Goal: Task Accomplishment & Management: Manage account settings

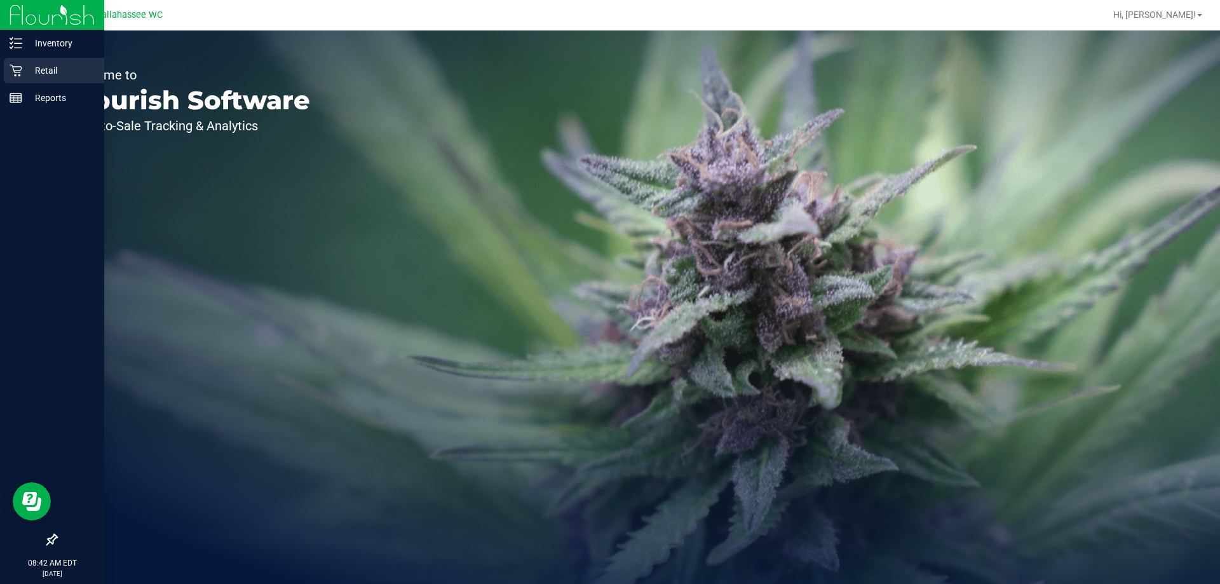
click at [35, 66] on p "Retail" at bounding box center [60, 70] width 76 height 15
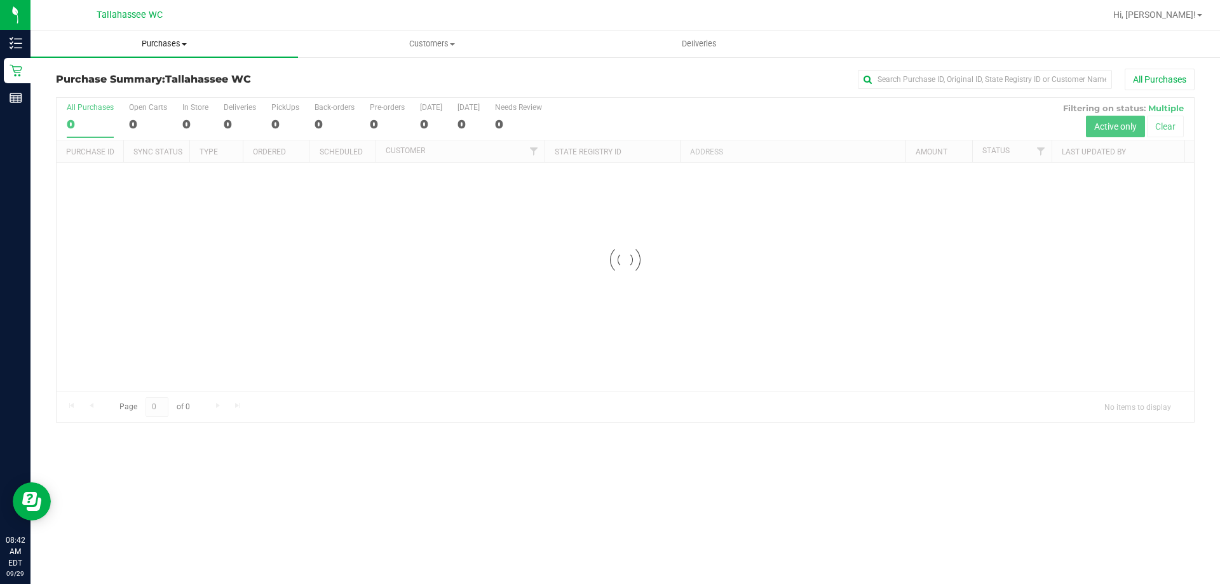
click at [135, 42] on span "Purchases" at bounding box center [163, 43] width 267 height 11
click at [78, 86] on span "Fulfillment" at bounding box center [69, 91] width 79 height 11
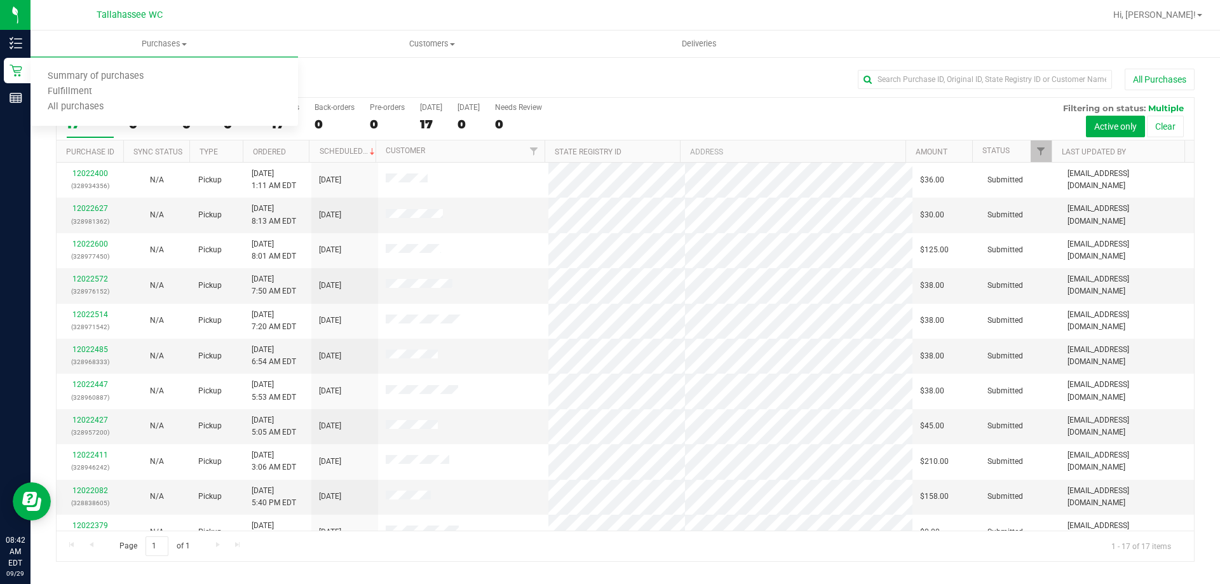
click at [584, 79] on div "All Purchases" at bounding box center [814, 80] width 759 height 22
click at [367, 156] on span at bounding box center [372, 152] width 10 height 10
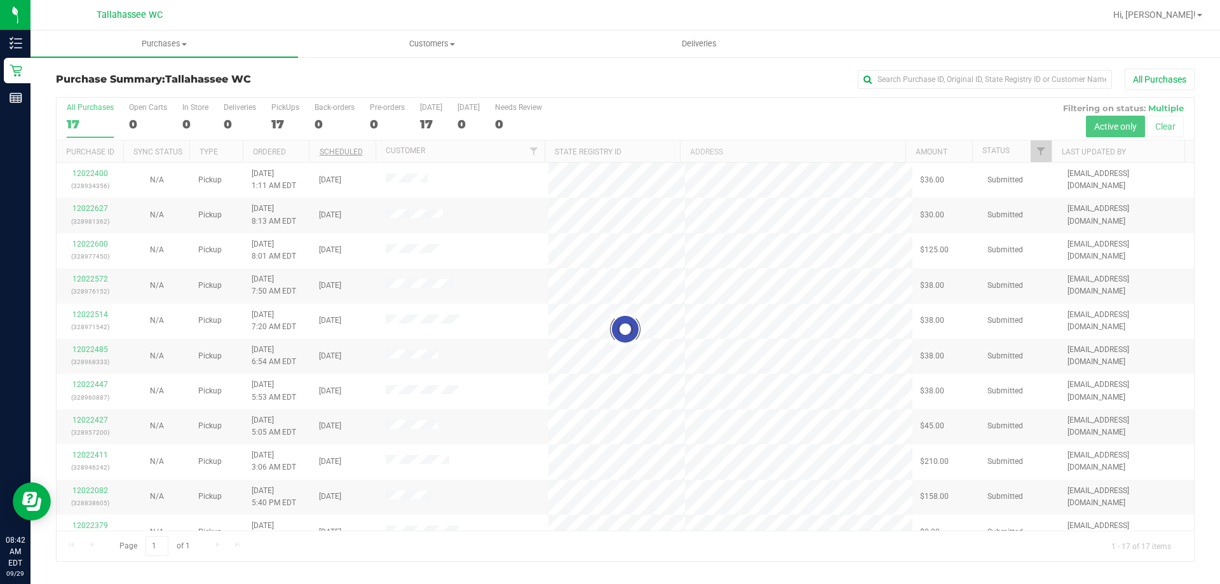
click at [372, 152] on div at bounding box center [625, 329] width 1137 height 463
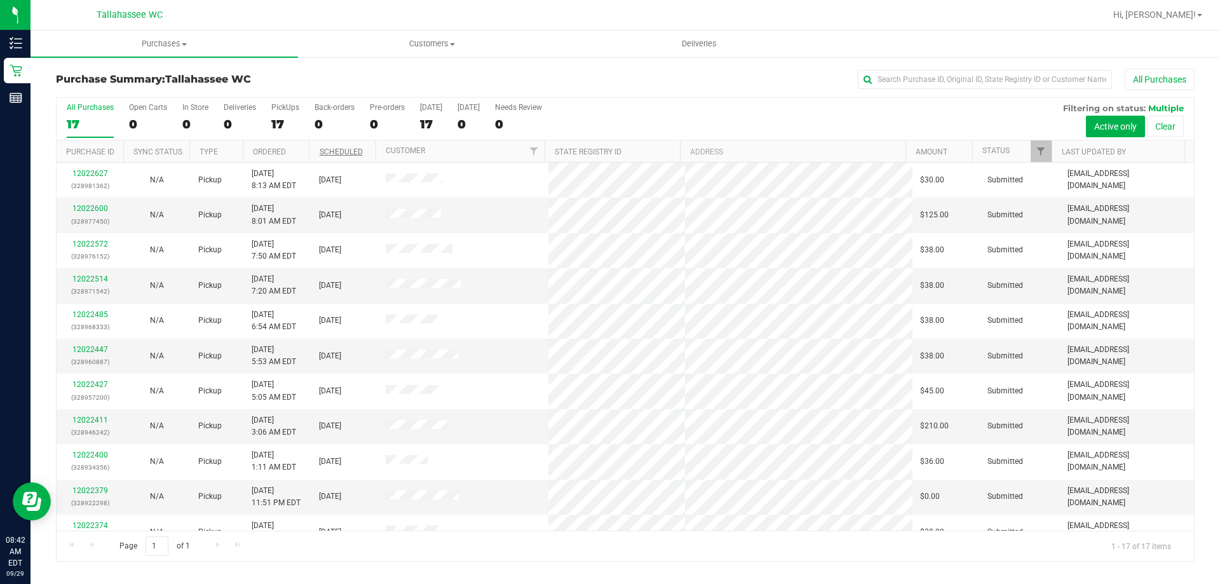
click at [372, 152] on th "Scheduled" at bounding box center [342, 151] width 67 height 22
click at [372, 152] on span at bounding box center [372, 152] width 10 height 10
click at [370, 151] on span at bounding box center [372, 152] width 10 height 10
click at [287, 154] on th "Ordered" at bounding box center [276, 151] width 67 height 22
click at [296, 154] on span at bounding box center [295, 152] width 10 height 10
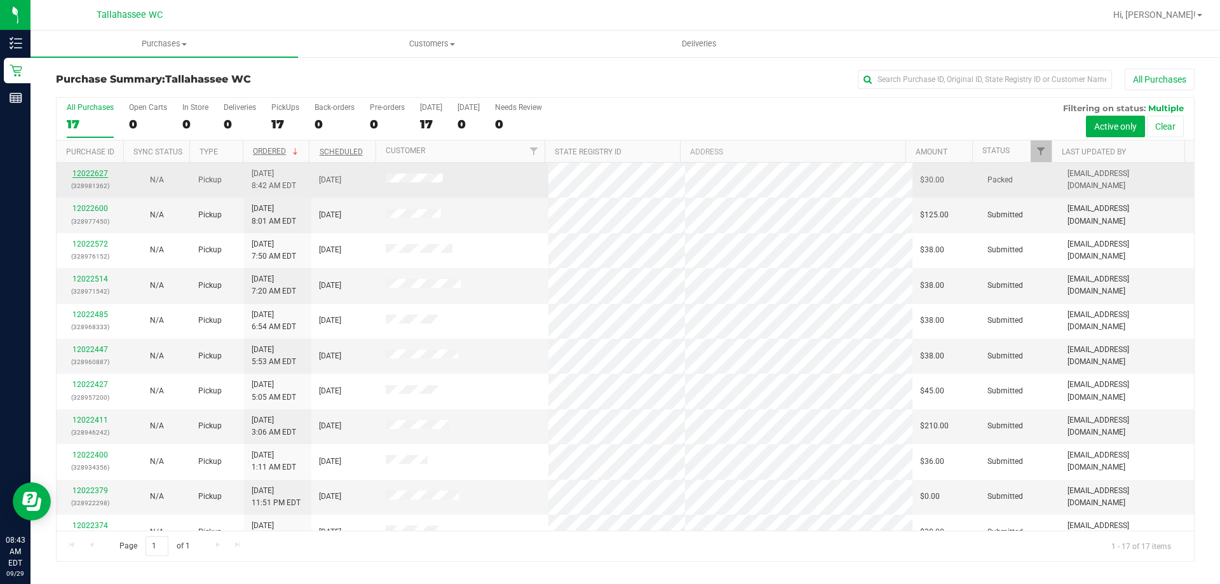
click at [100, 176] on link "12022627" at bounding box center [90, 173] width 36 height 9
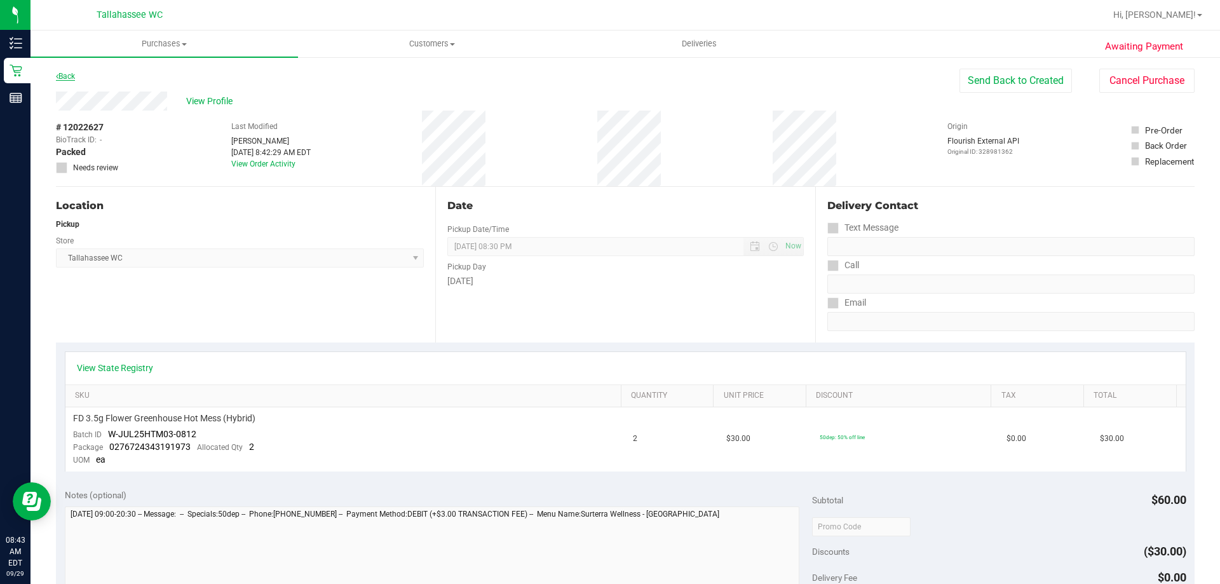
click at [62, 77] on link "Back" at bounding box center [65, 76] width 19 height 9
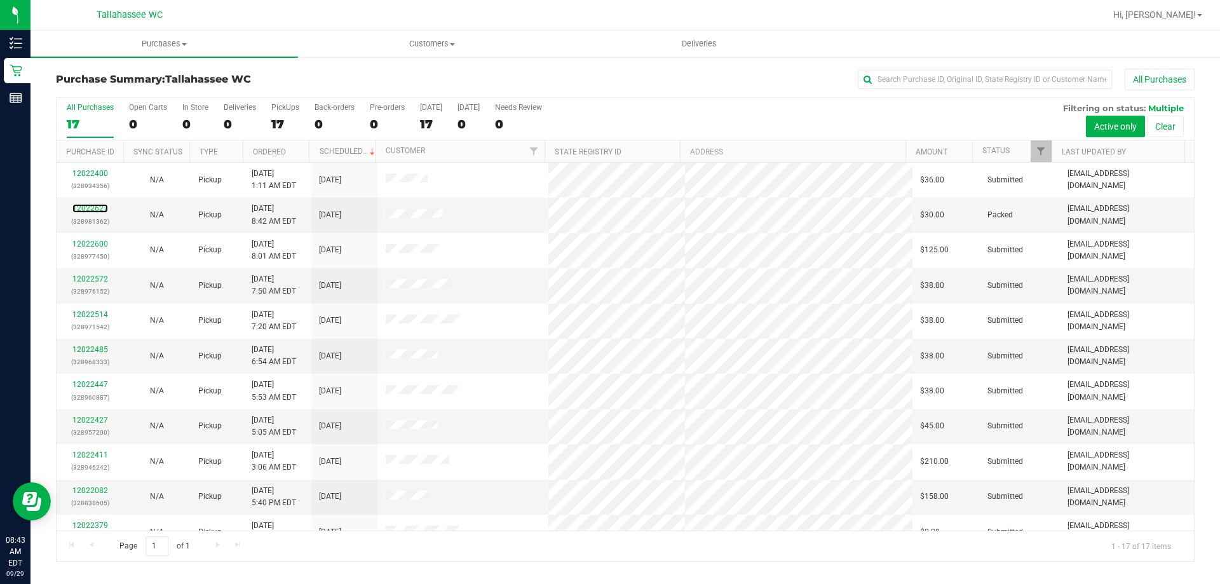
click at [91, 208] on link "12022627" at bounding box center [90, 208] width 36 height 9
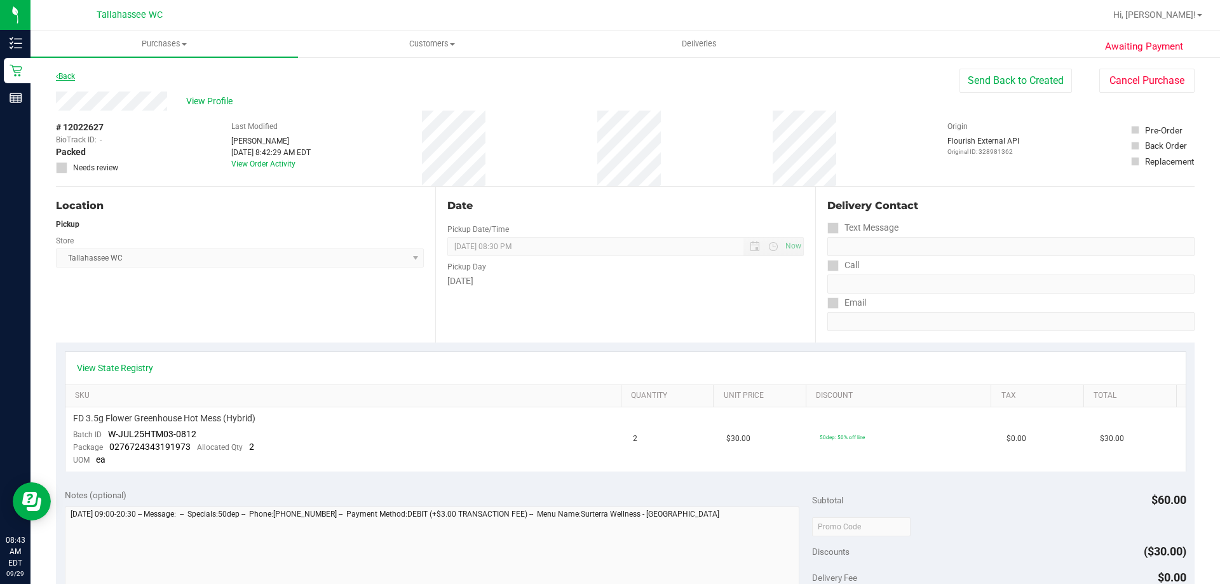
click at [66, 78] on link "Back" at bounding box center [65, 76] width 19 height 9
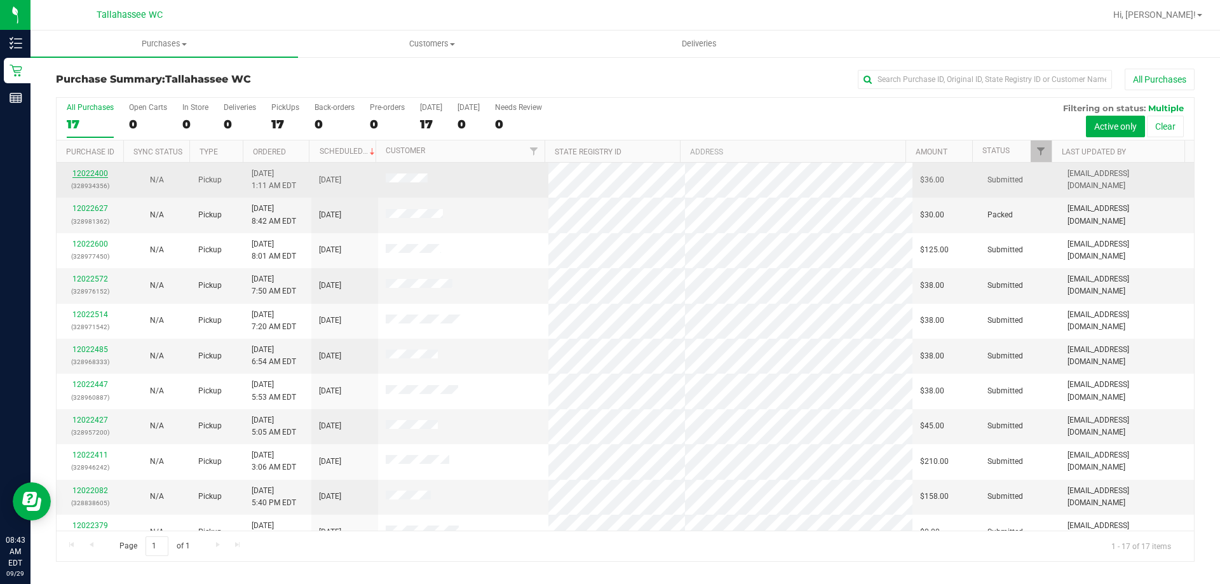
click at [87, 173] on link "12022400" at bounding box center [90, 173] width 36 height 9
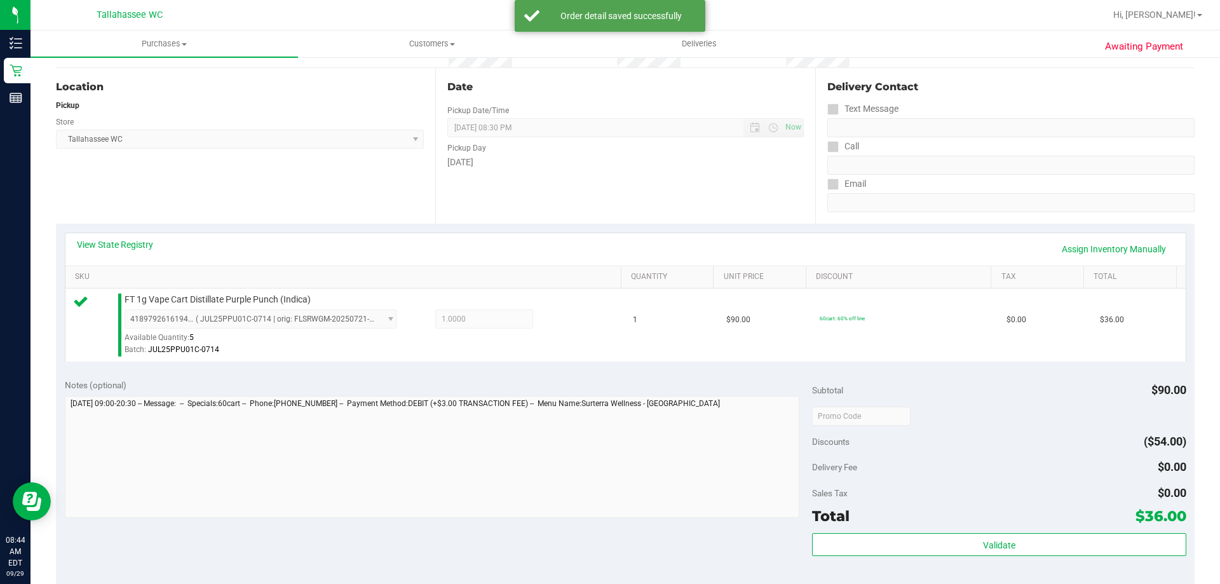
scroll to position [254, 0]
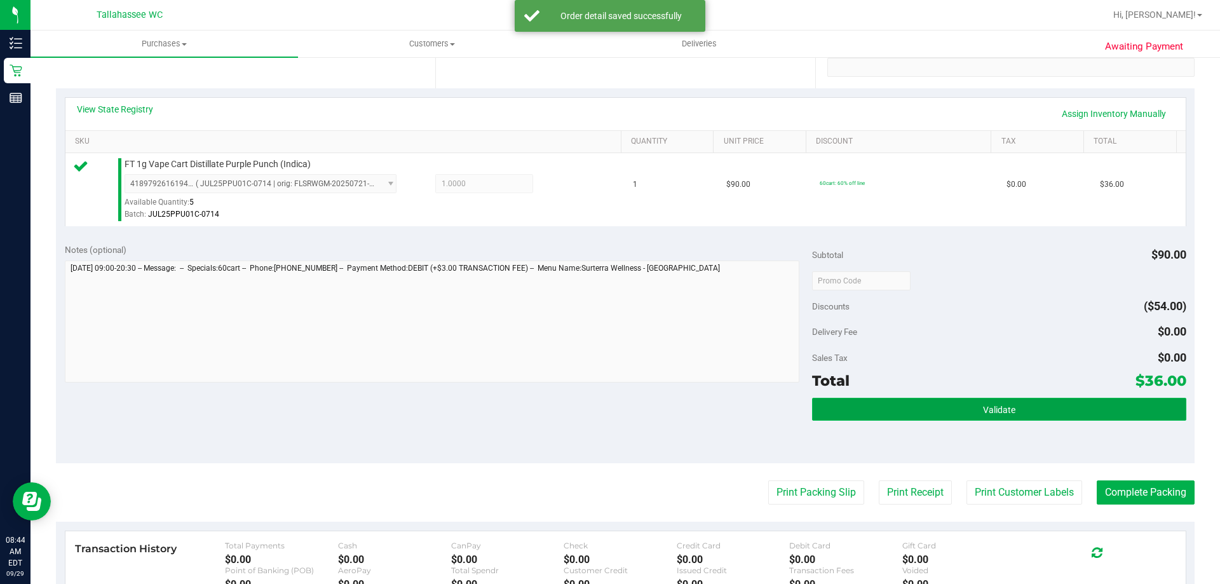
click at [945, 419] on button "Validate" at bounding box center [999, 409] width 374 height 23
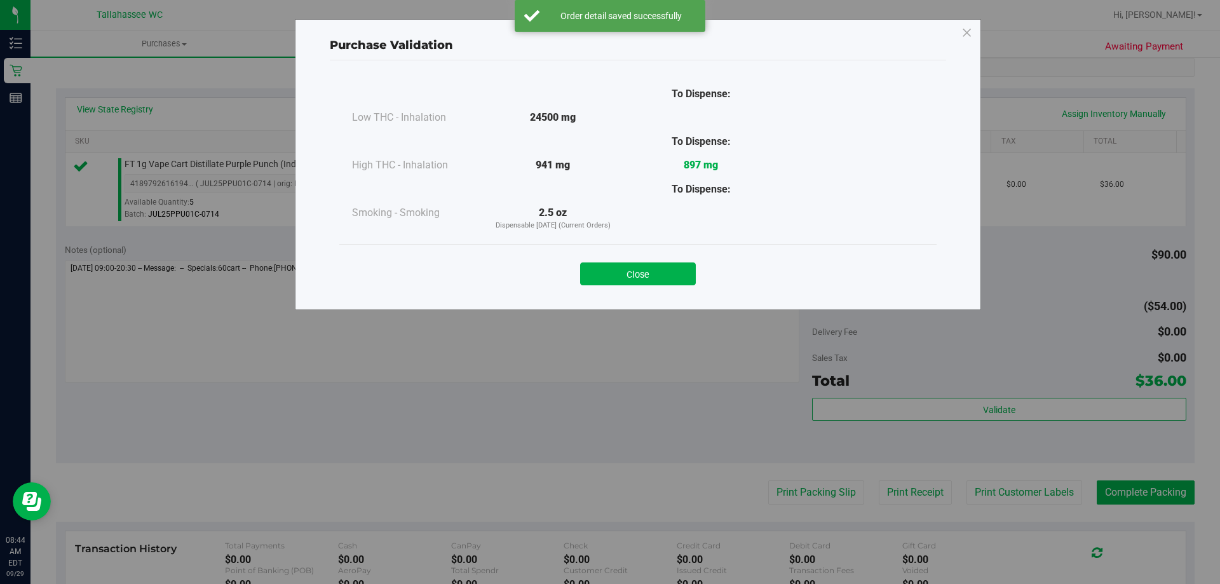
click at [668, 260] on div "Close" at bounding box center [638, 270] width 578 height 32
click at [665, 276] on button "Close" at bounding box center [638, 273] width 116 height 23
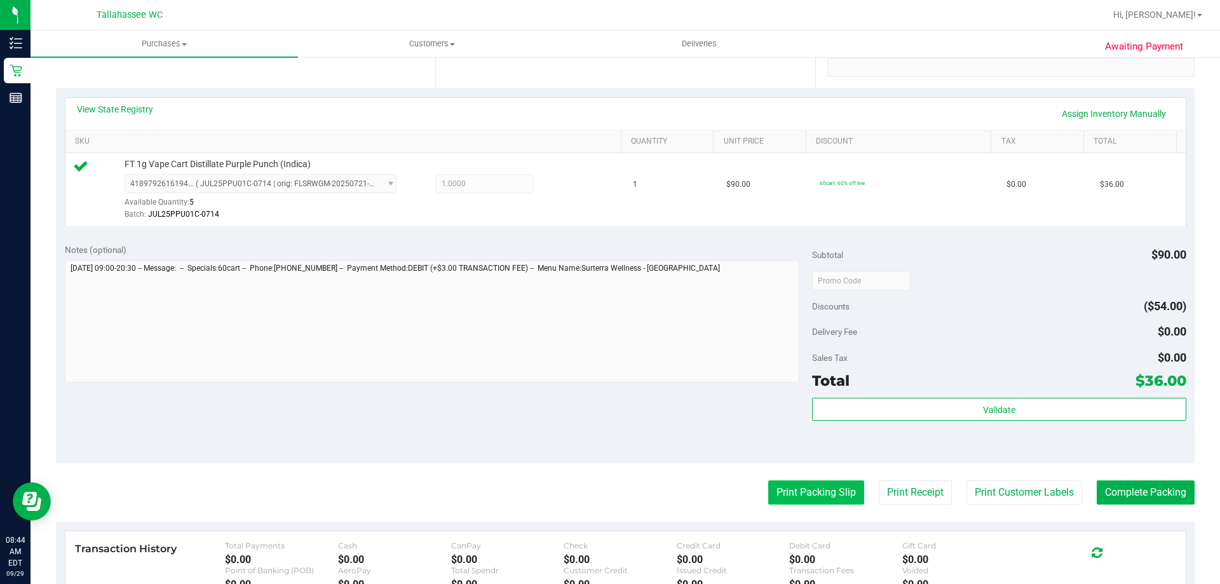
click at [818, 504] on button "Print Packing Slip" at bounding box center [816, 492] width 96 height 24
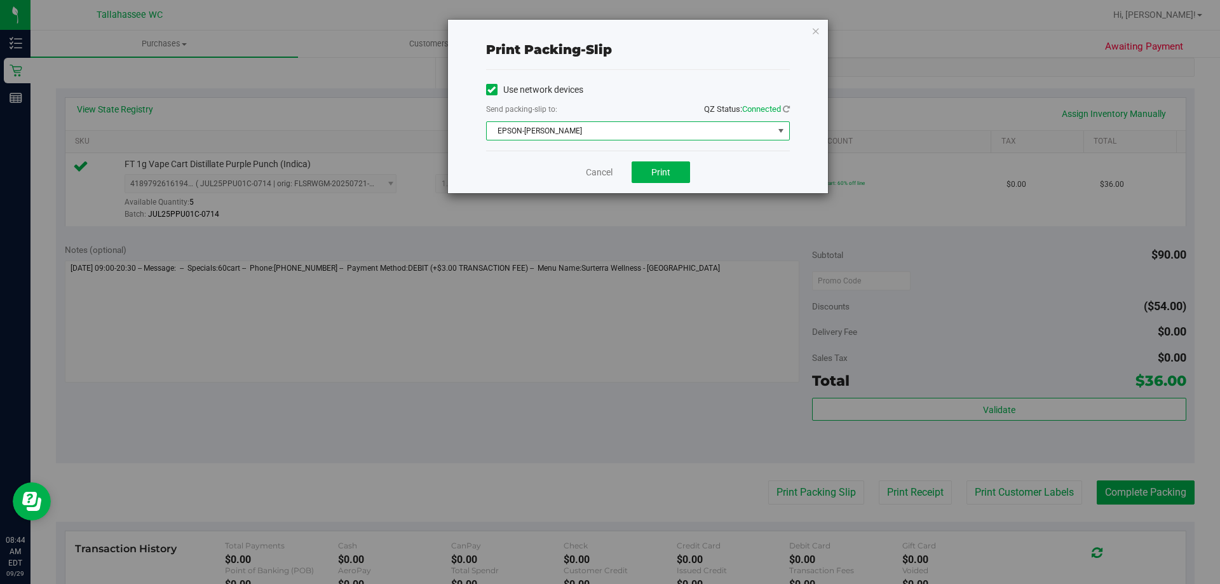
click at [632, 122] on span "EPSON-[PERSON_NAME]" at bounding box center [630, 131] width 287 height 18
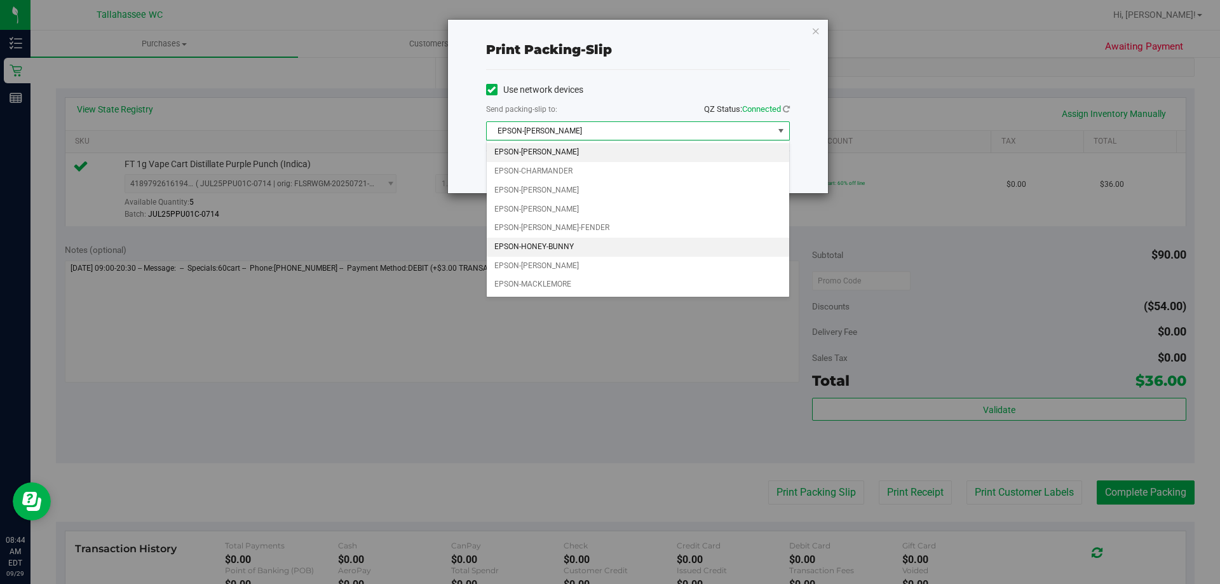
click at [585, 243] on li "EPSON-HONEY-BUNNY" at bounding box center [638, 247] width 302 height 19
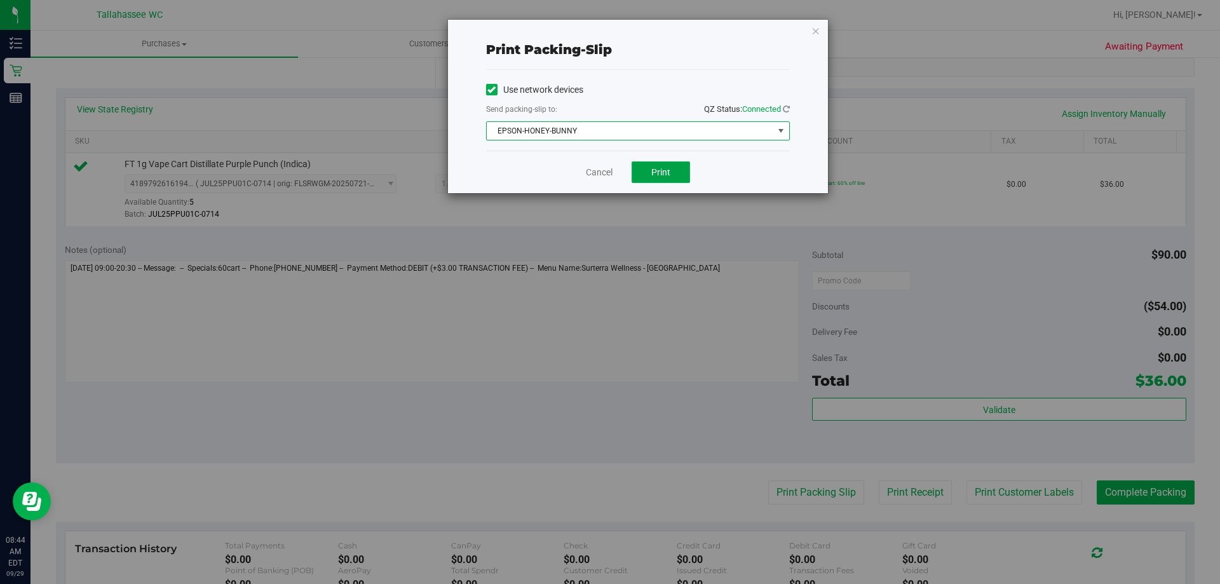
click at [662, 175] on span "Print" at bounding box center [660, 172] width 19 height 10
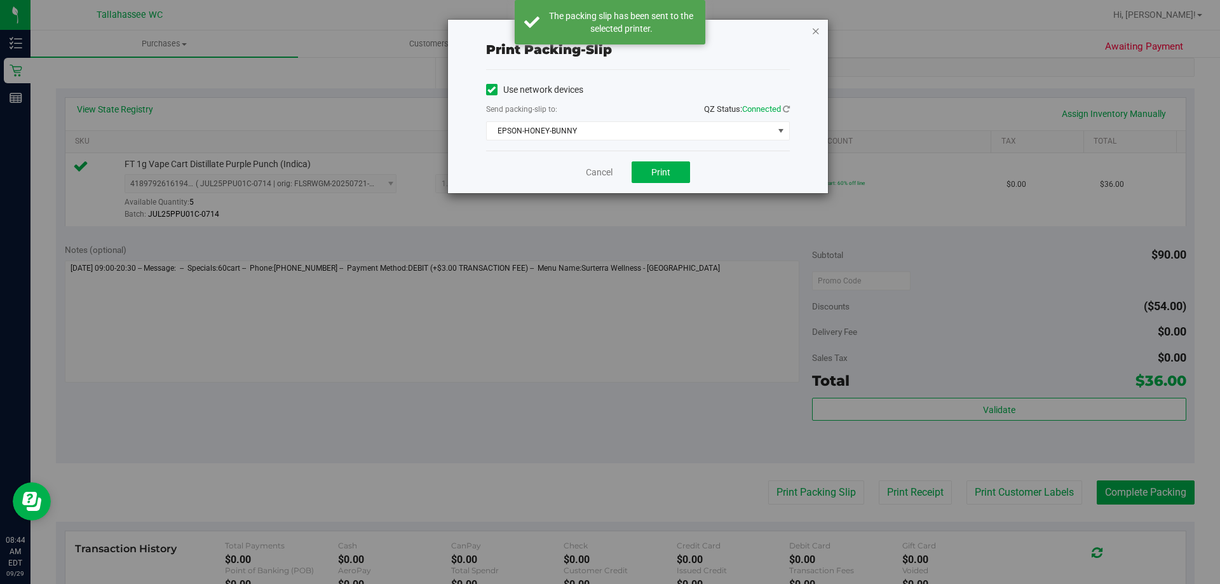
click at [817, 29] on icon "button" at bounding box center [815, 30] width 9 height 15
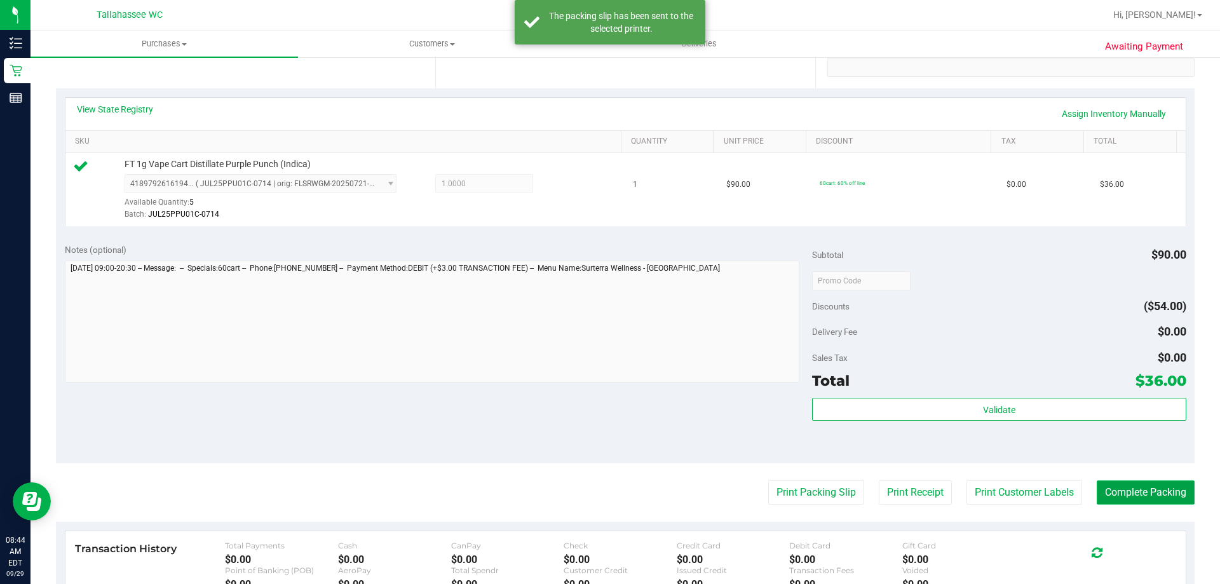
click at [1138, 497] on button "Complete Packing" at bounding box center [1145, 492] width 98 height 24
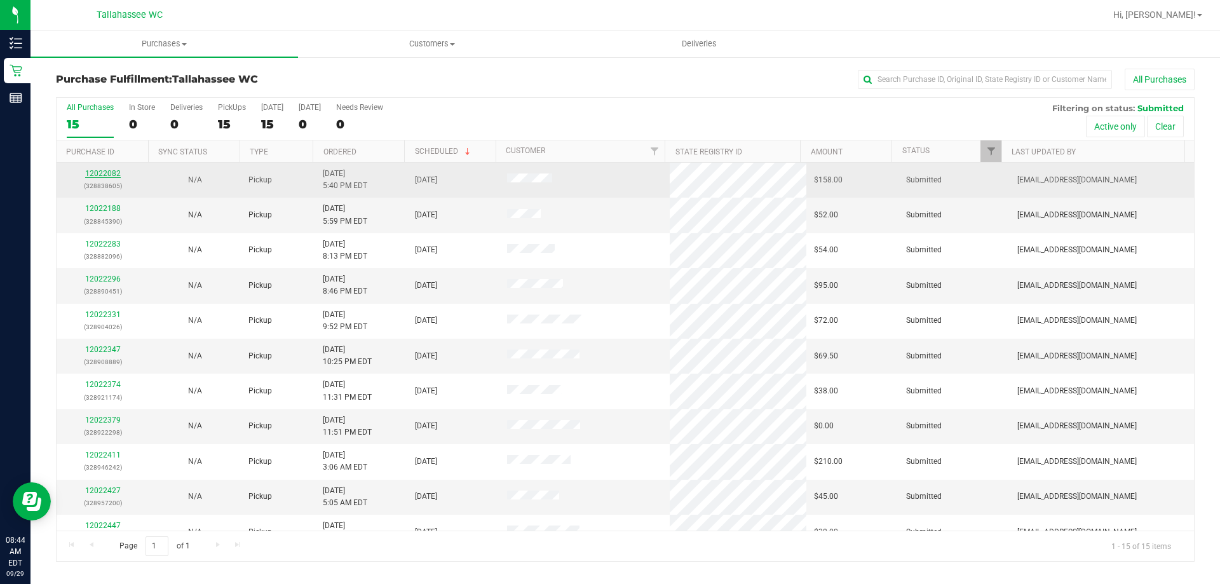
click at [99, 177] on link "12022082" at bounding box center [103, 173] width 36 height 9
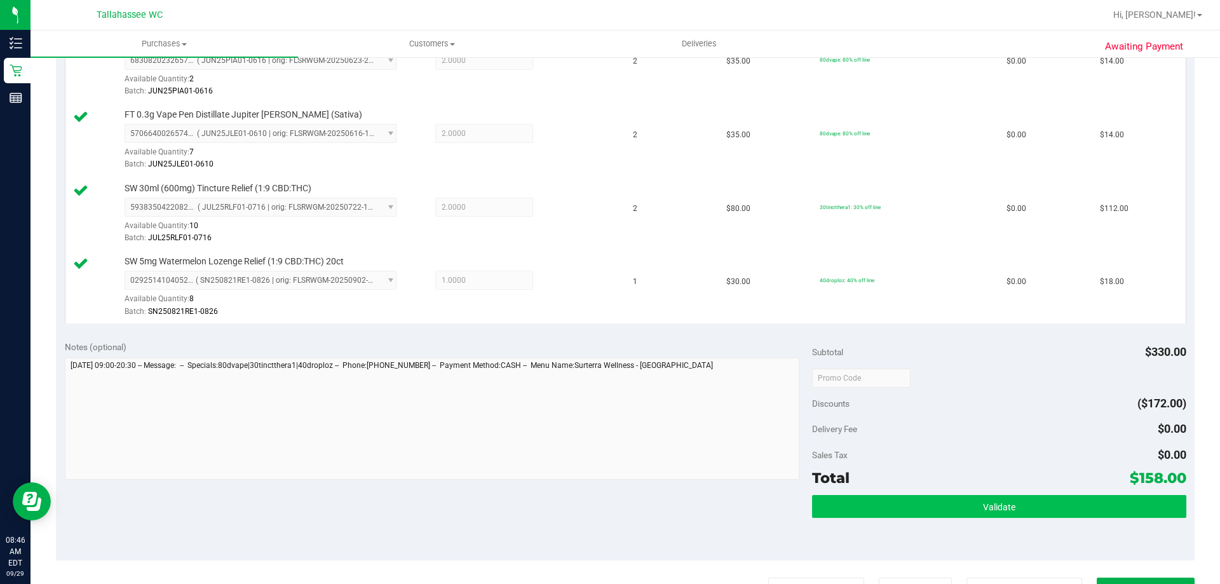
scroll to position [381, 0]
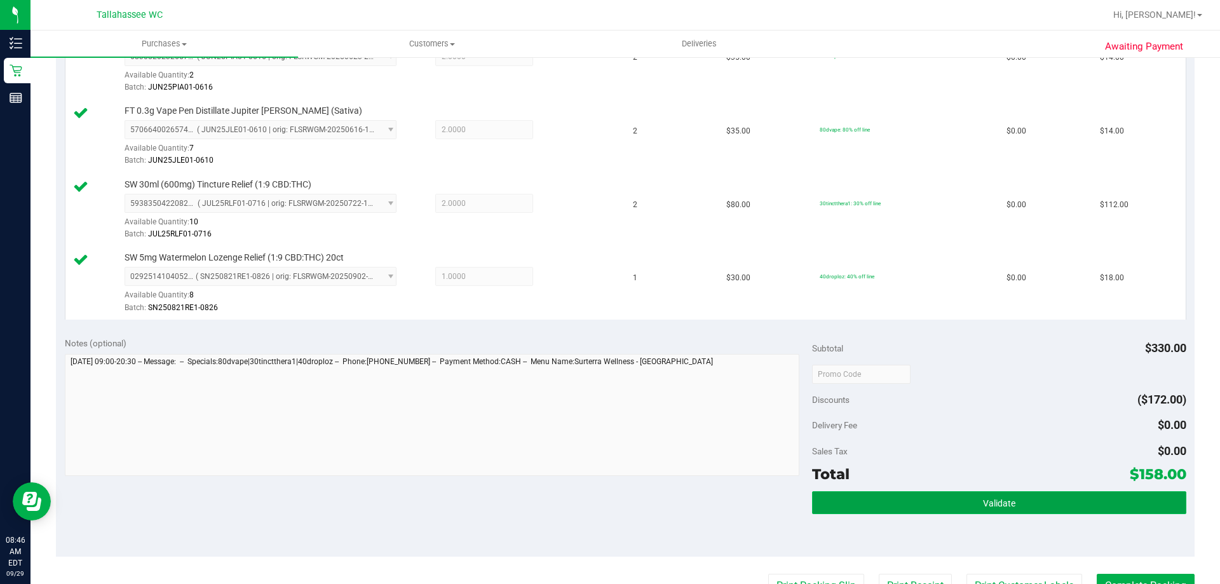
click at [938, 511] on button "Validate" at bounding box center [999, 502] width 374 height 23
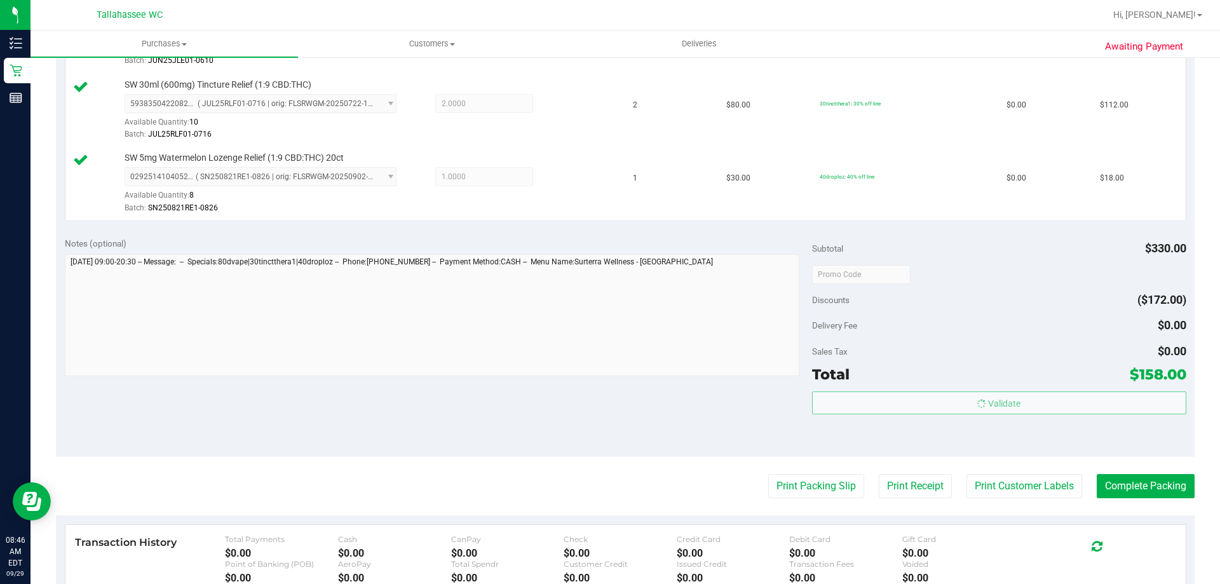
scroll to position [635, 0]
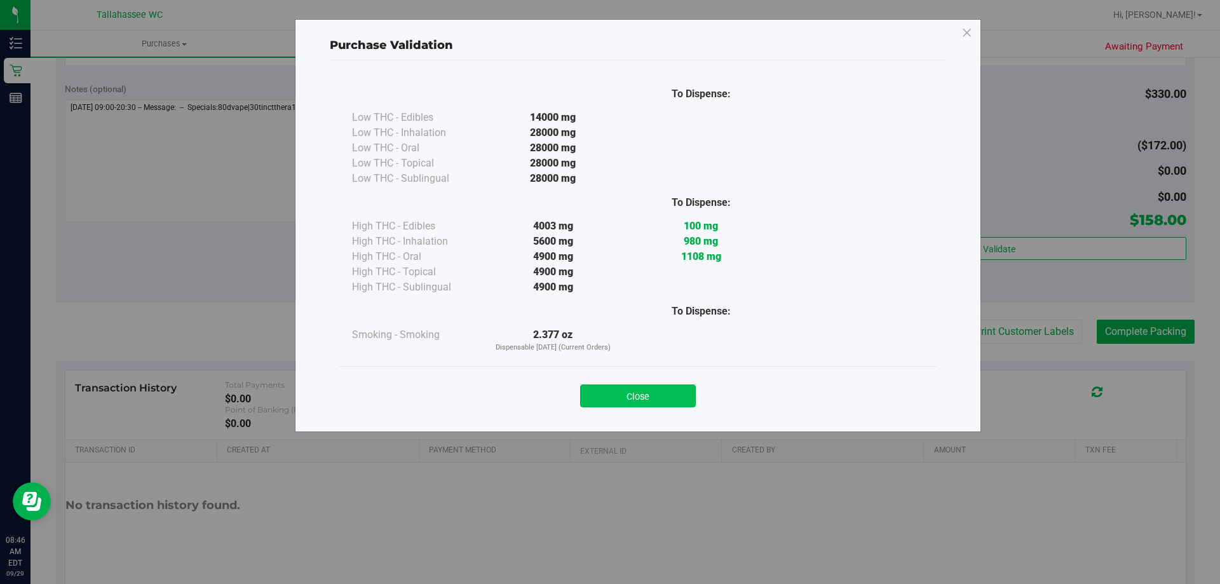
click at [639, 396] on button "Close" at bounding box center [638, 395] width 116 height 23
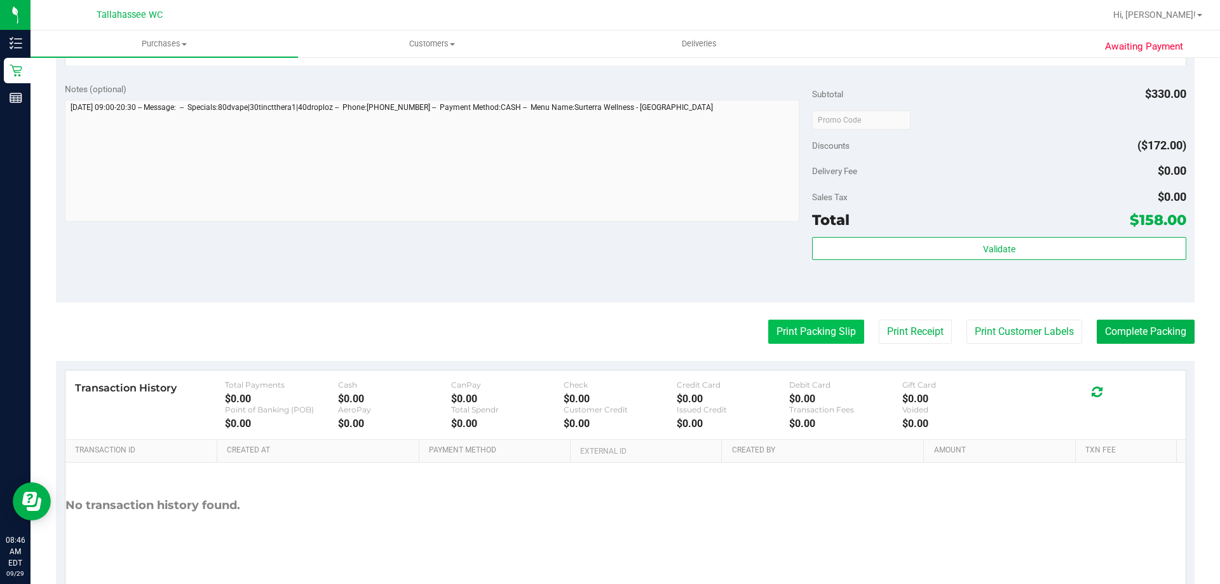
click at [818, 336] on button "Print Packing Slip" at bounding box center [816, 332] width 96 height 24
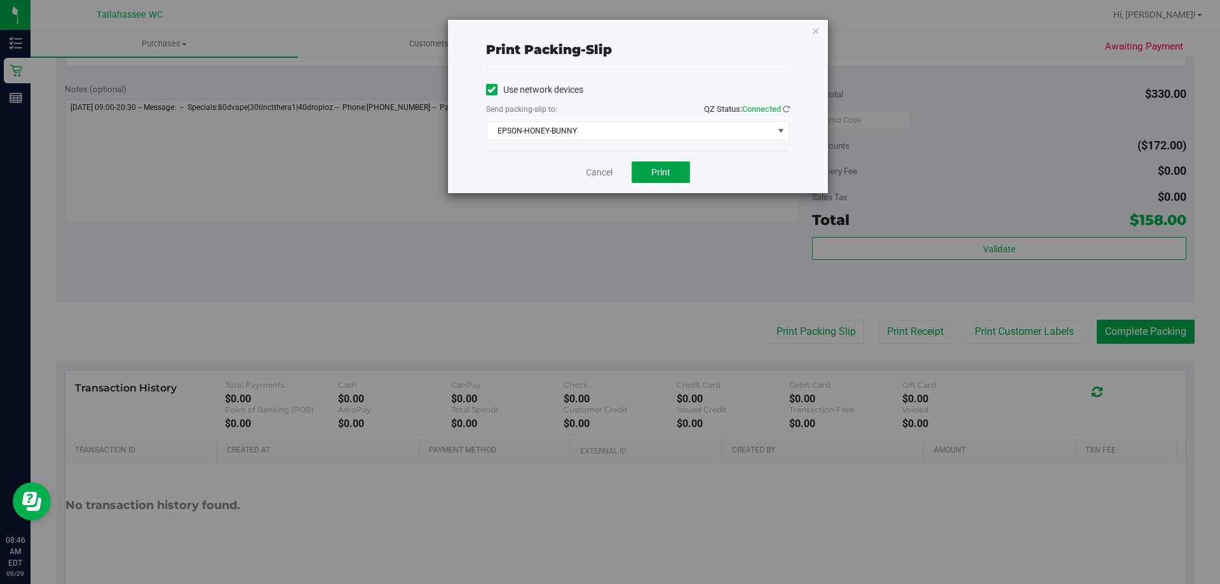
click at [637, 163] on button "Print" at bounding box center [660, 172] width 58 height 22
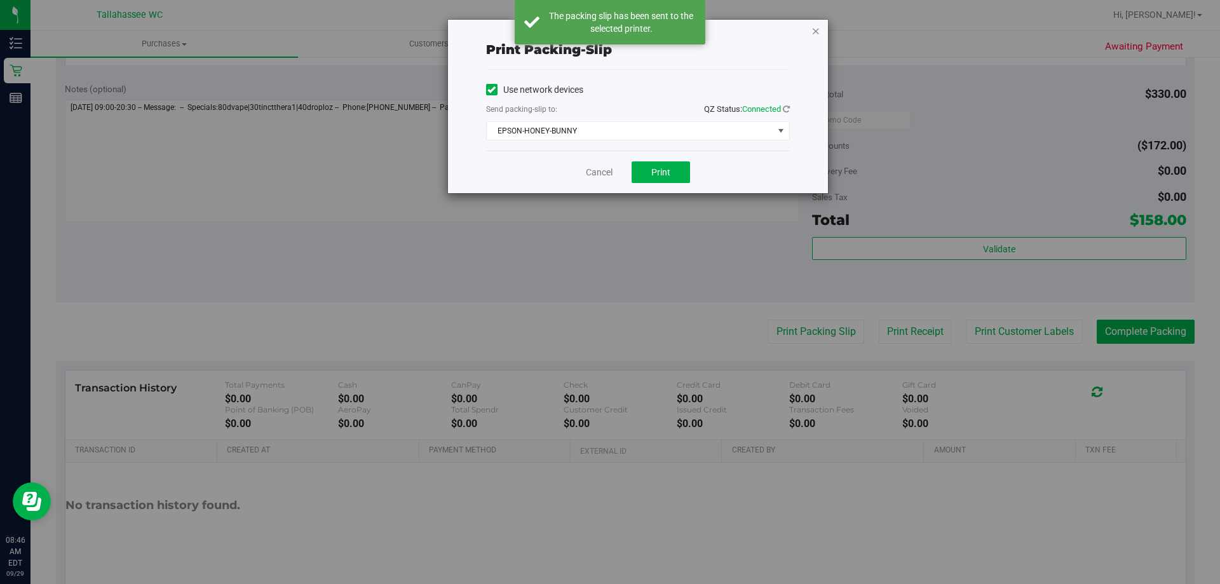
click at [818, 32] on icon "button" at bounding box center [815, 30] width 9 height 15
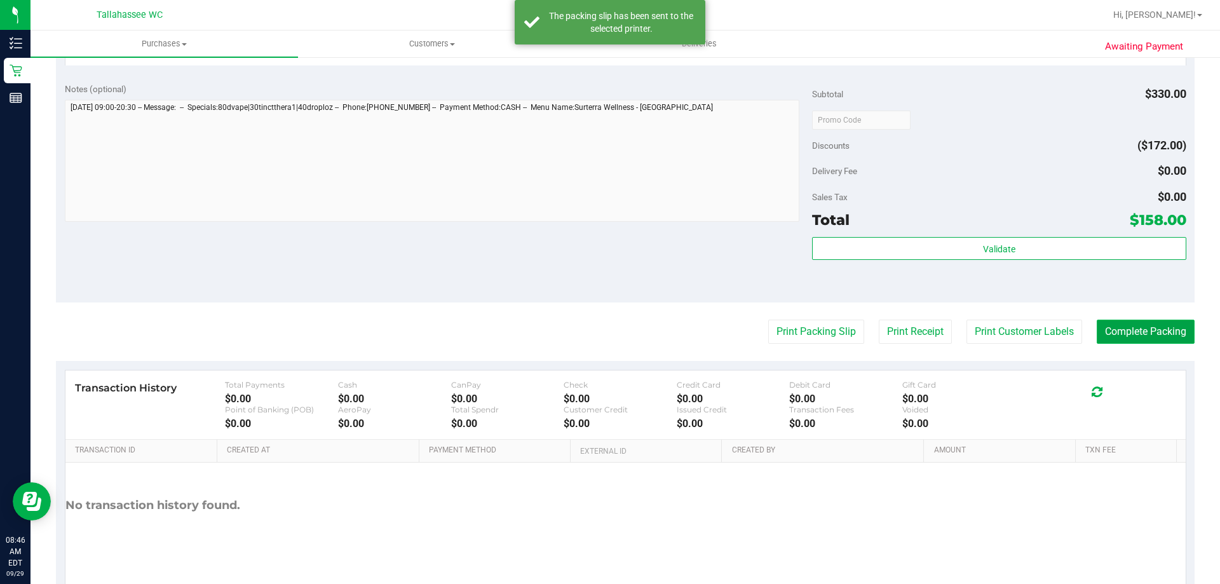
click at [1128, 323] on button "Complete Packing" at bounding box center [1145, 332] width 98 height 24
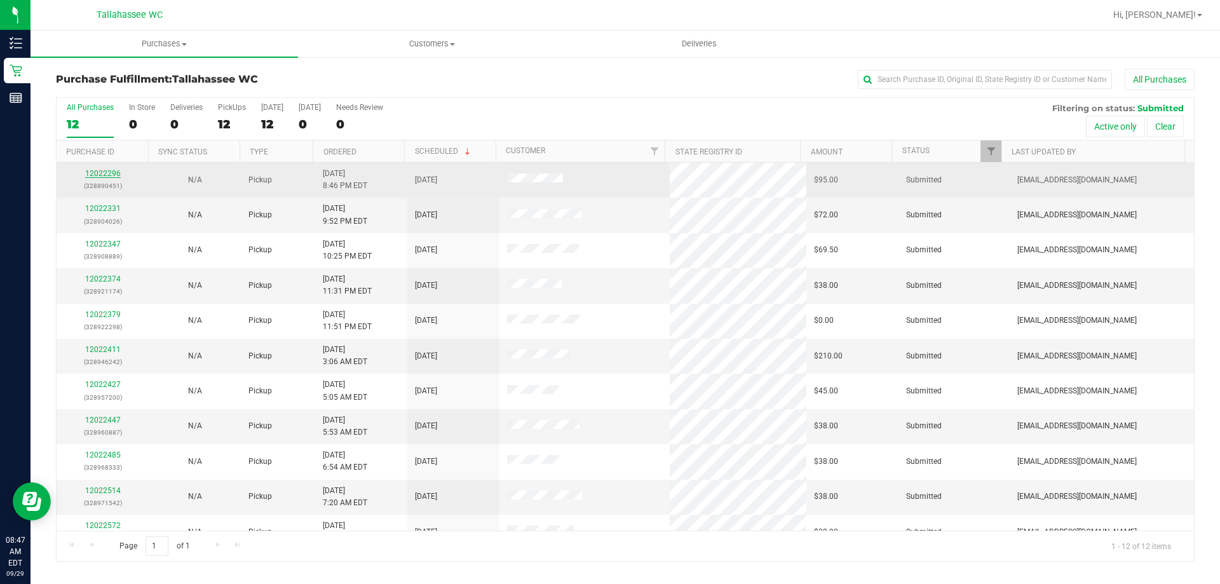
click at [91, 172] on link "12022296" at bounding box center [103, 173] width 36 height 9
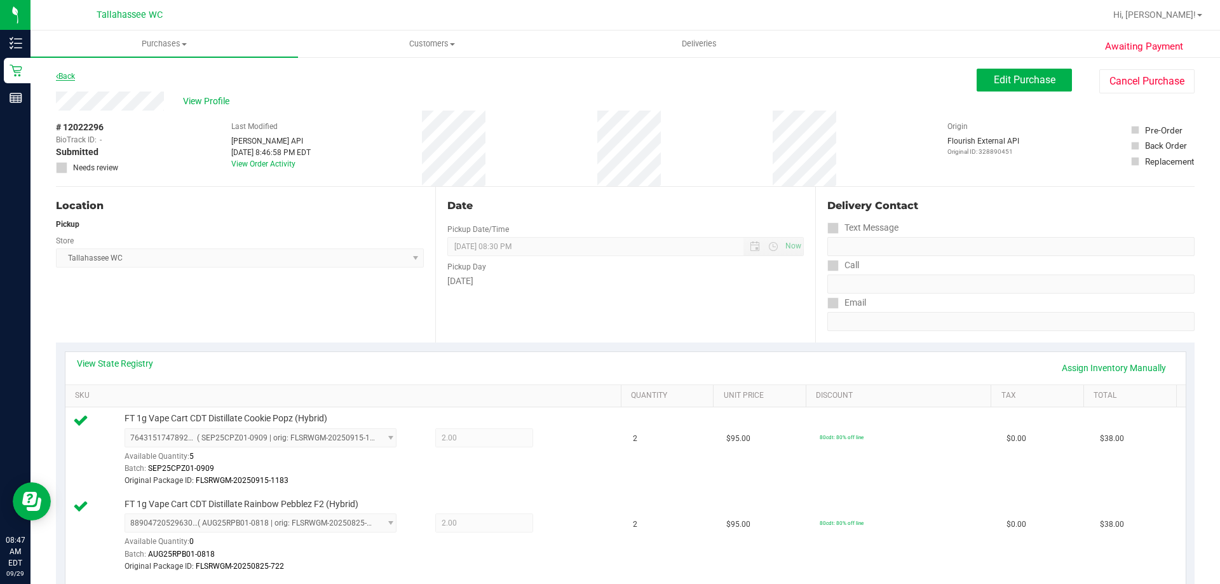
click at [62, 80] on link "Back" at bounding box center [65, 76] width 19 height 9
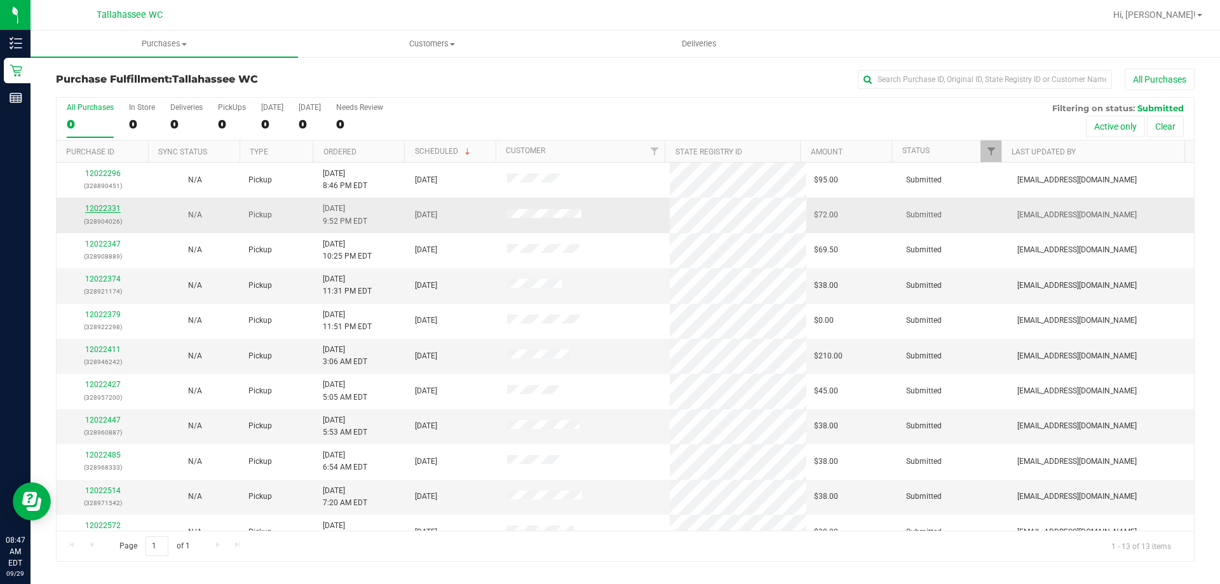
click at [105, 205] on link "12022331" at bounding box center [103, 208] width 36 height 9
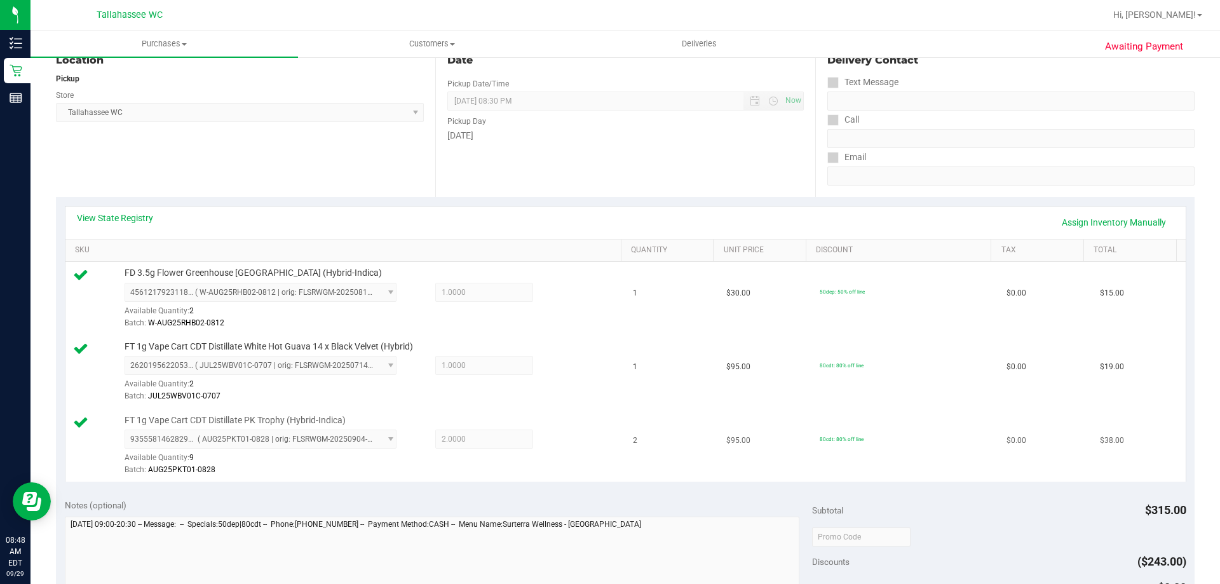
scroll to position [318, 0]
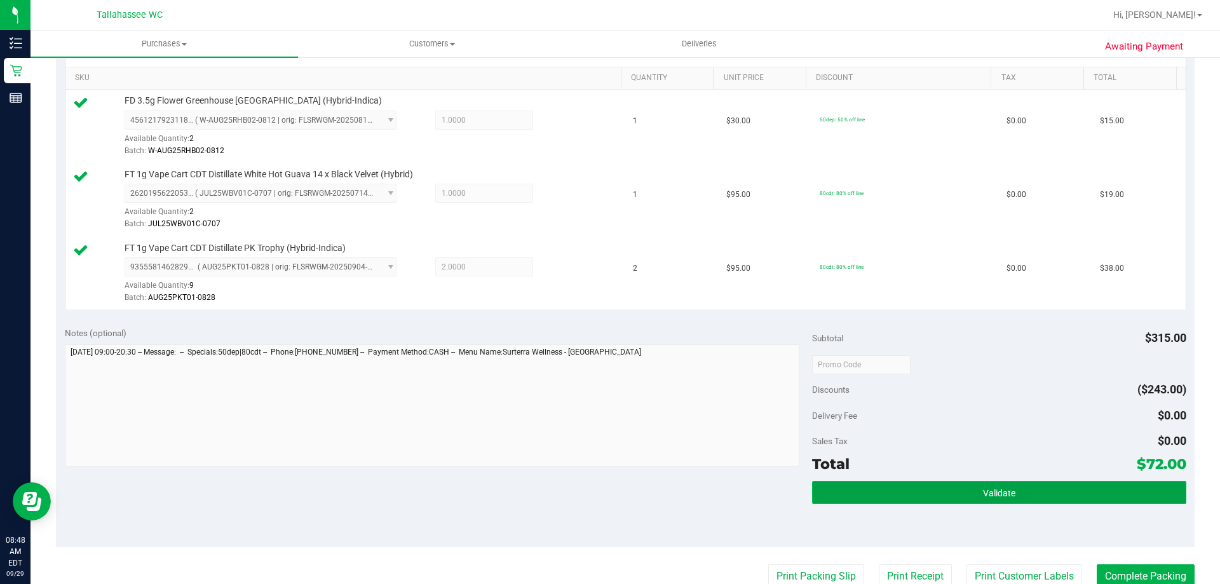
click at [971, 482] on button "Validate" at bounding box center [999, 492] width 374 height 23
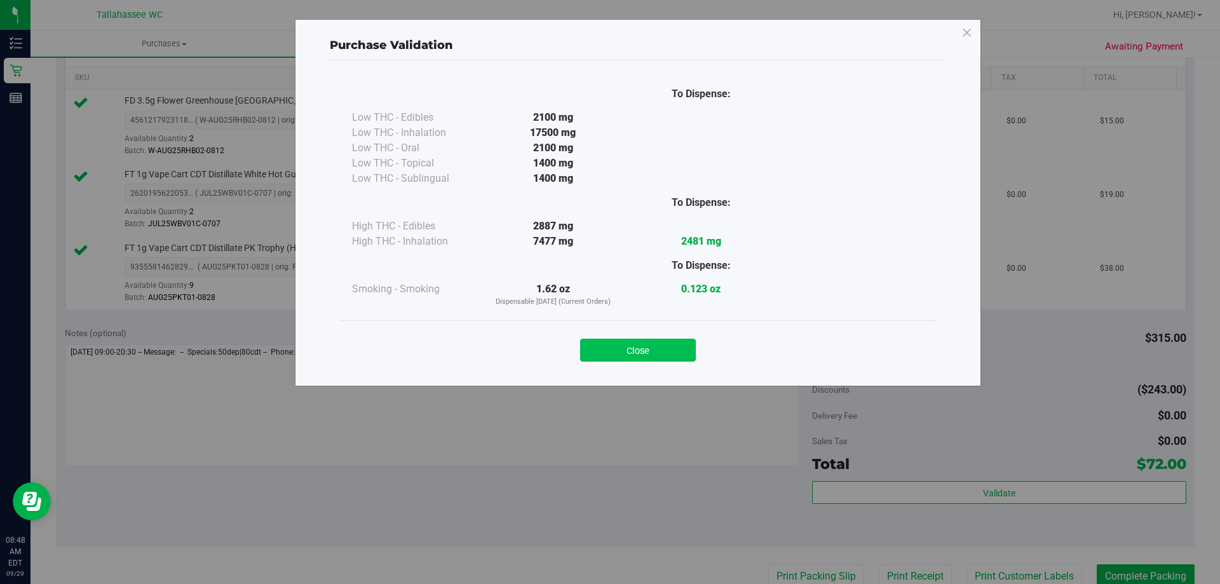
click at [637, 342] on button "Close" at bounding box center [638, 350] width 116 height 23
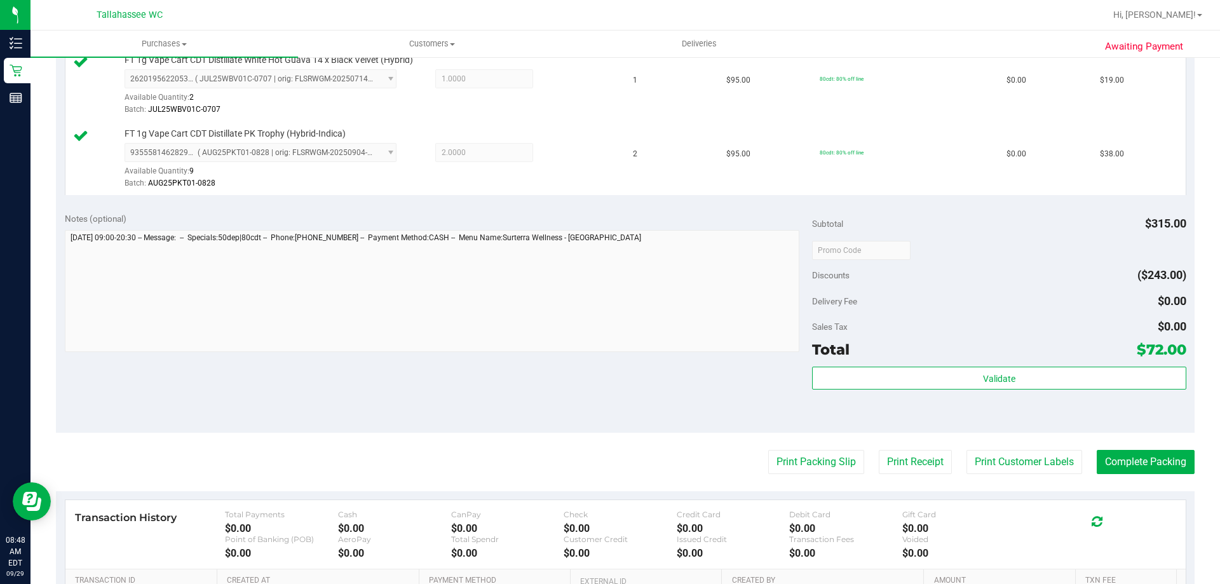
scroll to position [572, 0]
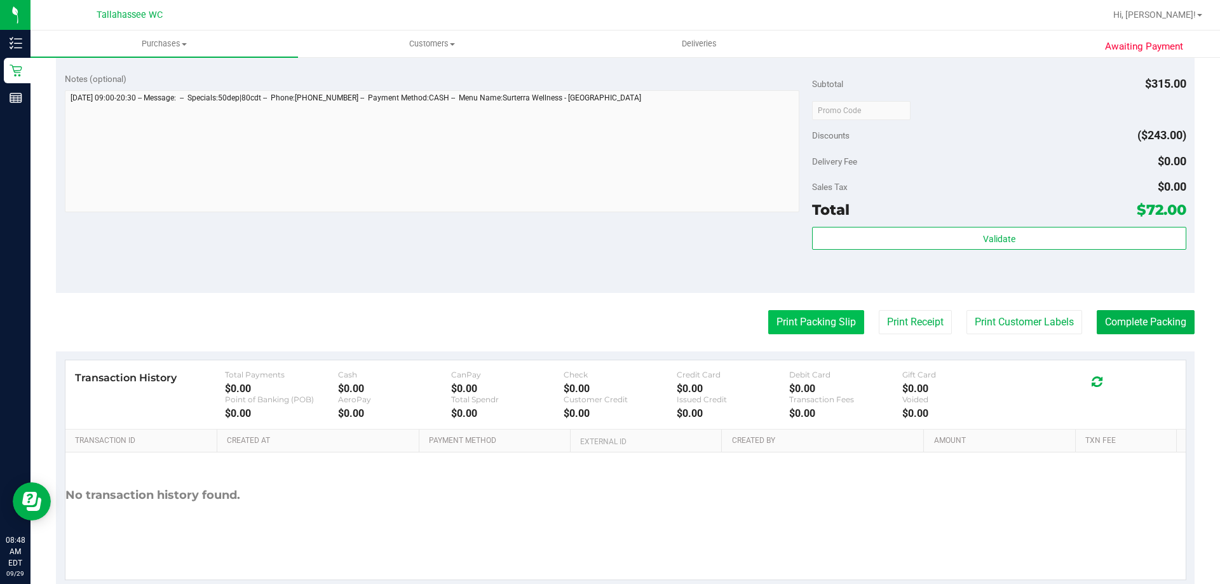
click at [816, 327] on button "Print Packing Slip" at bounding box center [816, 322] width 96 height 24
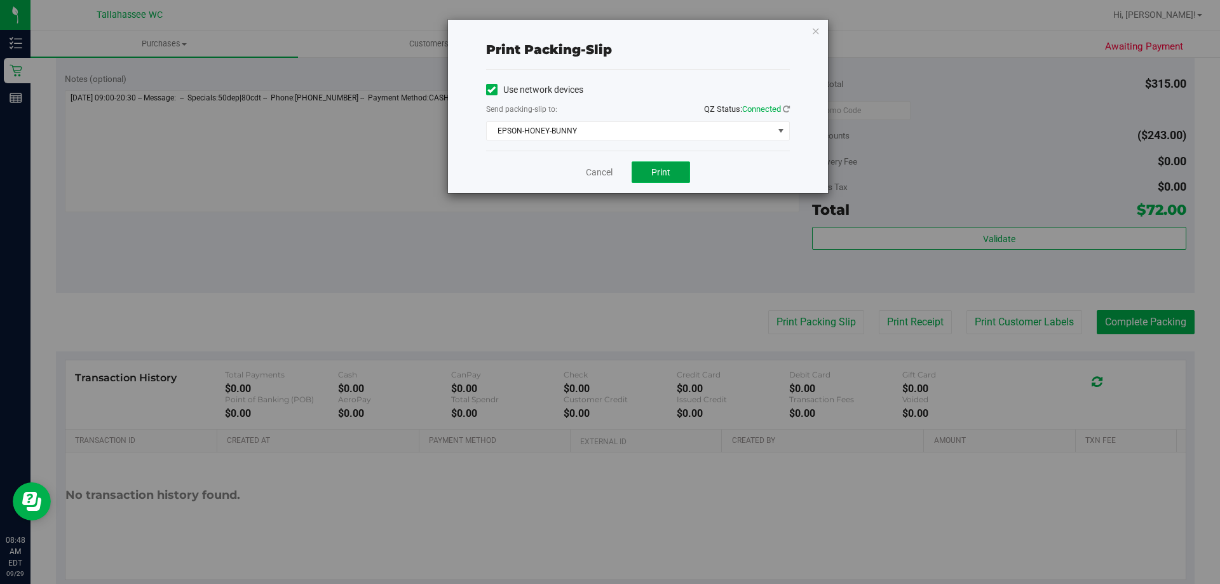
click at [654, 178] on button "Print" at bounding box center [660, 172] width 58 height 22
click at [818, 25] on icon "button" at bounding box center [815, 30] width 9 height 15
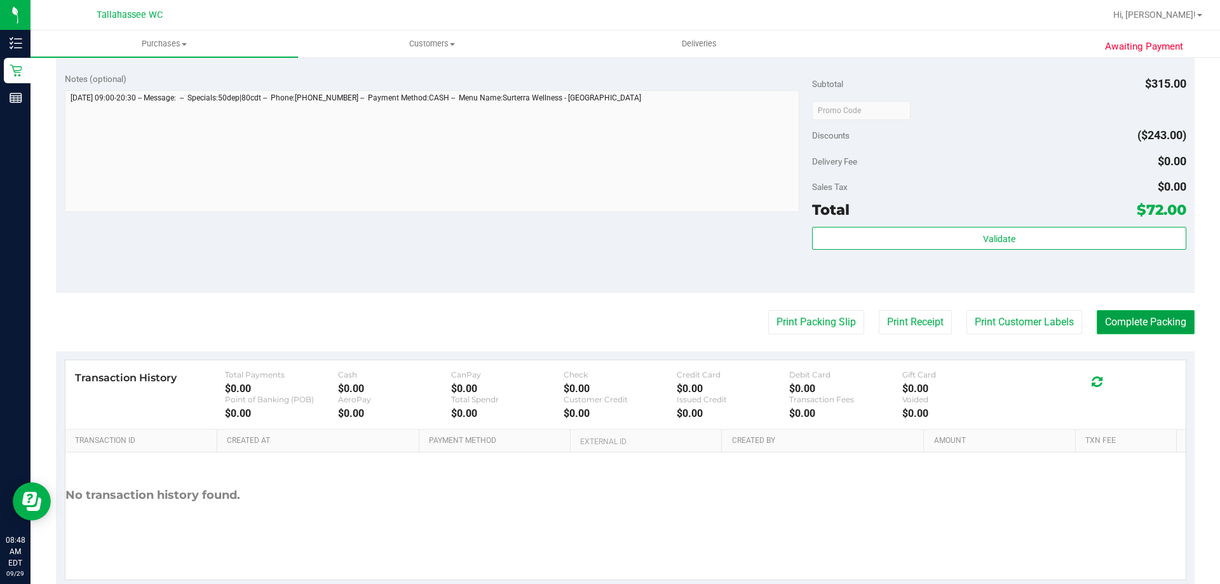
click at [1122, 318] on button "Complete Packing" at bounding box center [1145, 322] width 98 height 24
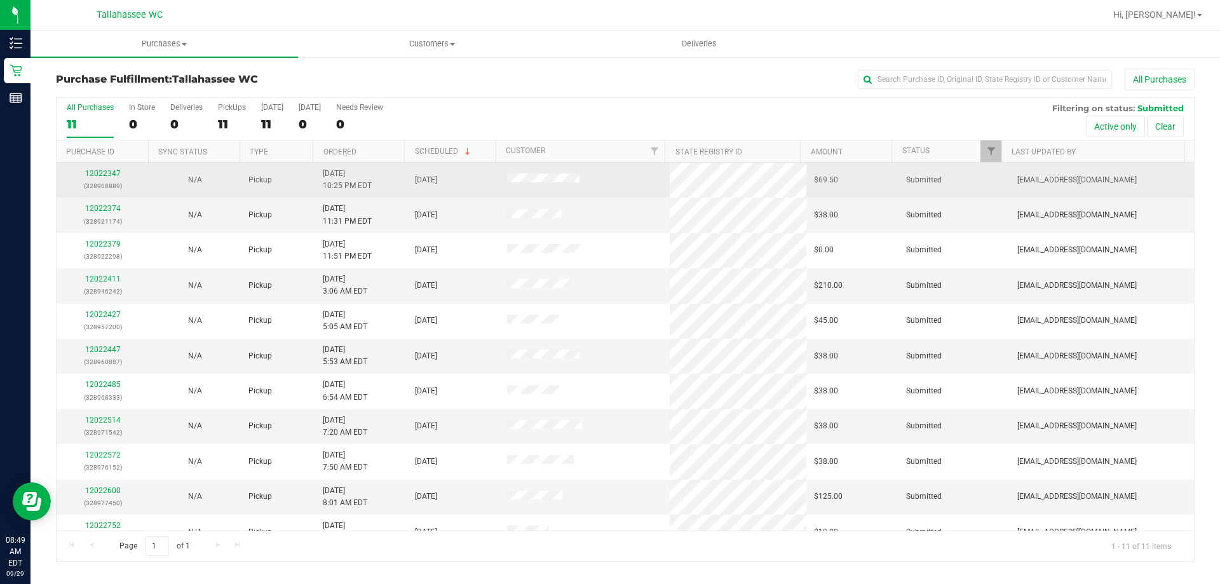
click at [111, 165] on td "12022347 (328908889)" at bounding box center [103, 180] width 92 height 35
click at [104, 173] on link "12022347" at bounding box center [103, 173] width 36 height 9
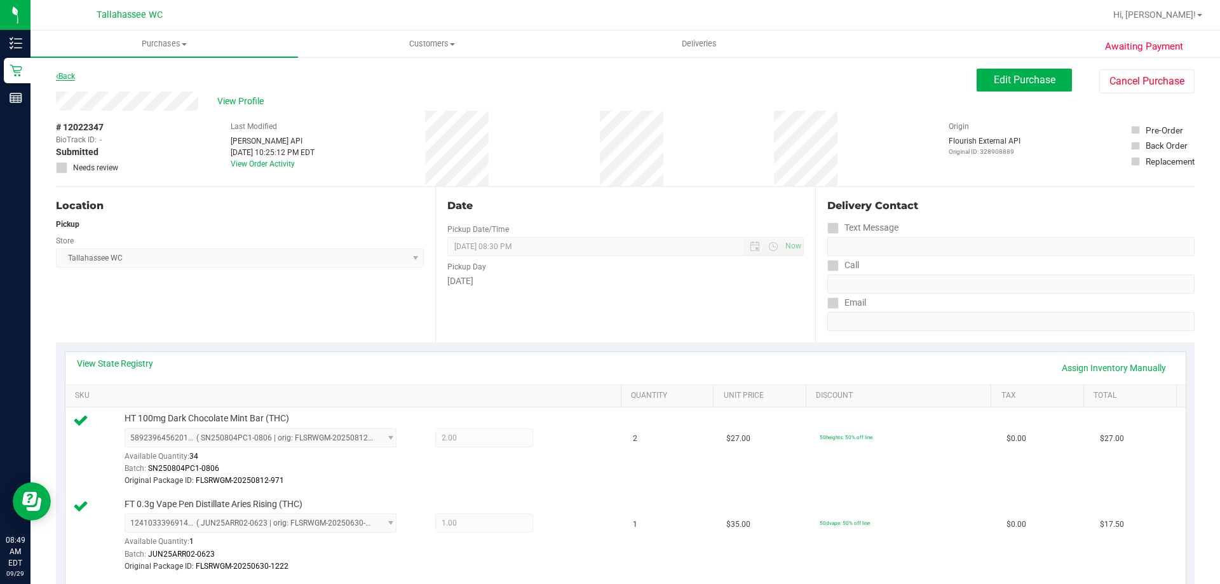
click at [58, 73] on link "Back" at bounding box center [65, 76] width 19 height 9
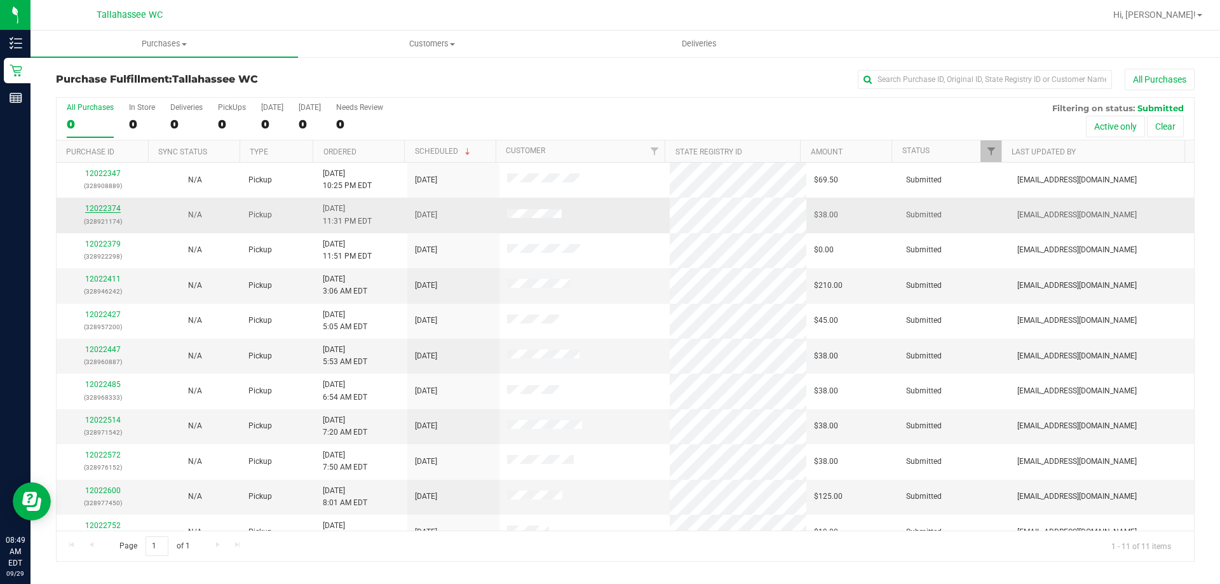
click at [97, 207] on link "12022374" at bounding box center [103, 208] width 36 height 9
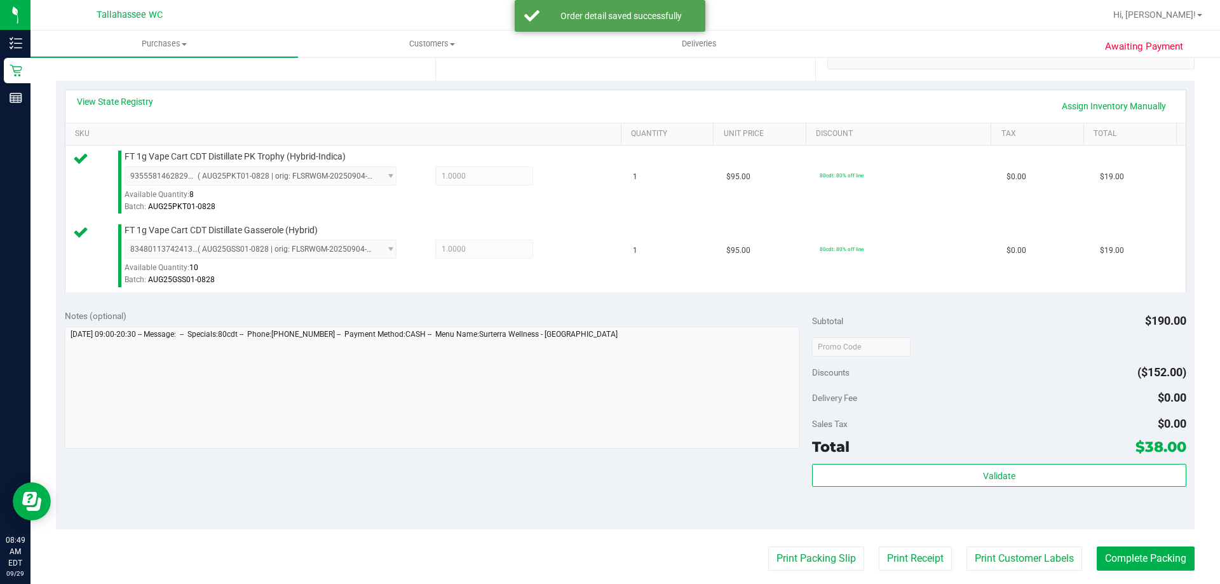
scroll to position [445, 0]
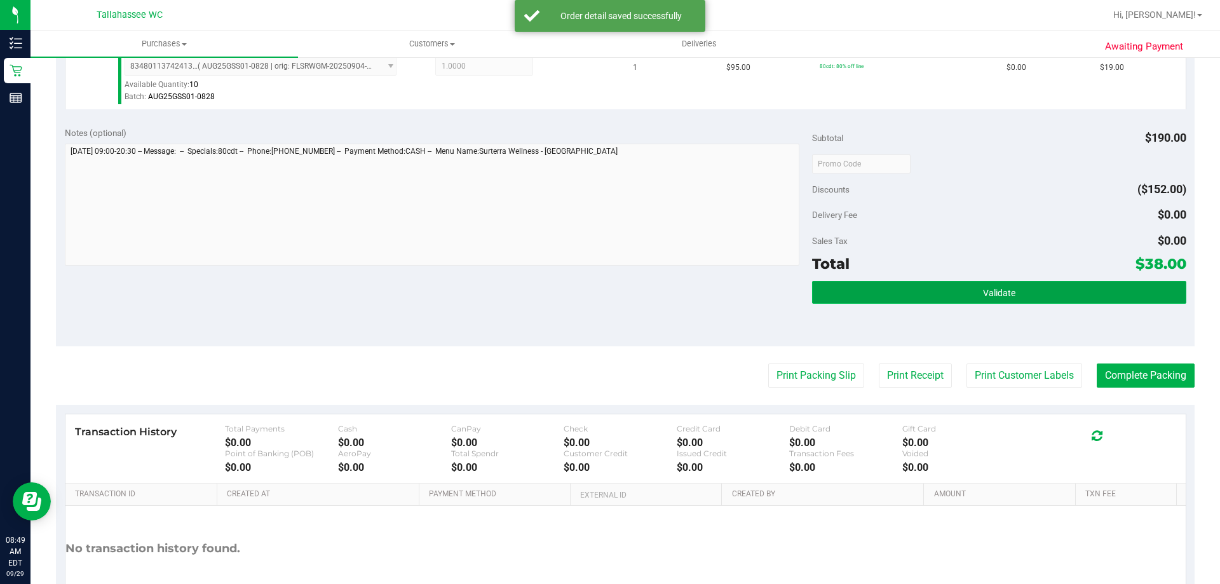
click at [891, 293] on button "Validate" at bounding box center [999, 292] width 374 height 23
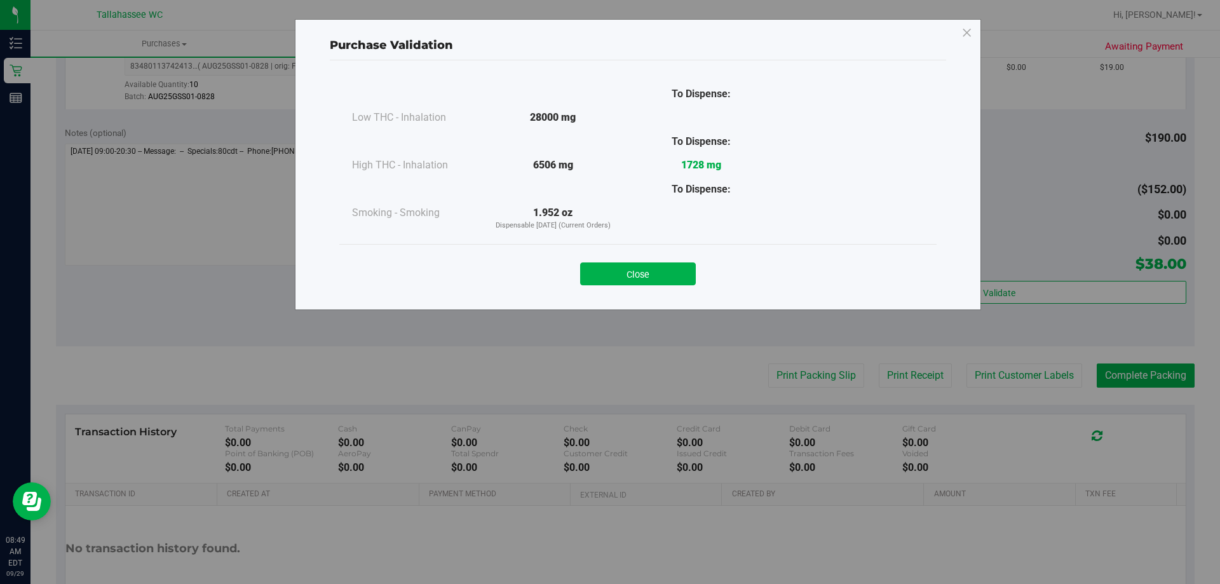
click at [660, 287] on div "Close" at bounding box center [637, 269] width 597 height 51
click at [661, 280] on button "Close" at bounding box center [638, 273] width 116 height 23
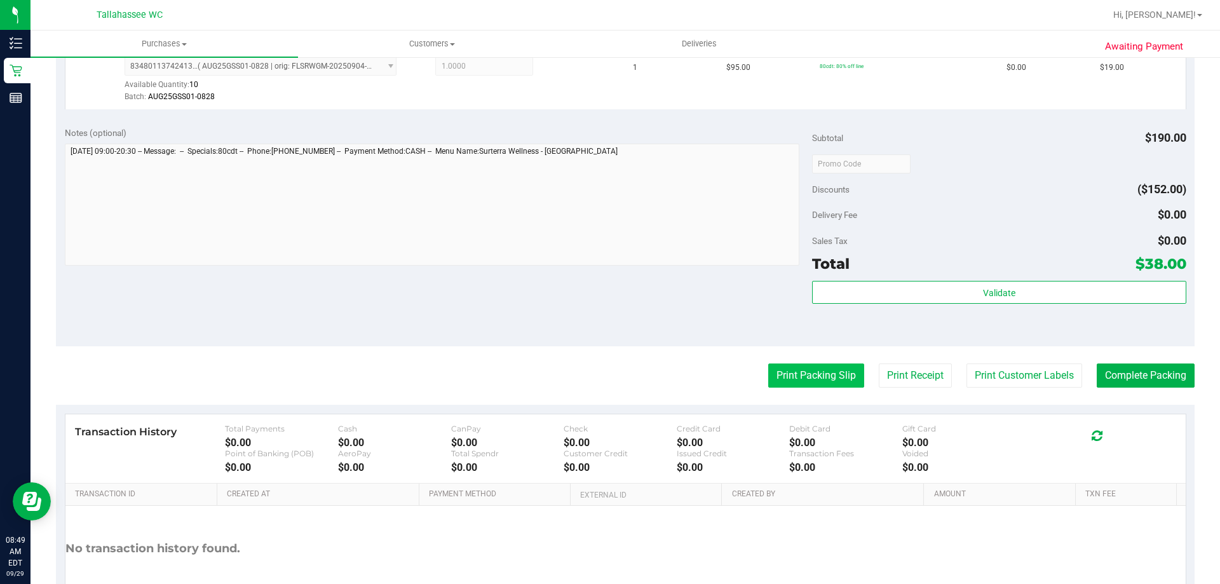
click at [779, 375] on button "Print Packing Slip" at bounding box center [816, 375] width 96 height 24
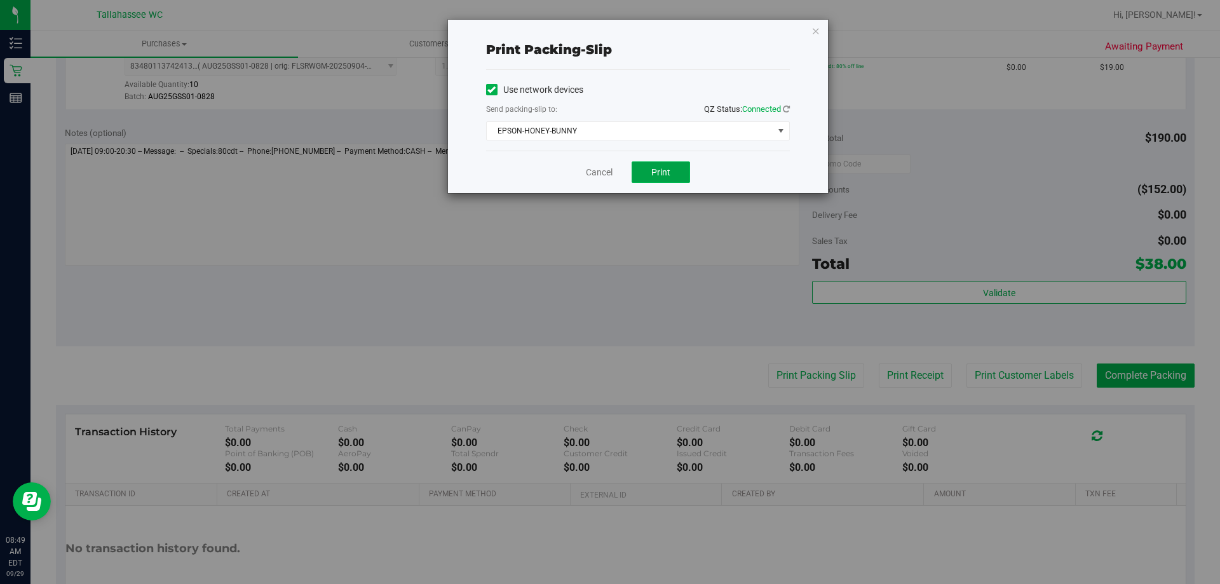
click at [656, 172] on span "Print" at bounding box center [660, 172] width 19 height 10
click at [810, 30] on div "Print packing-slip Use network devices Send packing-slip to: QZ Status: Connect…" at bounding box center [638, 106] width 380 height 173
click at [815, 30] on div "Print packing-slip Use network devices Send packing-slip to: QZ Status: Connect…" at bounding box center [638, 106] width 380 height 173
click at [816, 31] on icon "button" at bounding box center [815, 30] width 9 height 15
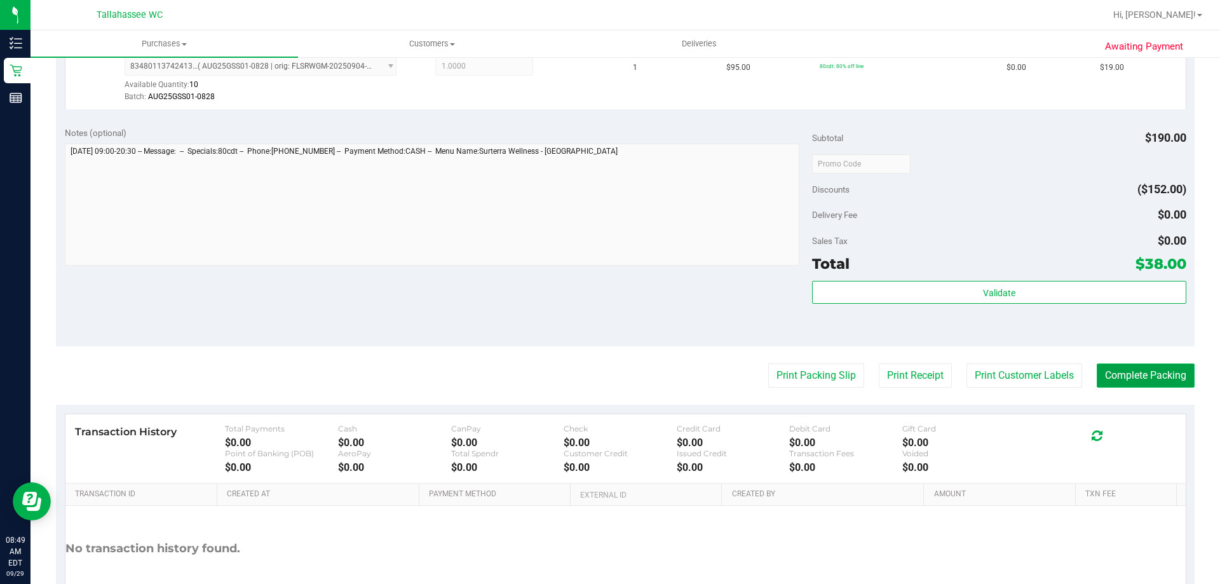
click at [1168, 385] on button "Complete Packing" at bounding box center [1145, 375] width 98 height 24
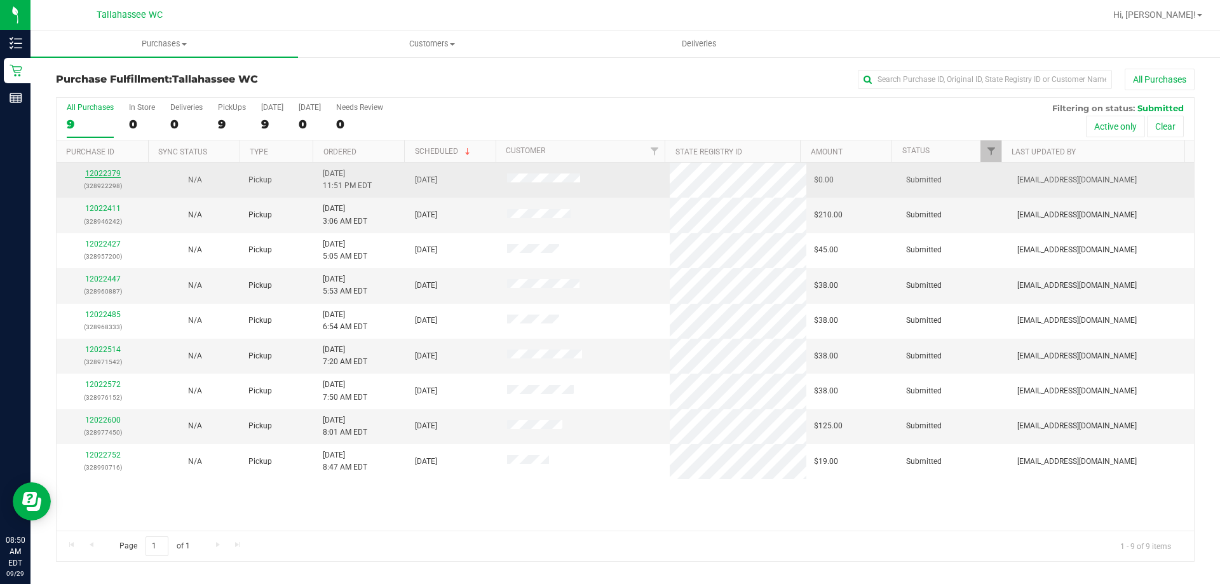
click at [117, 177] on link "12022379" at bounding box center [103, 173] width 36 height 9
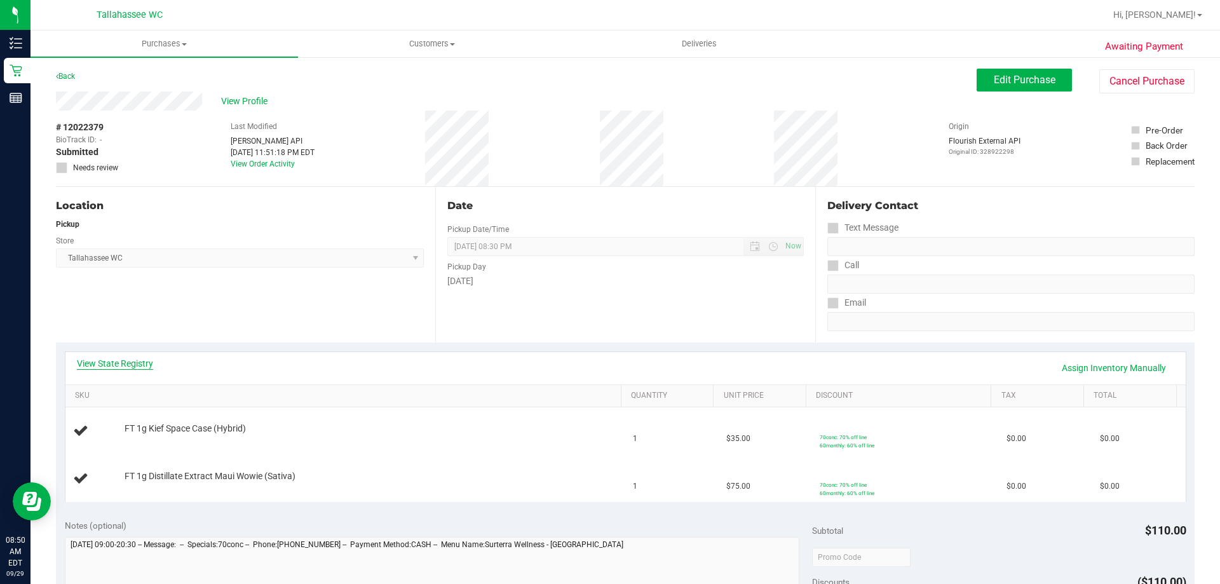
click at [133, 366] on link "View State Registry" at bounding box center [115, 363] width 76 height 13
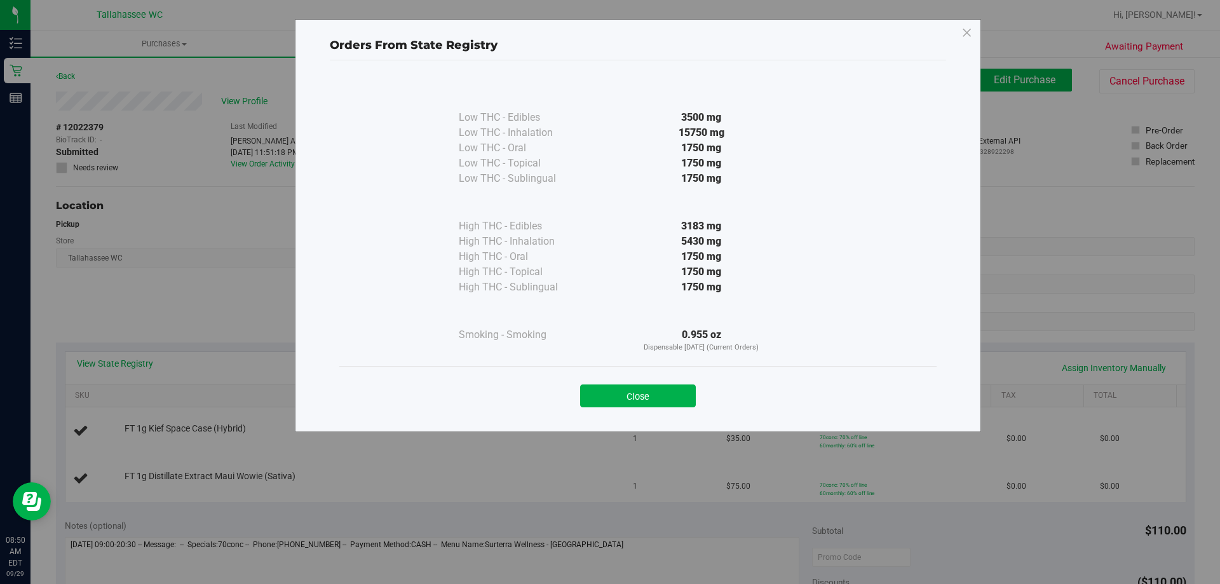
click at [614, 382] on div "Close" at bounding box center [638, 392] width 578 height 32
click at [608, 391] on button "Close" at bounding box center [638, 395] width 116 height 23
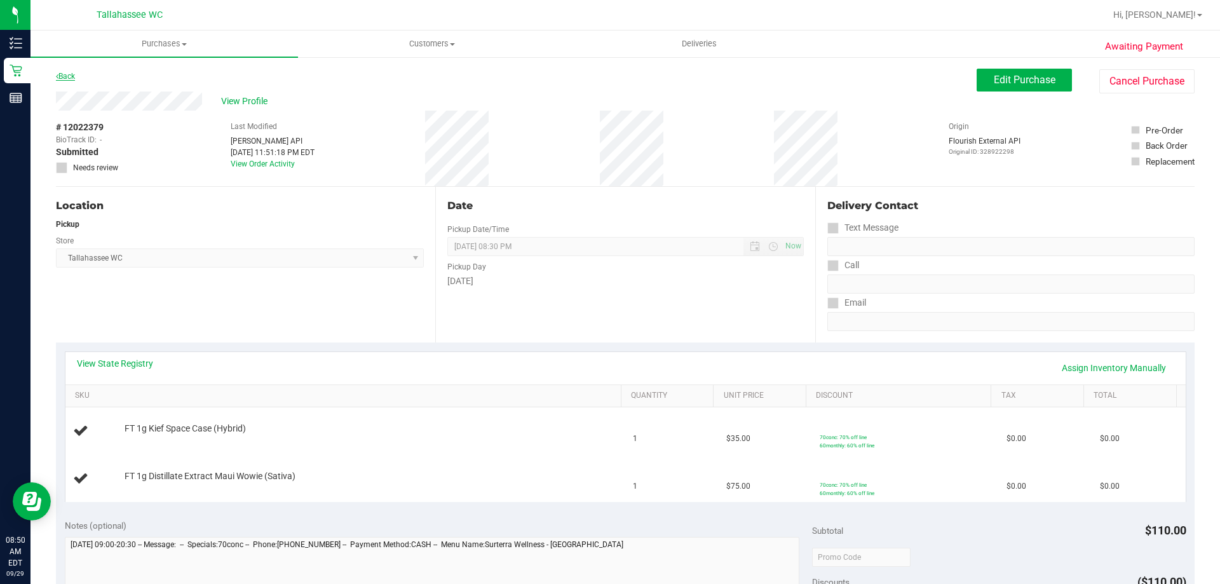
click at [68, 72] on link "Back" at bounding box center [65, 76] width 19 height 9
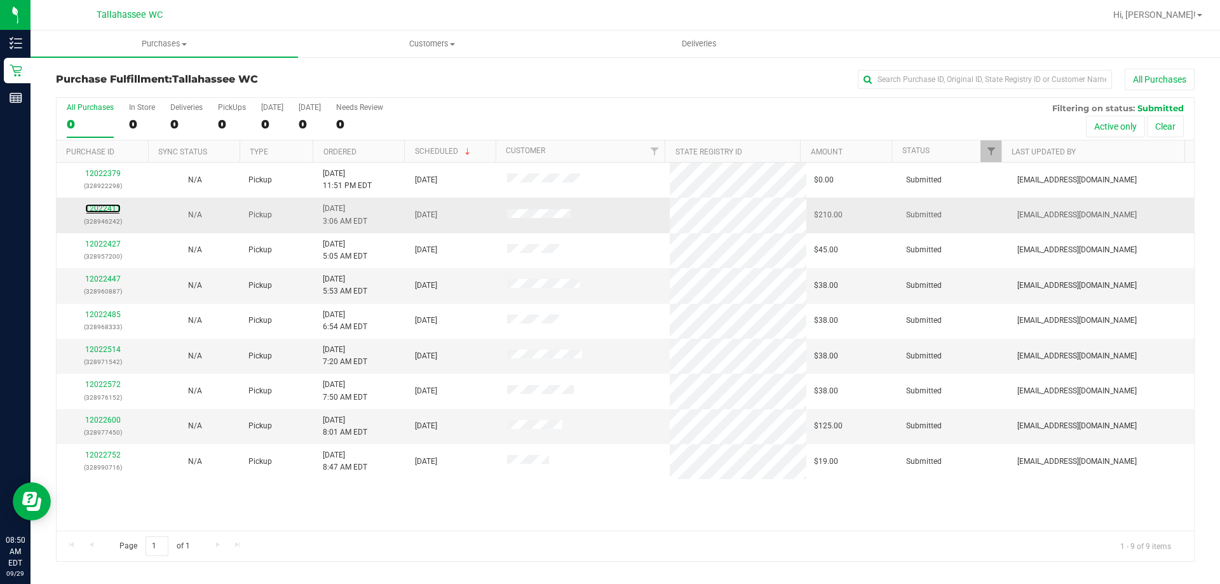
click at [91, 203] on div "12022411 (328946242)" at bounding box center [102, 215] width 77 height 24
click at [102, 206] on link "12022411" at bounding box center [103, 208] width 36 height 9
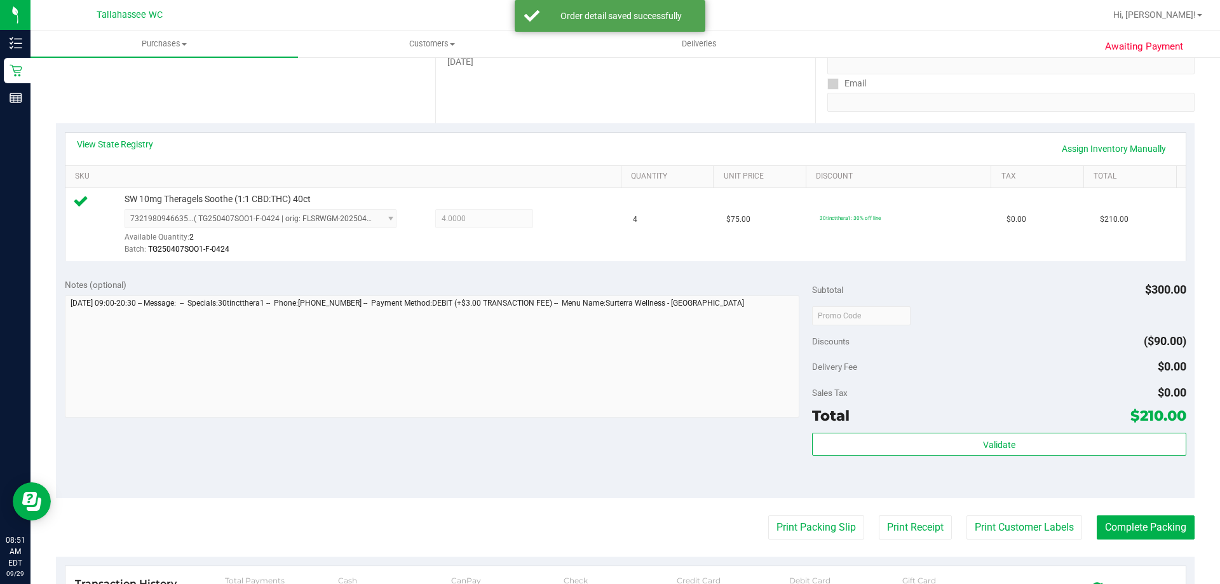
scroll to position [381, 0]
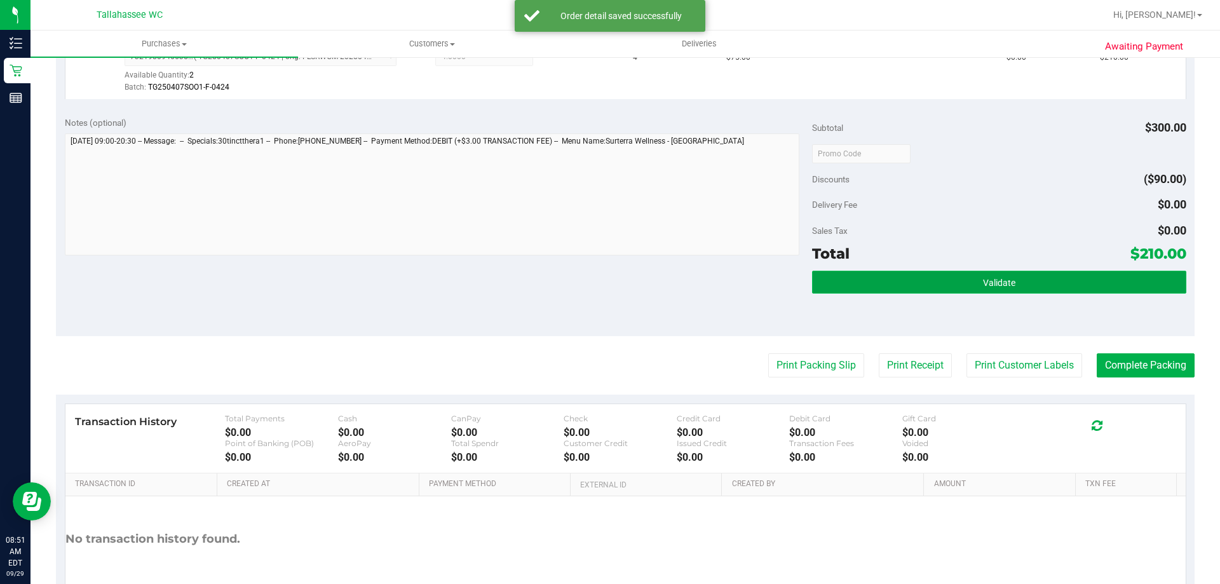
click at [945, 273] on button "Validate" at bounding box center [999, 282] width 374 height 23
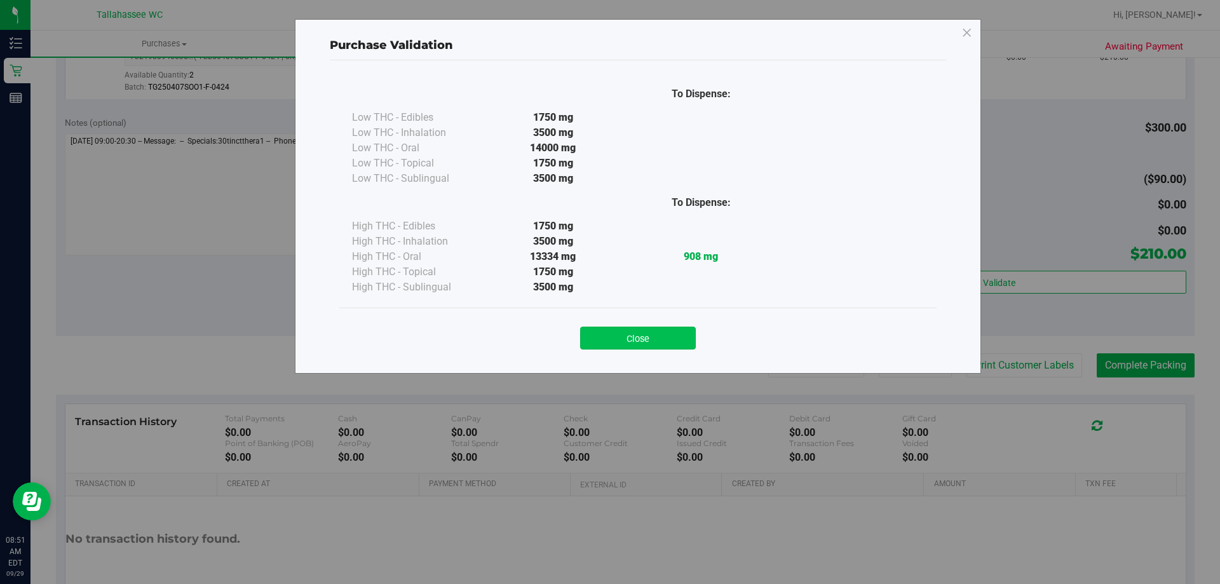
click at [627, 337] on button "Close" at bounding box center [638, 338] width 116 height 23
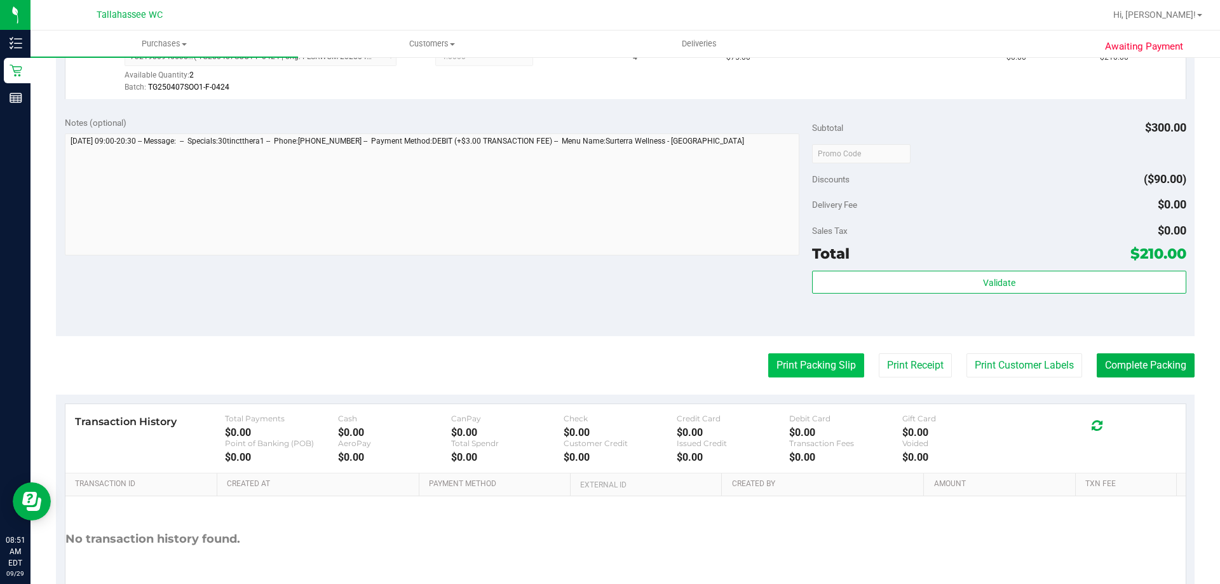
click at [772, 365] on button "Print Packing Slip" at bounding box center [816, 365] width 96 height 24
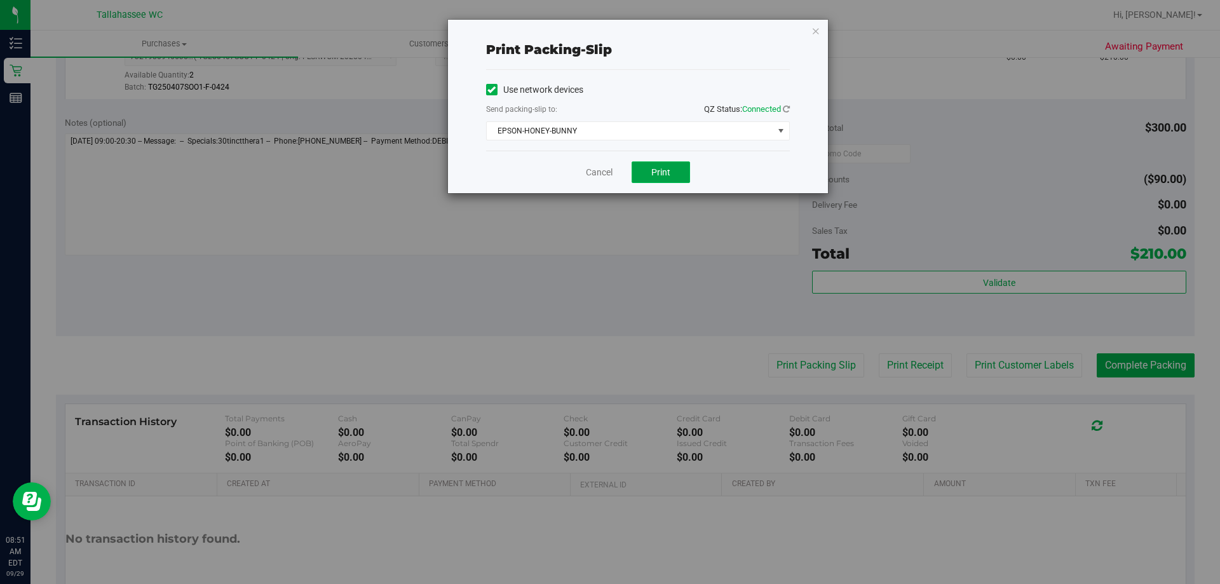
click at [663, 172] on span "Print" at bounding box center [660, 172] width 19 height 10
click at [813, 30] on icon "button" at bounding box center [815, 30] width 9 height 15
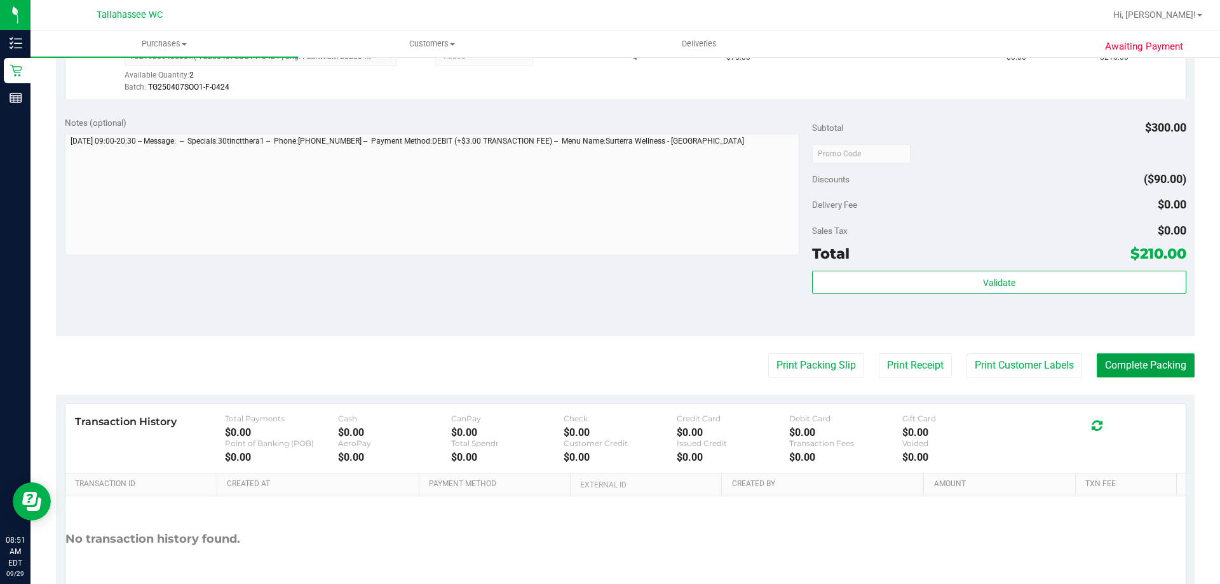
click at [1171, 360] on button "Complete Packing" at bounding box center [1145, 365] width 98 height 24
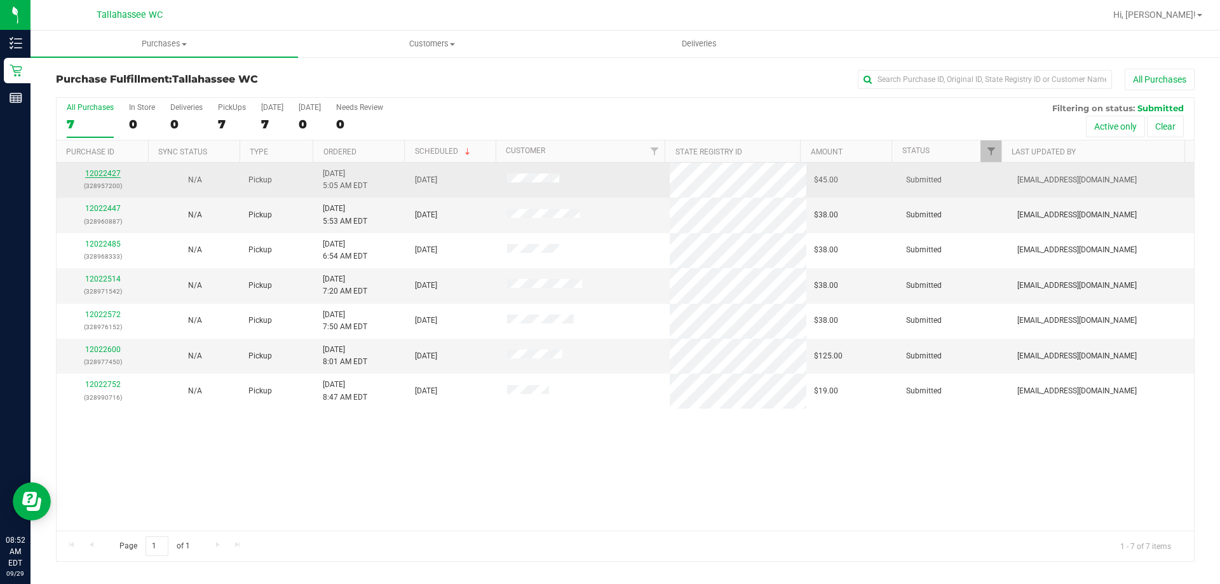
click at [98, 176] on link "12022427" at bounding box center [103, 173] width 36 height 9
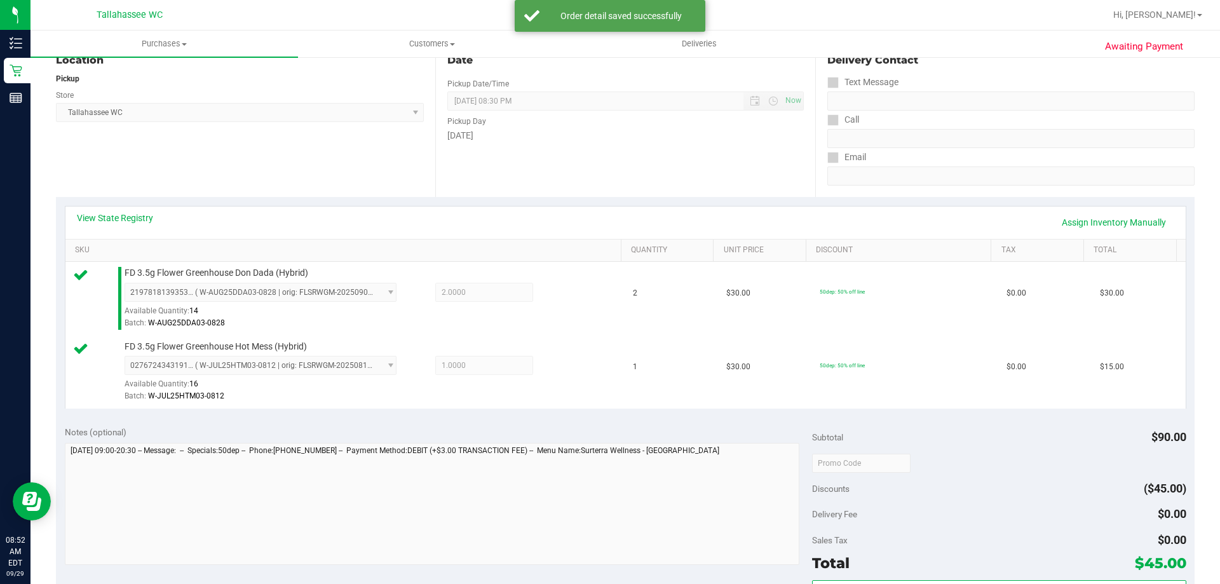
scroll to position [318, 0]
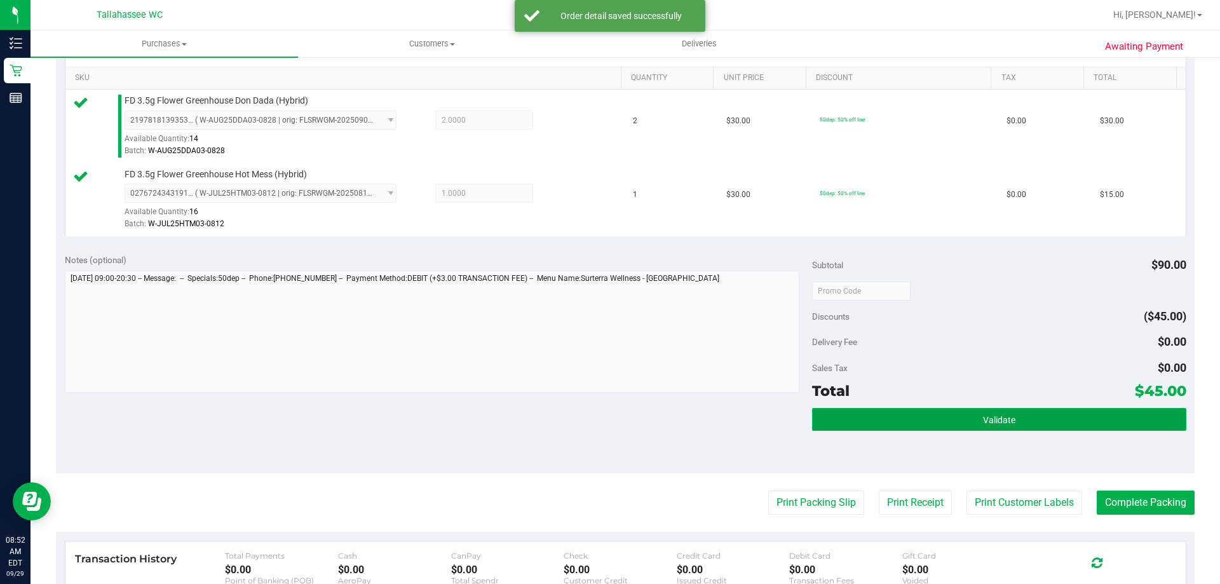
click at [884, 428] on button "Validate" at bounding box center [999, 419] width 374 height 23
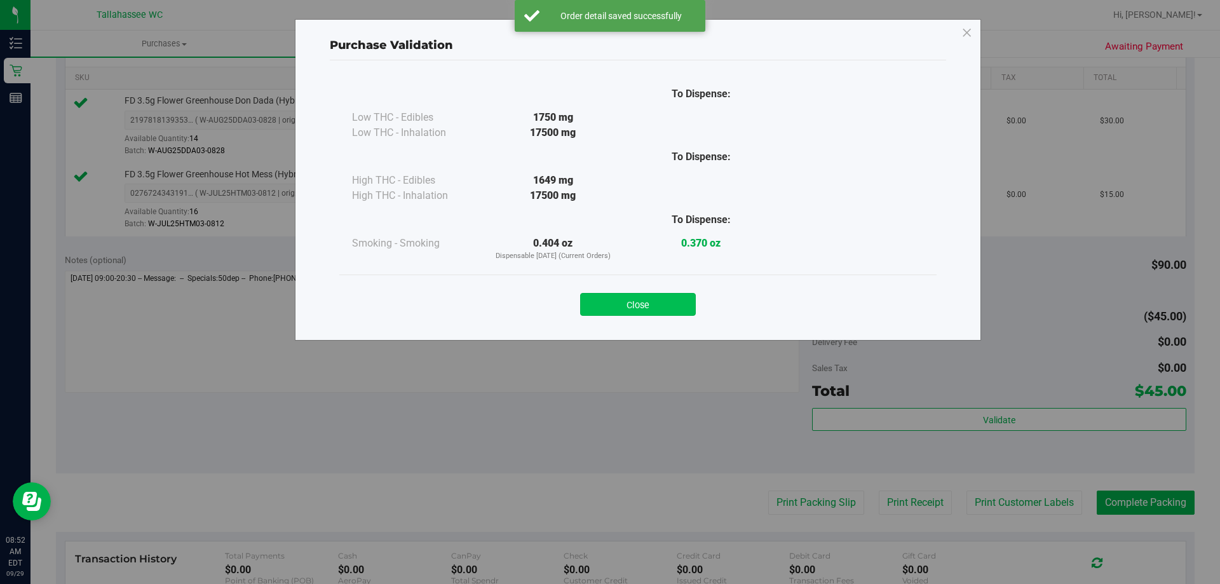
click at [600, 305] on button "Close" at bounding box center [638, 304] width 116 height 23
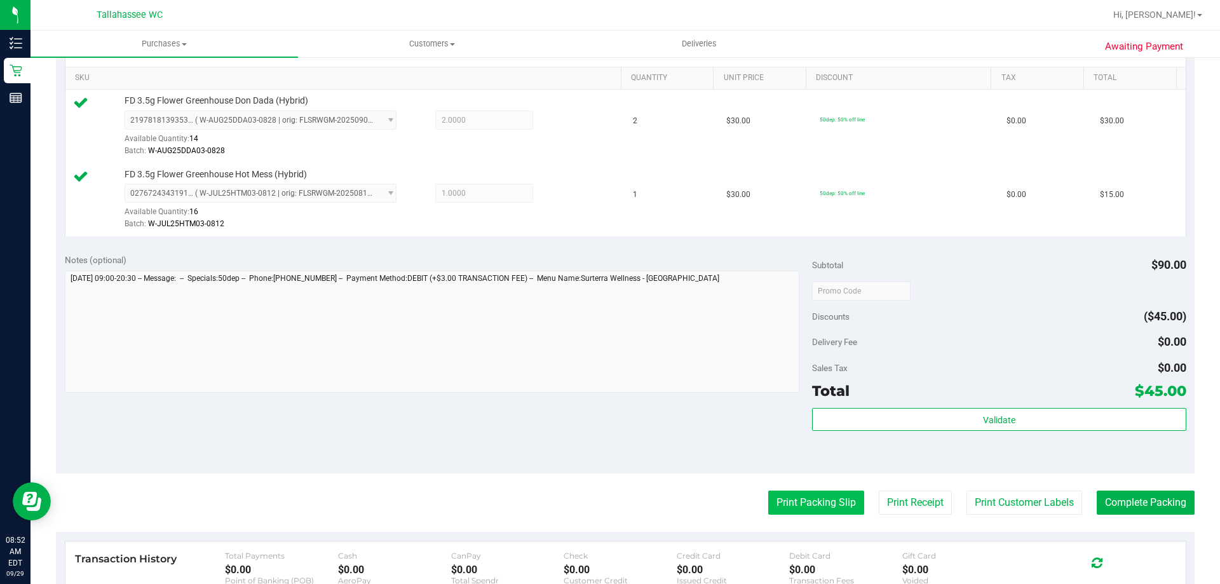
click at [819, 498] on button "Print Packing Slip" at bounding box center [816, 502] width 96 height 24
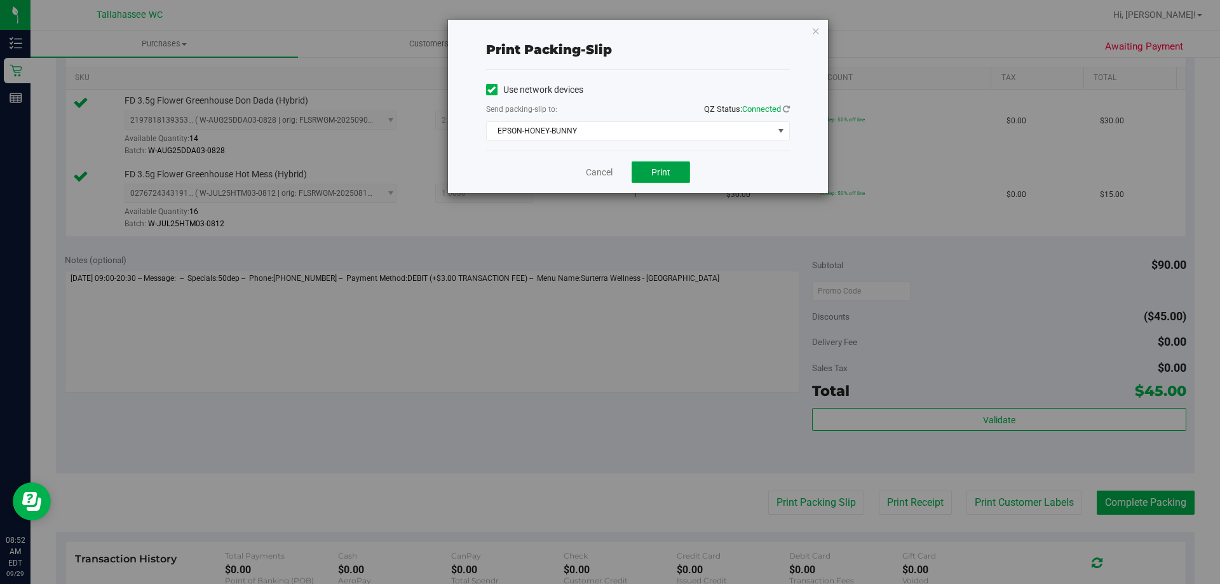
click at [669, 165] on button "Print" at bounding box center [660, 172] width 58 height 22
click at [814, 40] on div "Print packing-slip Use network devices Send packing-slip to: QZ Status: Connect…" at bounding box center [638, 106] width 380 height 173
click at [813, 32] on icon "button" at bounding box center [815, 30] width 9 height 15
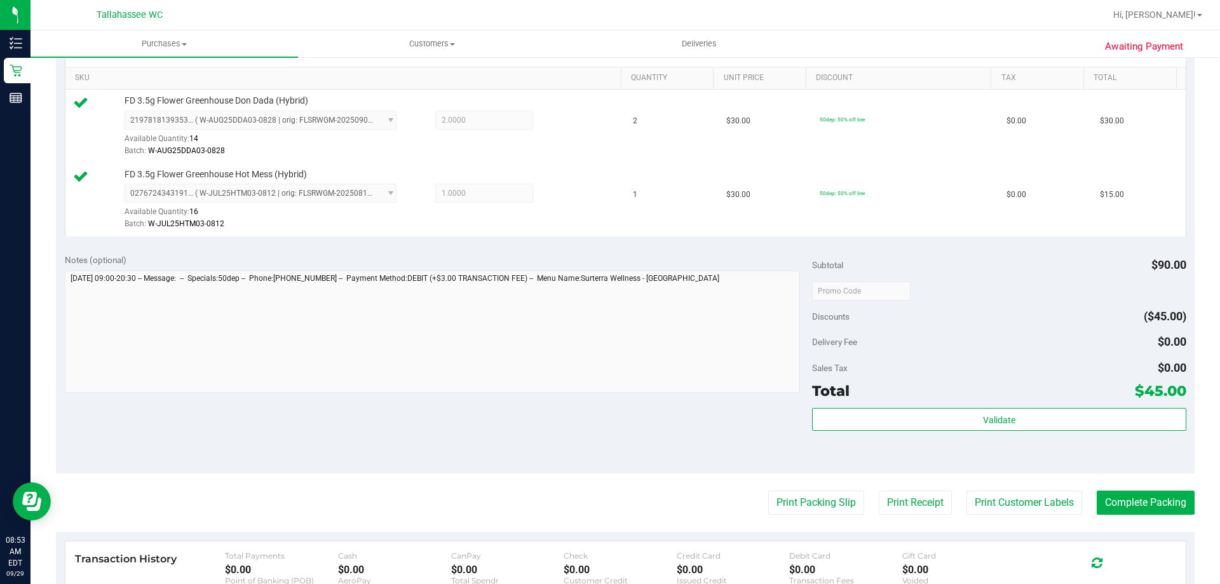
click at [1122, 515] on purchase-details "Back Edit Purchase Cancel Purchase View Profile # 12022427 BioTrack ID: - Submi…" at bounding box center [625, 260] width 1138 height 1018
drag, startPoint x: 1141, startPoint y: 507, endPoint x: 1135, endPoint y: 495, distance: 13.6
click at [1142, 506] on button "Complete Packing" at bounding box center [1145, 502] width 98 height 24
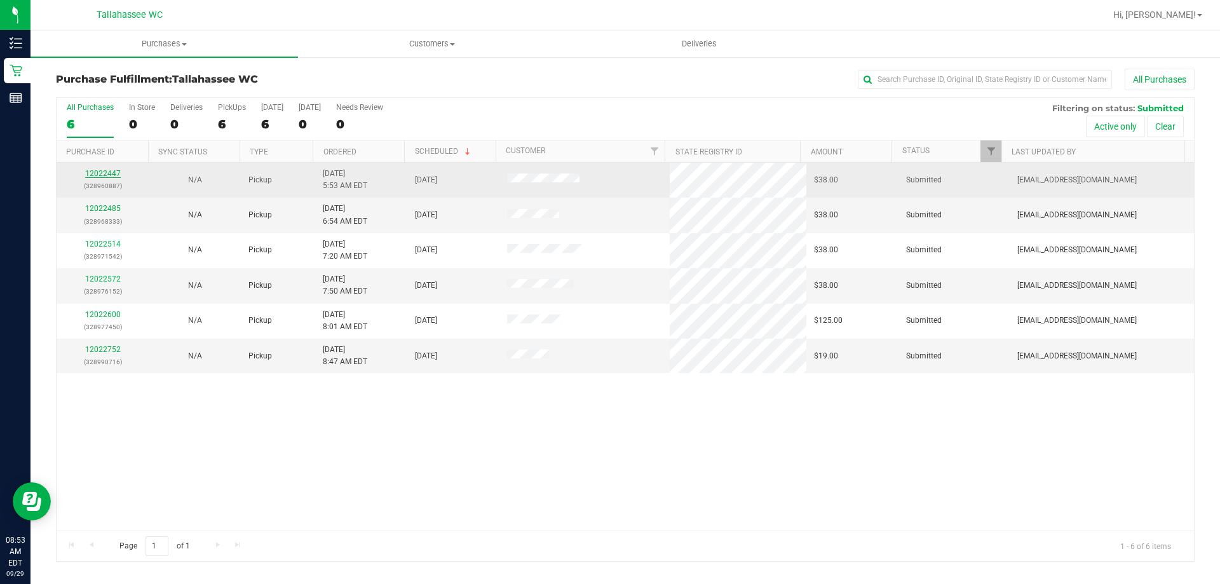
click at [113, 172] on link "12022447" at bounding box center [103, 173] width 36 height 9
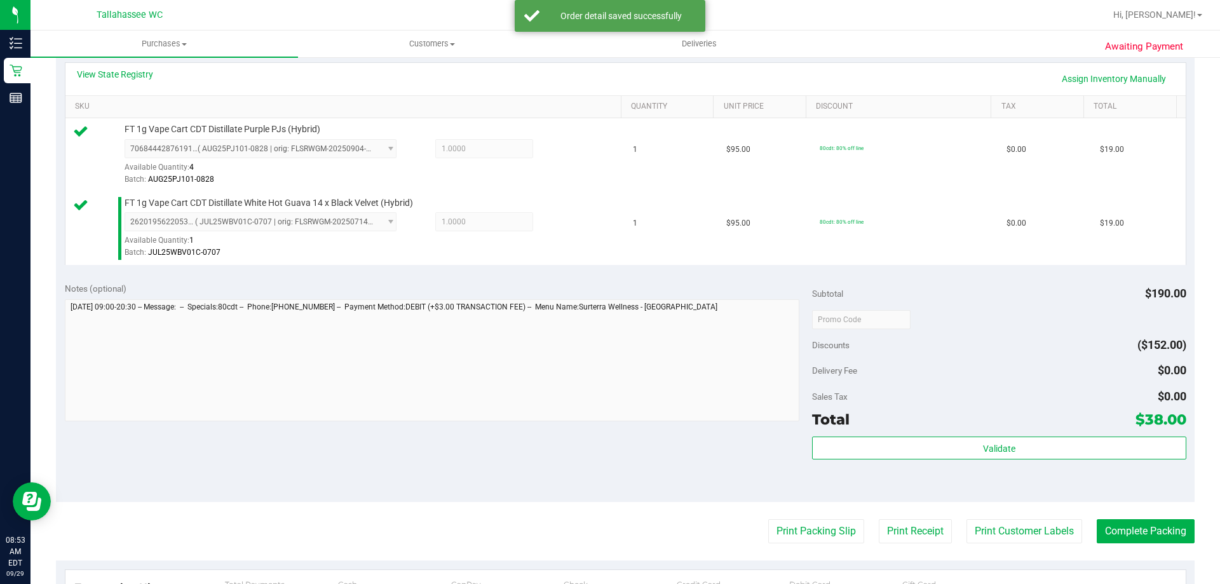
scroll to position [318, 0]
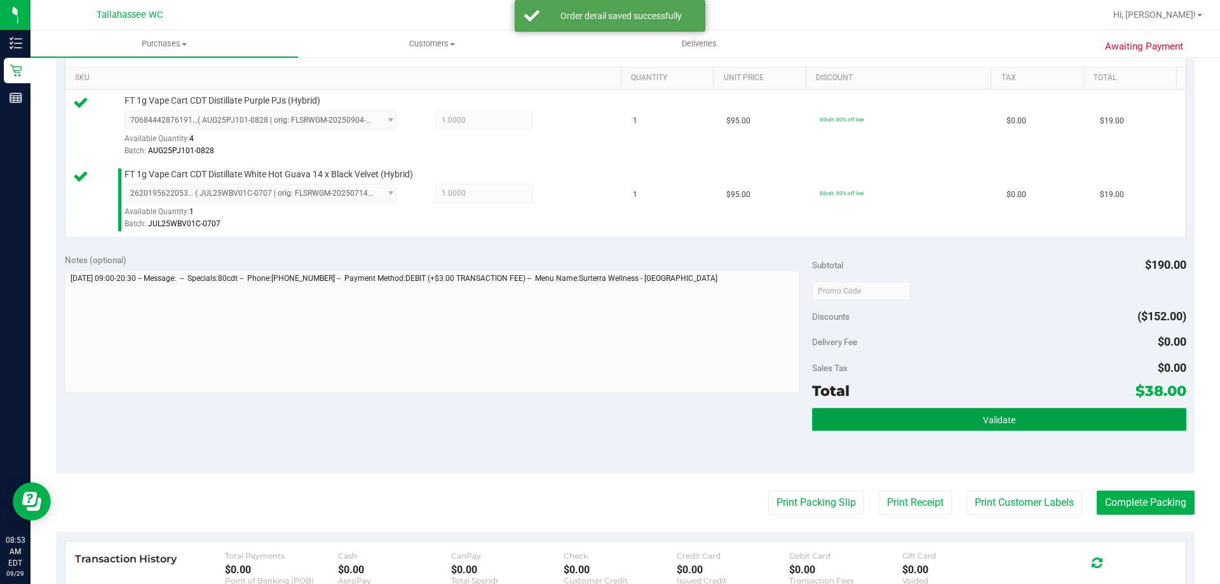
click at [839, 424] on button "Validate" at bounding box center [999, 419] width 374 height 23
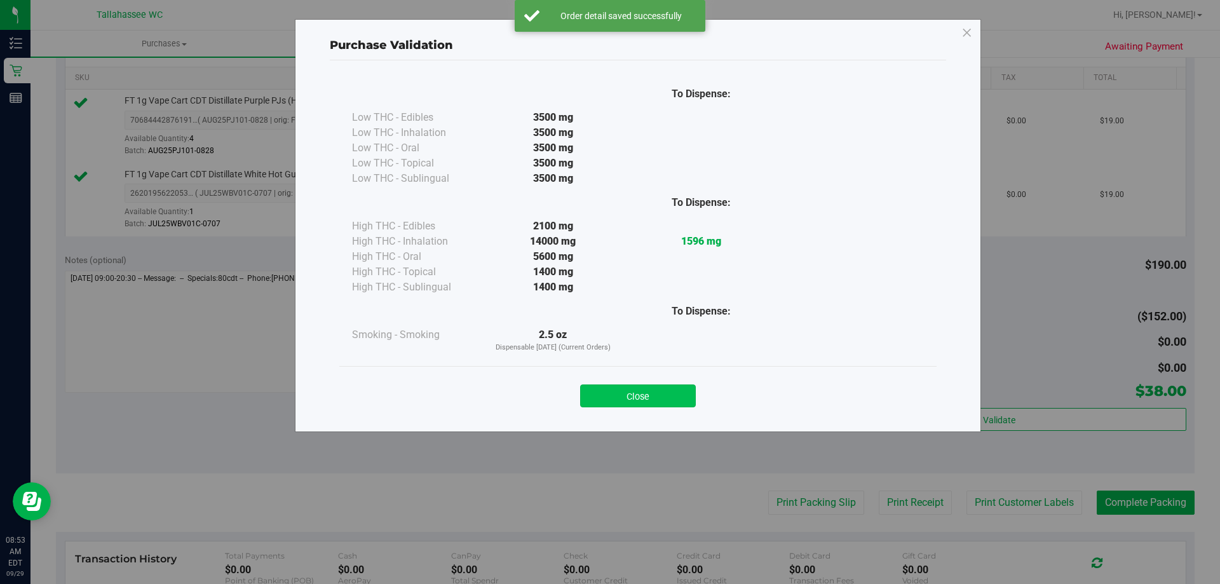
click at [661, 392] on button "Close" at bounding box center [638, 395] width 116 height 23
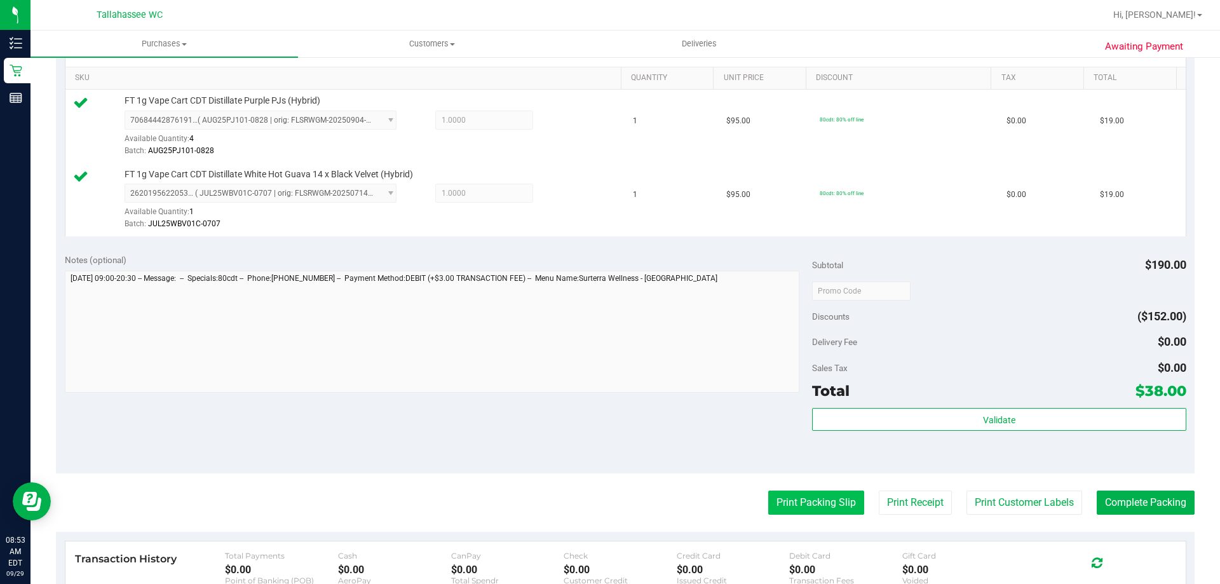
click at [810, 494] on button "Print Packing Slip" at bounding box center [816, 502] width 96 height 24
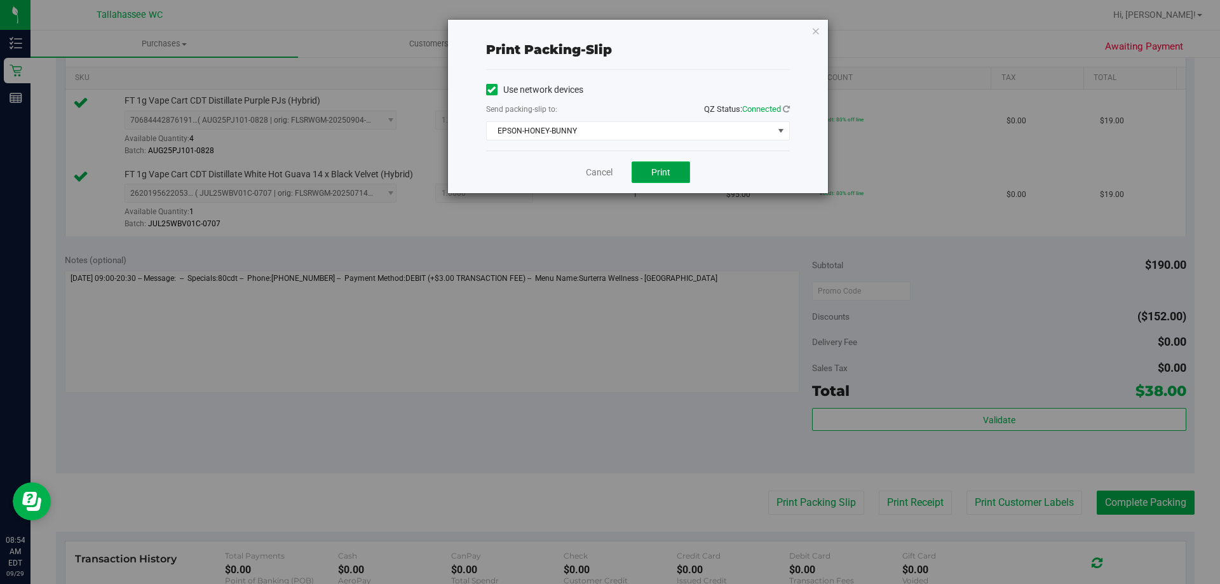
click at [670, 176] on span "Print" at bounding box center [660, 172] width 19 height 10
click at [814, 29] on icon "button" at bounding box center [815, 30] width 9 height 15
click at [814, 29] on nav "Tallahassee WC Hi, [PERSON_NAME]!" at bounding box center [624, 15] width 1189 height 30
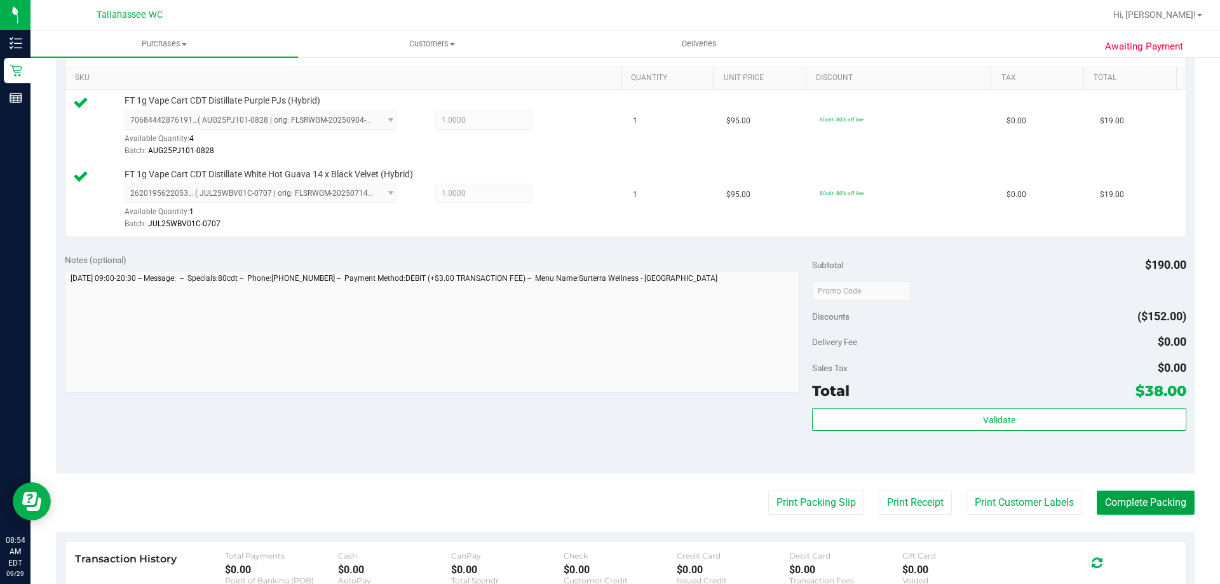
click at [1105, 490] on button "Complete Packing" at bounding box center [1145, 502] width 98 height 24
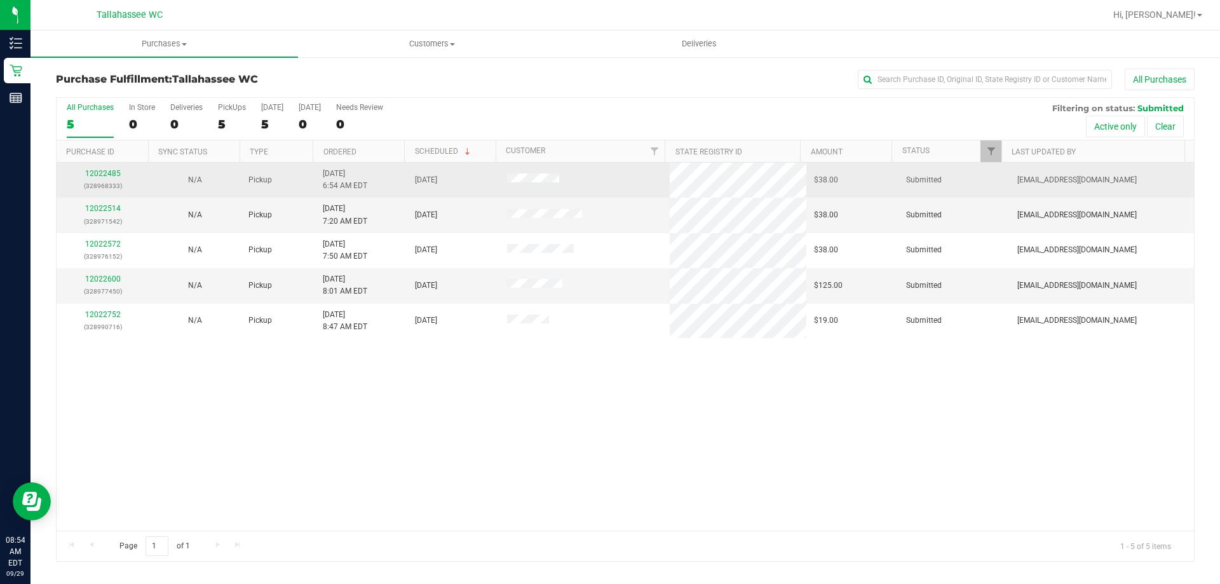
click at [107, 168] on div "12022485 (328968333)" at bounding box center [102, 180] width 77 height 24
click at [107, 172] on link "12022485" at bounding box center [103, 173] width 36 height 9
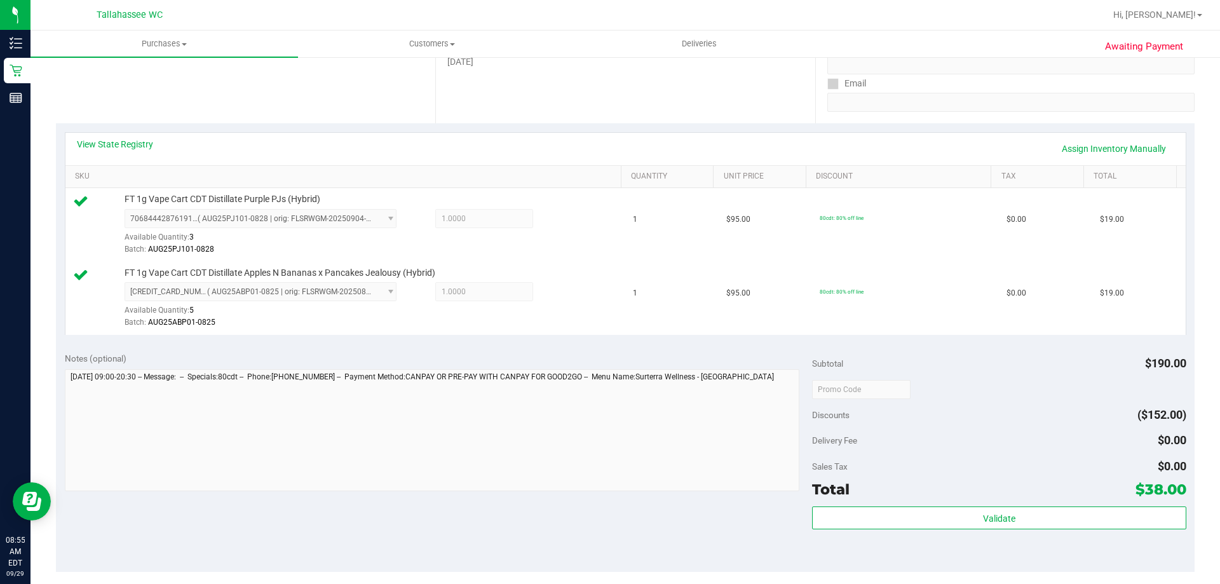
scroll to position [318, 0]
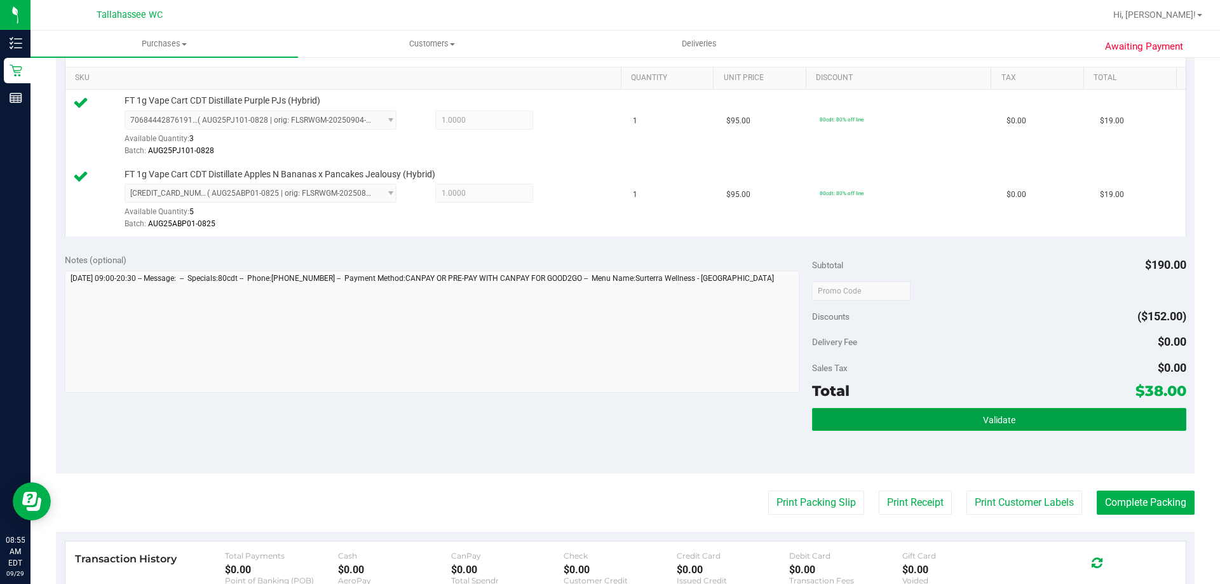
click at [955, 410] on button "Validate" at bounding box center [999, 419] width 374 height 23
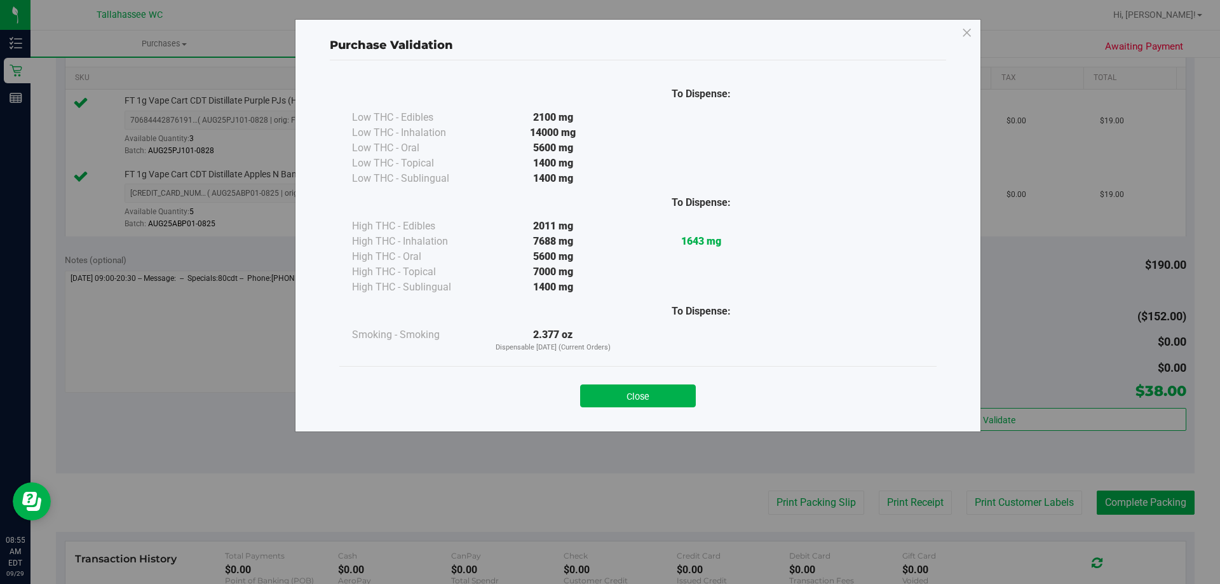
click at [591, 403] on button "Close" at bounding box center [638, 395] width 116 height 23
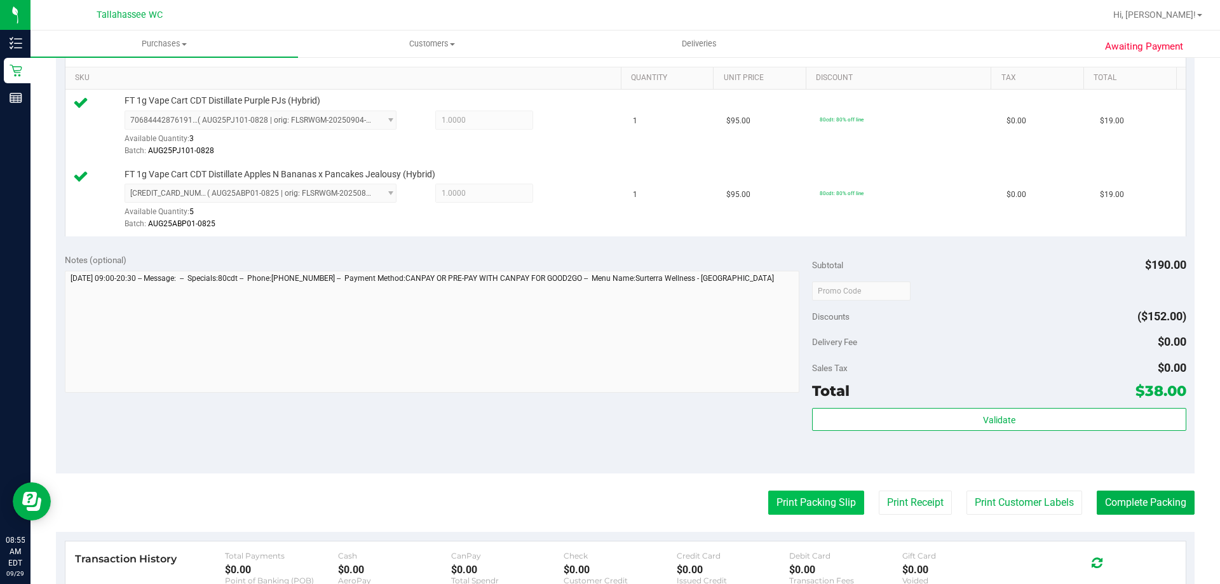
click at [825, 494] on button "Print Packing Slip" at bounding box center [816, 502] width 96 height 24
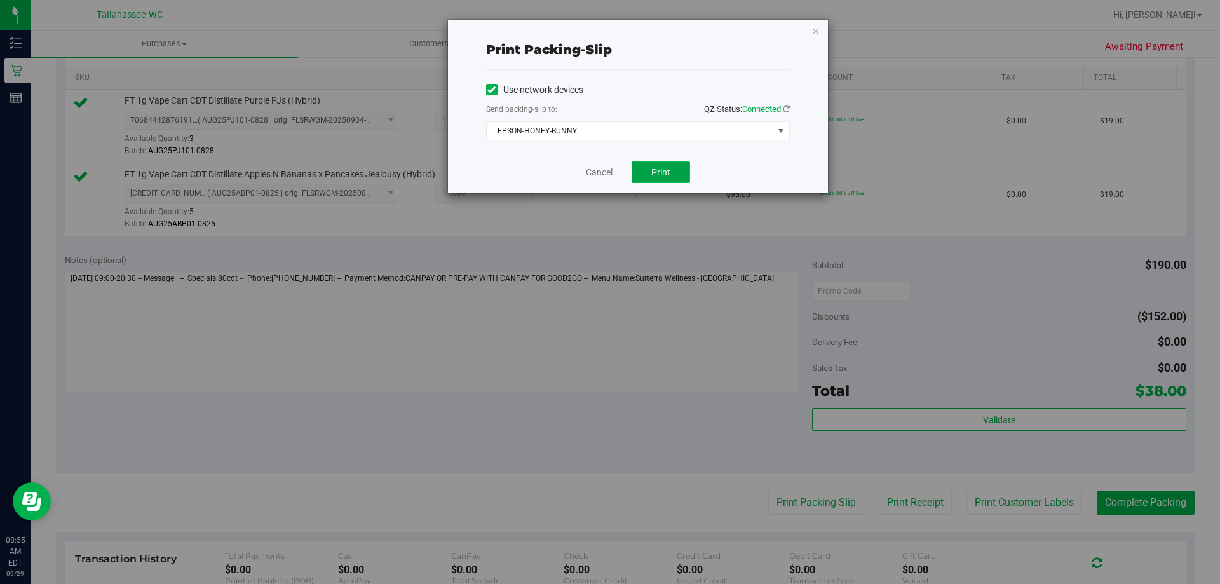
click at [680, 166] on button "Print" at bounding box center [660, 172] width 58 height 22
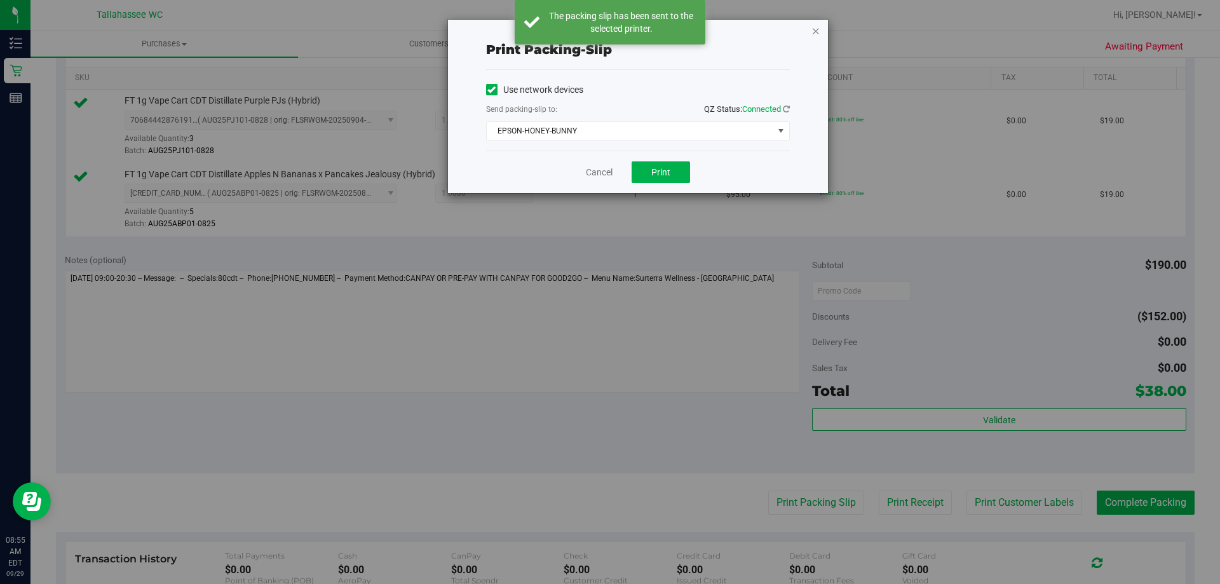
click at [816, 34] on icon "button" at bounding box center [815, 30] width 9 height 15
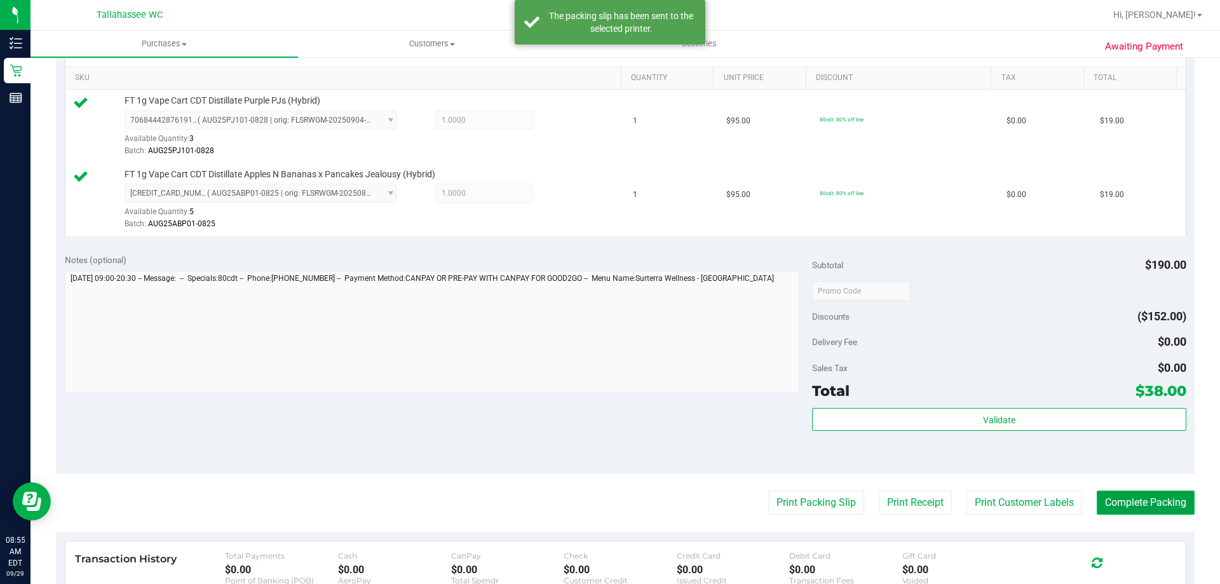
click at [1141, 504] on button "Complete Packing" at bounding box center [1145, 502] width 98 height 24
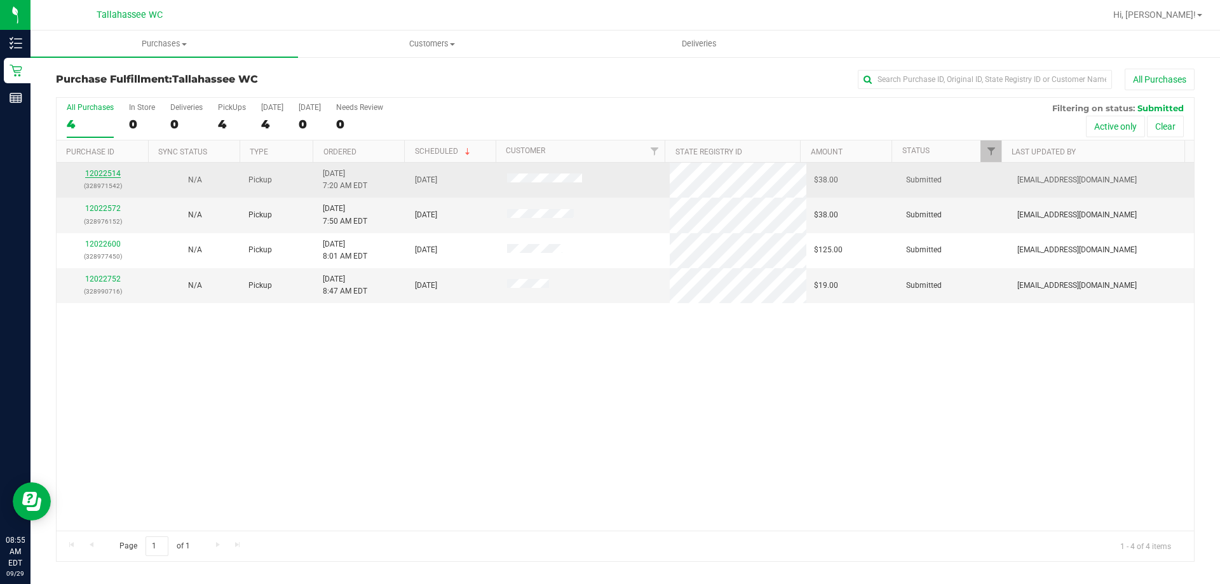
click at [102, 175] on link "12022514" at bounding box center [103, 173] width 36 height 9
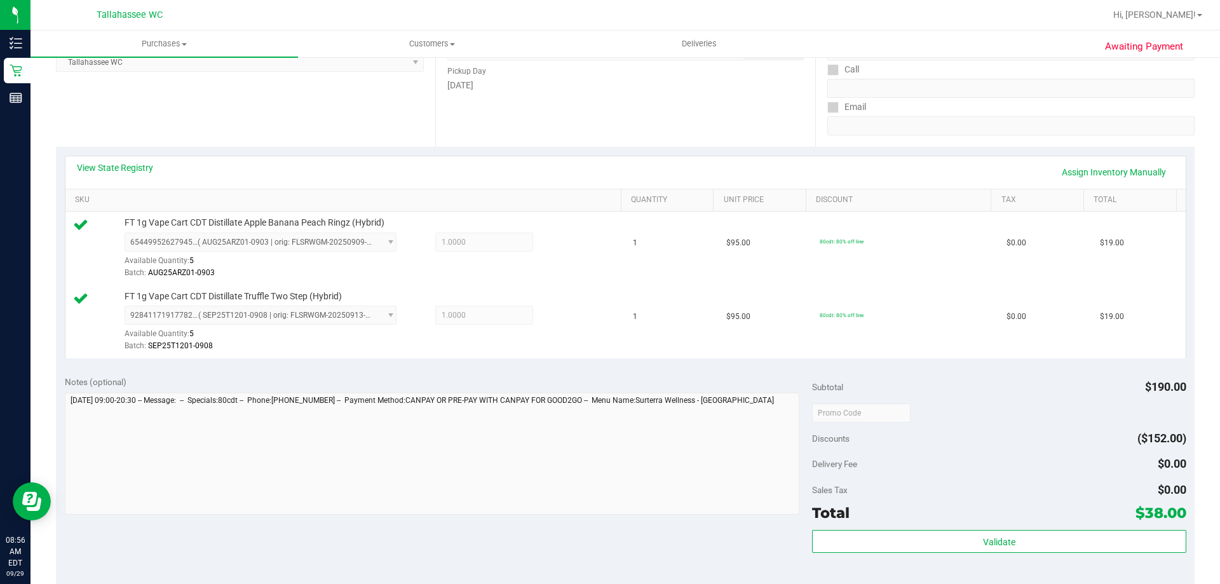
scroll to position [254, 0]
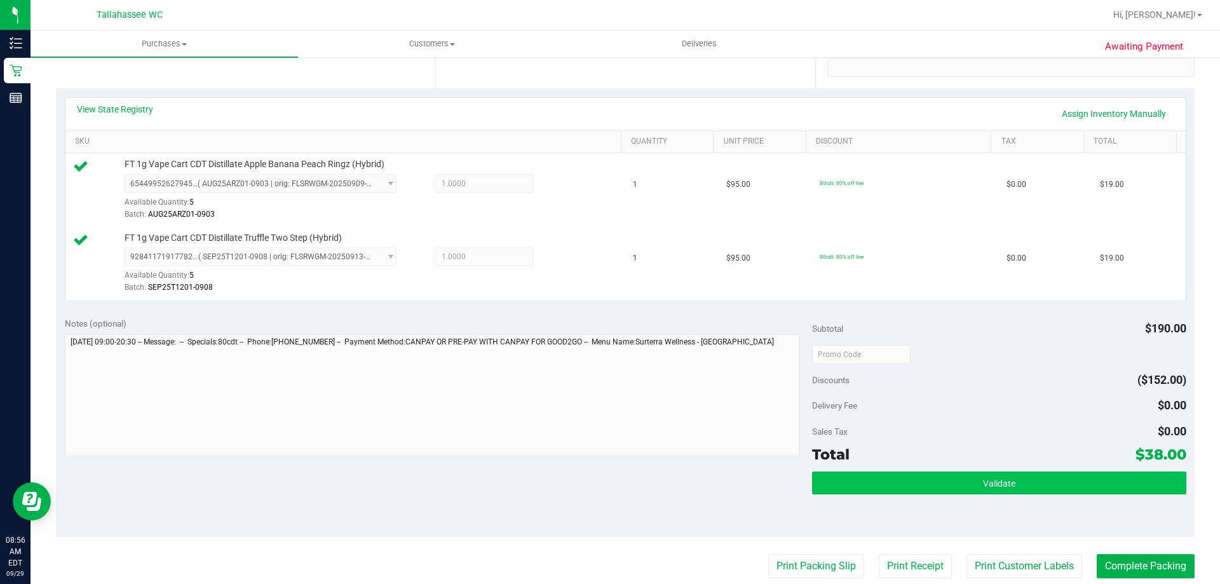
click at [879, 471] on div "Subtotal $190.00 Discounts ($152.00) Delivery Fee $0.00 Sales Tax $0.00 Total $…" at bounding box center [999, 423] width 374 height 212
click at [879, 471] on button "Validate" at bounding box center [999, 482] width 374 height 23
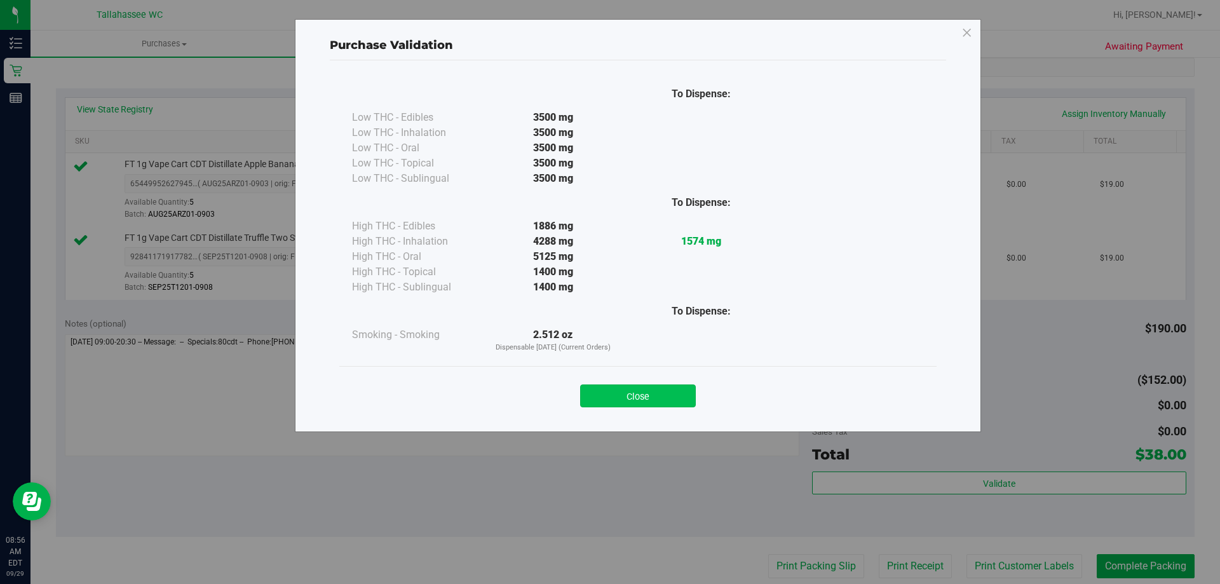
click at [616, 396] on button "Close" at bounding box center [638, 395] width 116 height 23
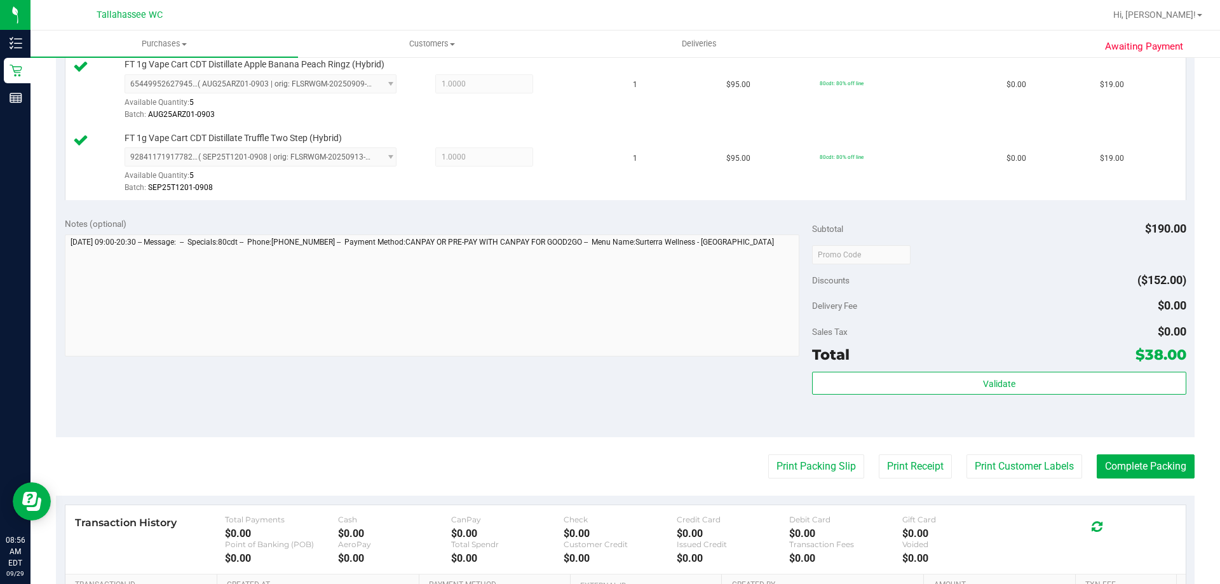
scroll to position [445, 0]
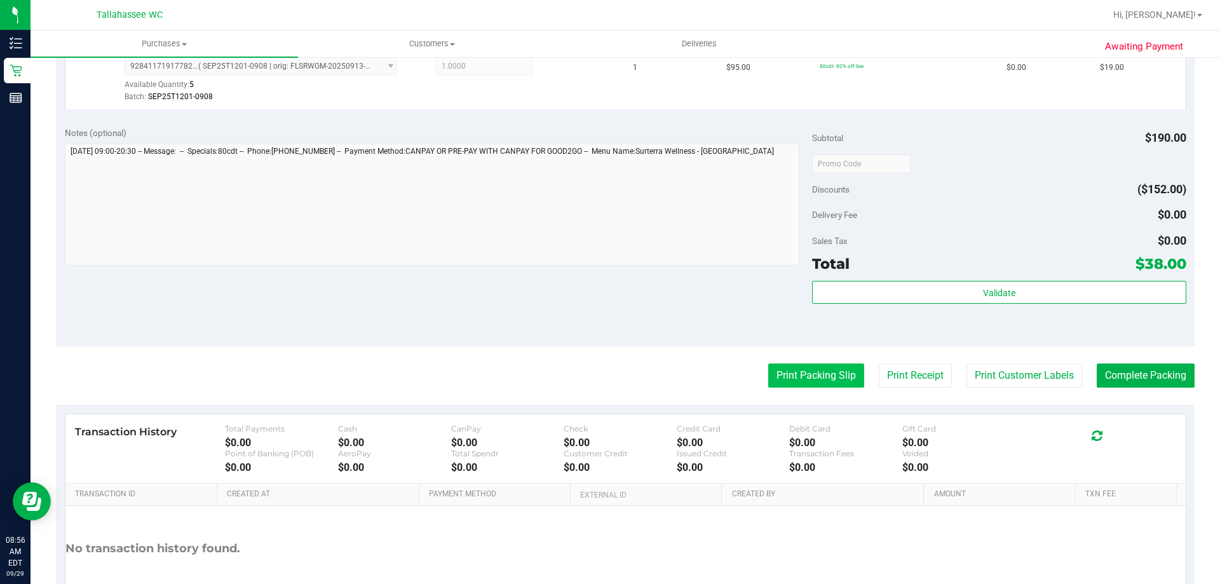
click at [801, 381] on button "Print Packing Slip" at bounding box center [816, 375] width 96 height 24
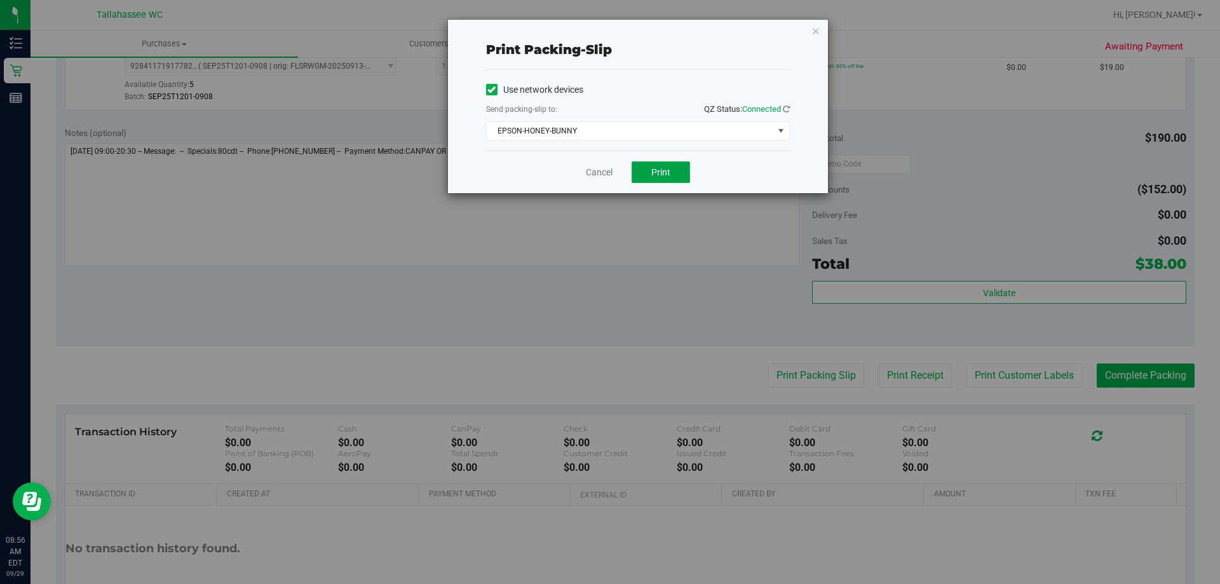
click at [666, 169] on span "Print" at bounding box center [660, 172] width 19 height 10
click at [819, 25] on icon "button" at bounding box center [815, 30] width 9 height 15
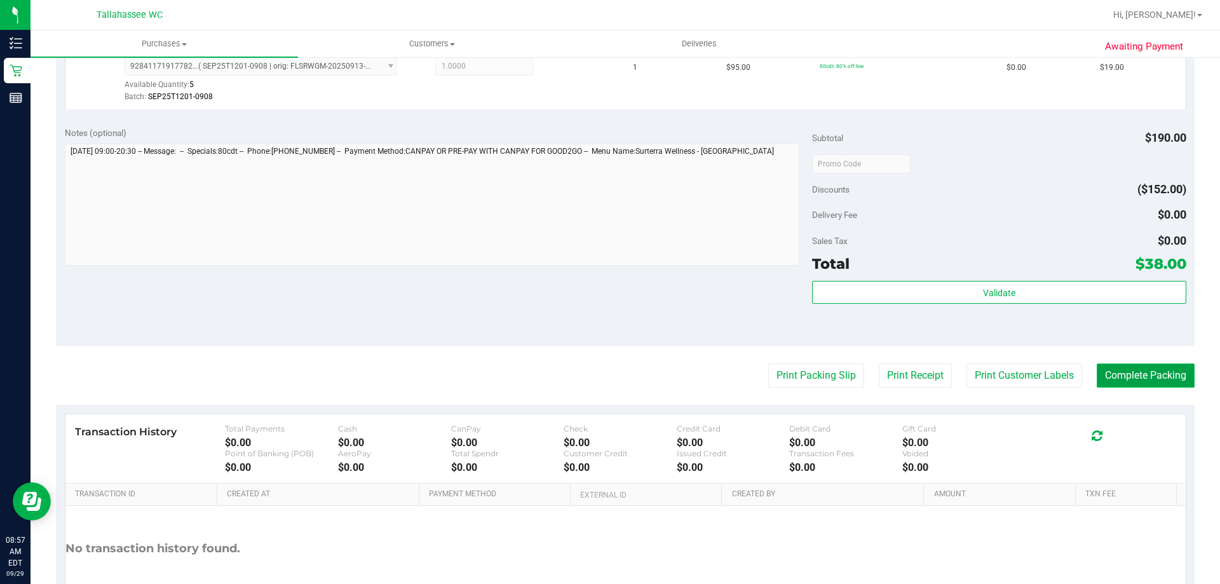
click at [1163, 379] on button "Complete Packing" at bounding box center [1145, 375] width 98 height 24
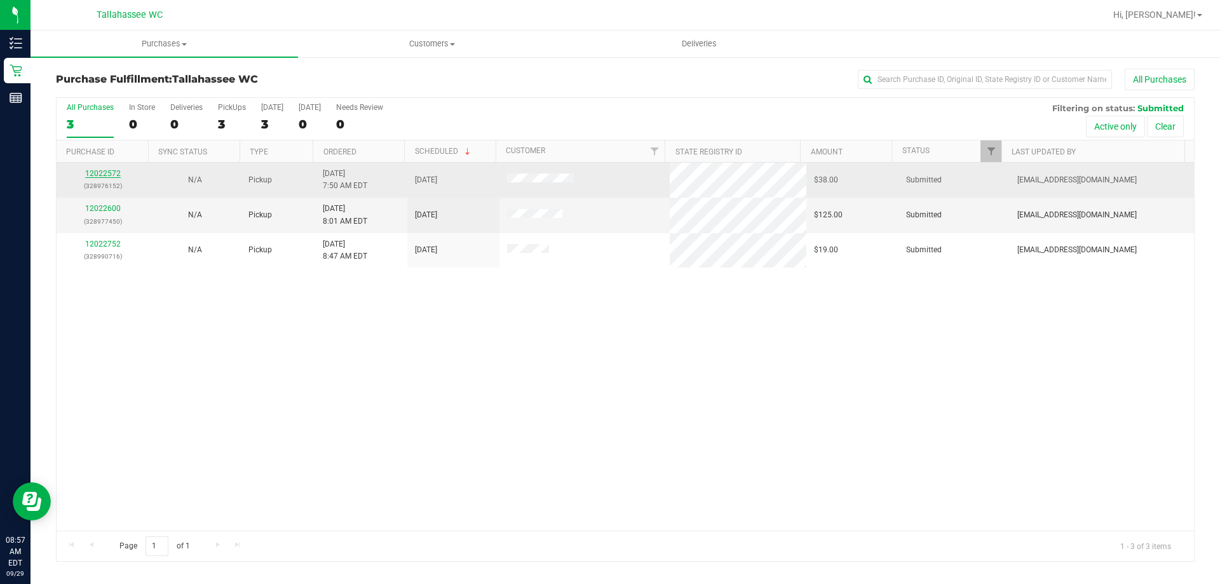
click at [111, 172] on link "12022572" at bounding box center [103, 173] width 36 height 9
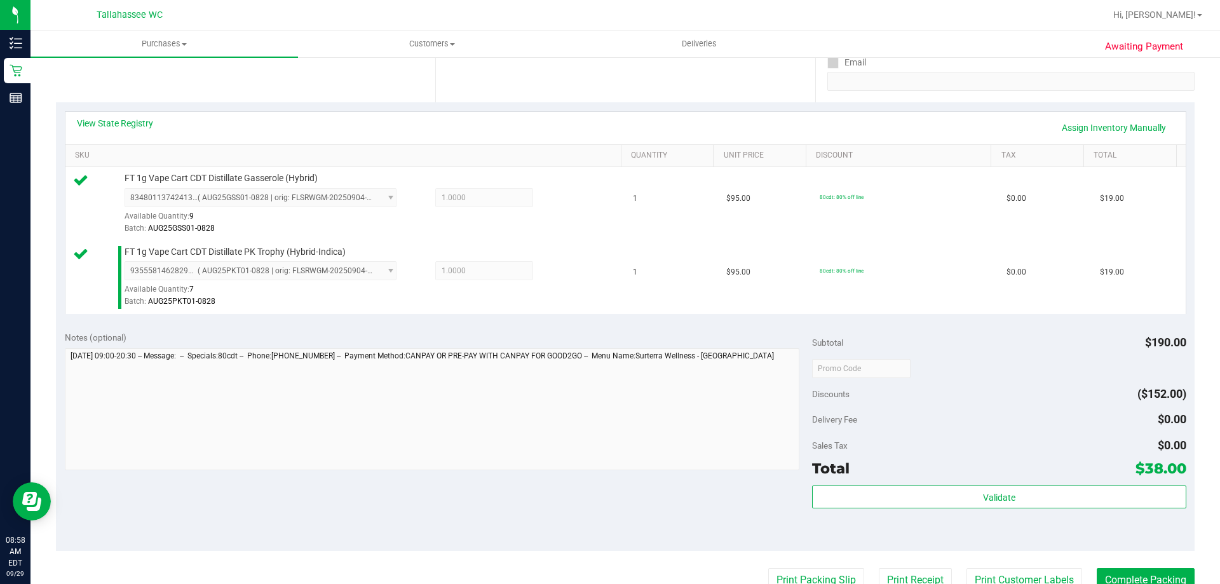
scroll to position [445, 0]
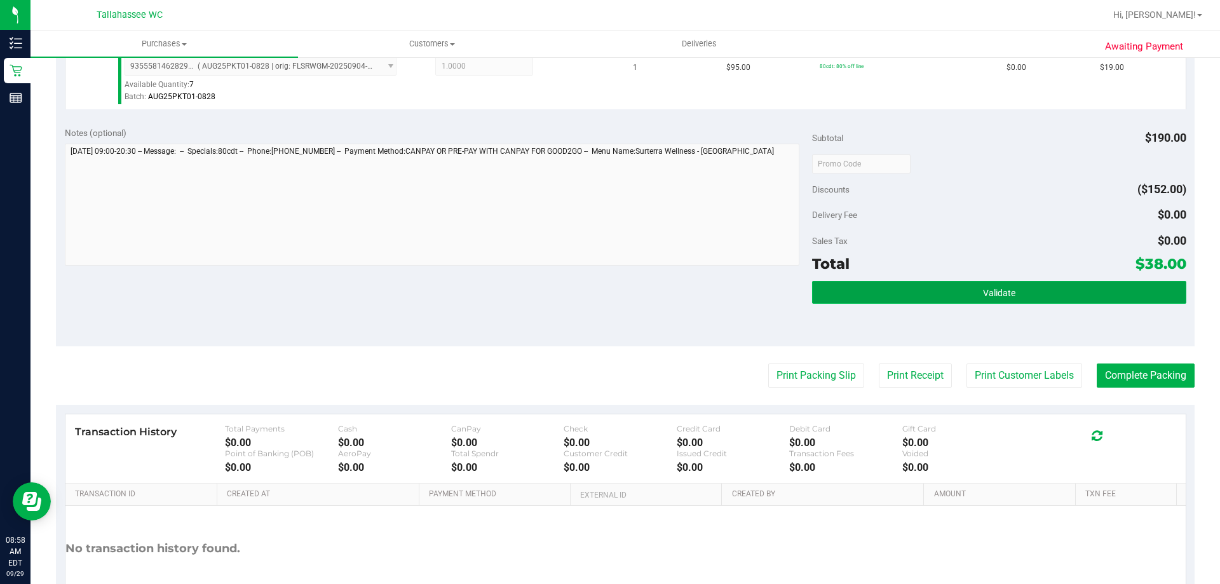
click at [825, 286] on button "Validate" at bounding box center [999, 292] width 374 height 23
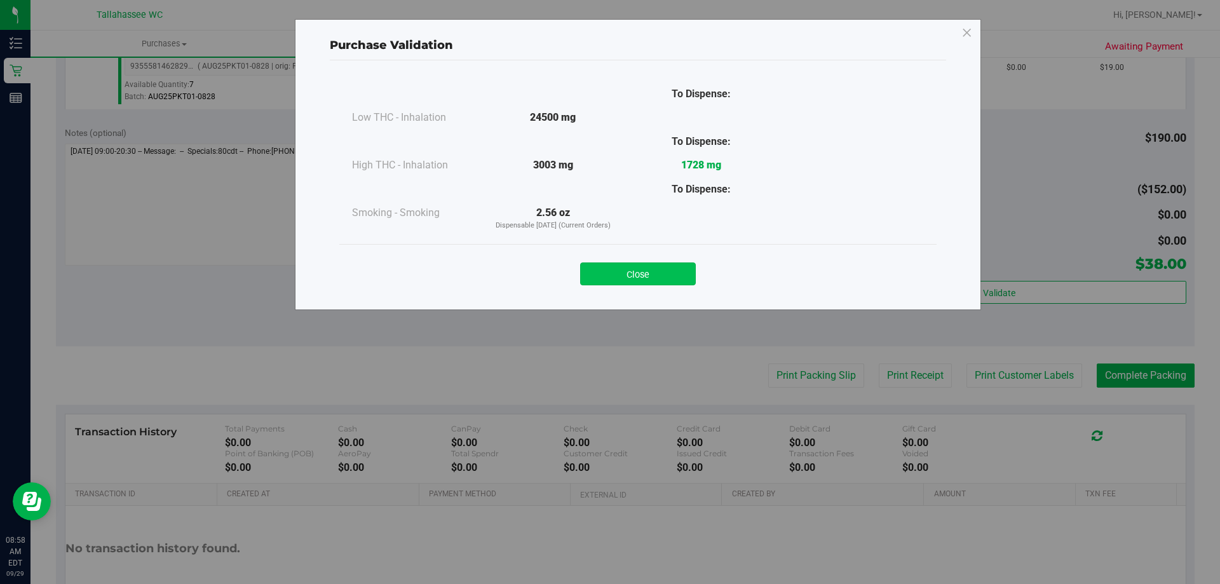
click at [678, 276] on button "Close" at bounding box center [638, 273] width 116 height 23
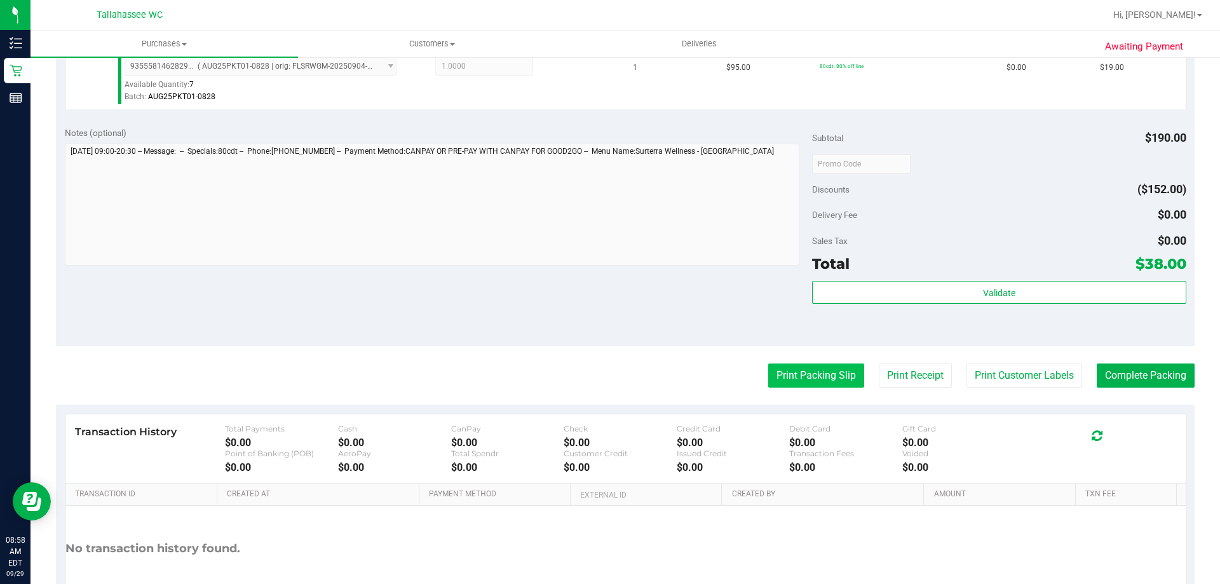
click at [768, 382] on button "Print Packing Slip" at bounding box center [816, 375] width 96 height 24
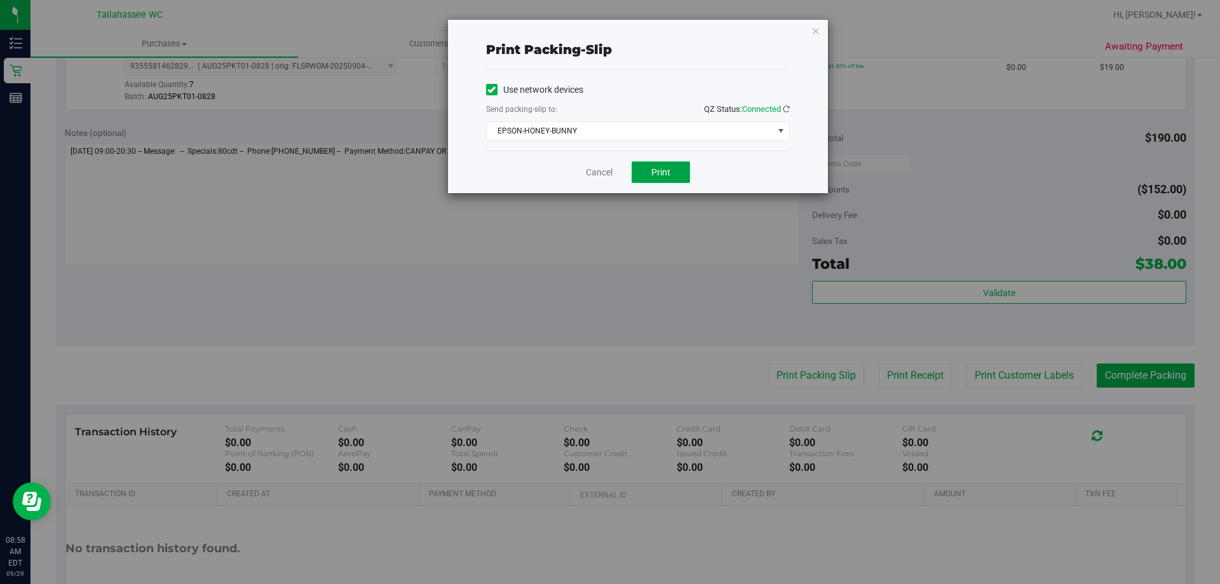
click at [640, 173] on button "Print" at bounding box center [660, 172] width 58 height 22
click at [816, 33] on icon "button" at bounding box center [815, 30] width 9 height 15
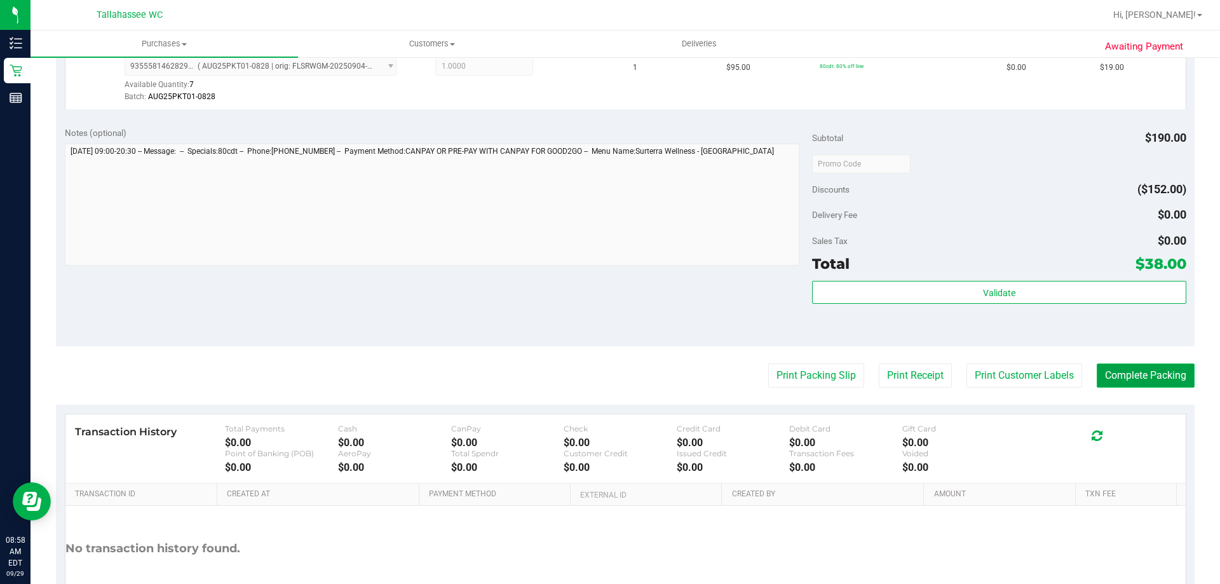
click at [1132, 375] on button "Complete Packing" at bounding box center [1145, 375] width 98 height 24
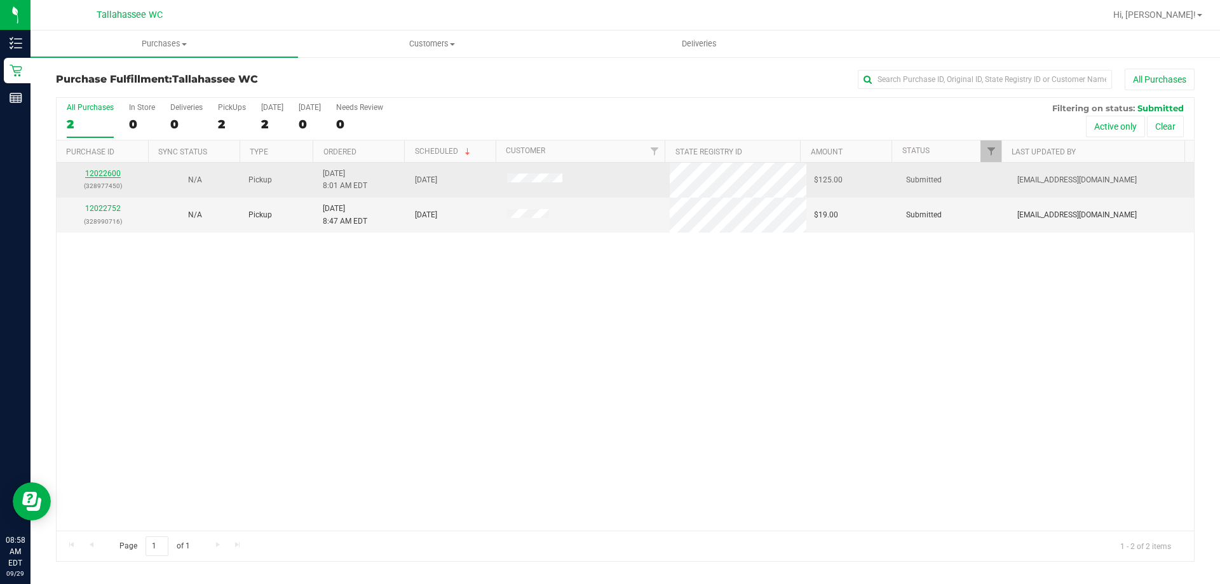
click at [111, 170] on link "12022600" at bounding box center [103, 173] width 36 height 9
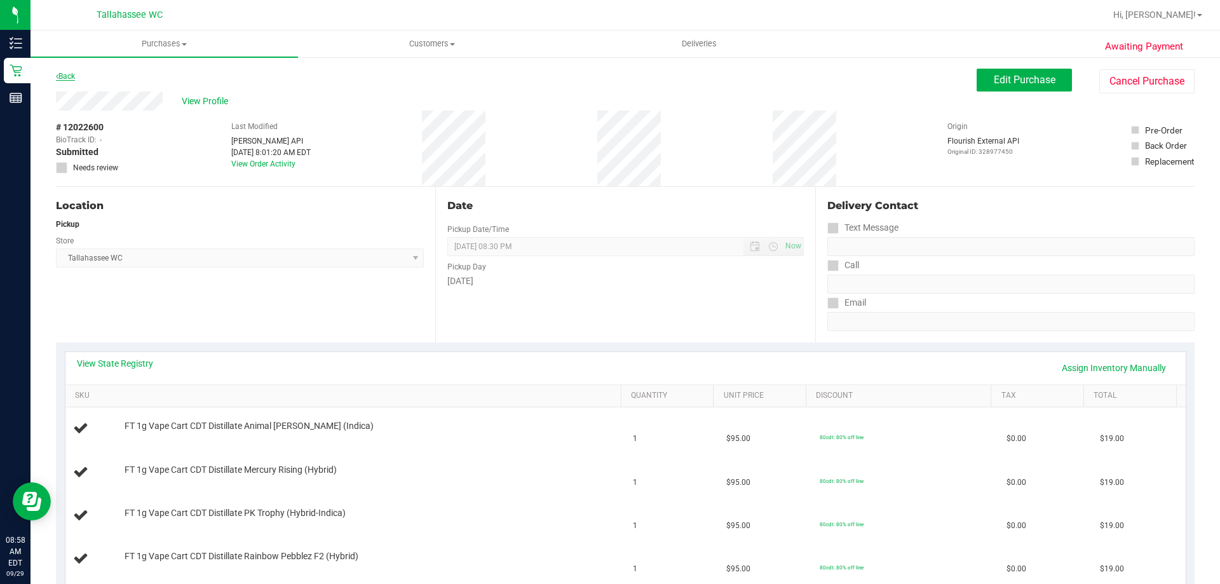
click at [73, 75] on link "Back" at bounding box center [65, 76] width 19 height 9
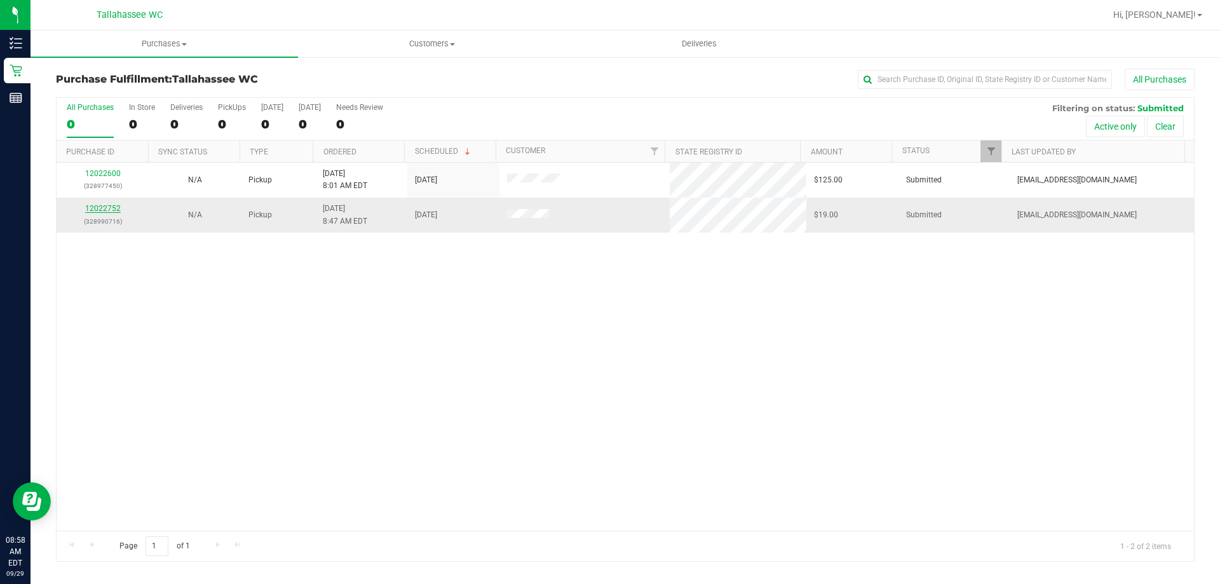
click at [104, 206] on link "12022752" at bounding box center [103, 208] width 36 height 9
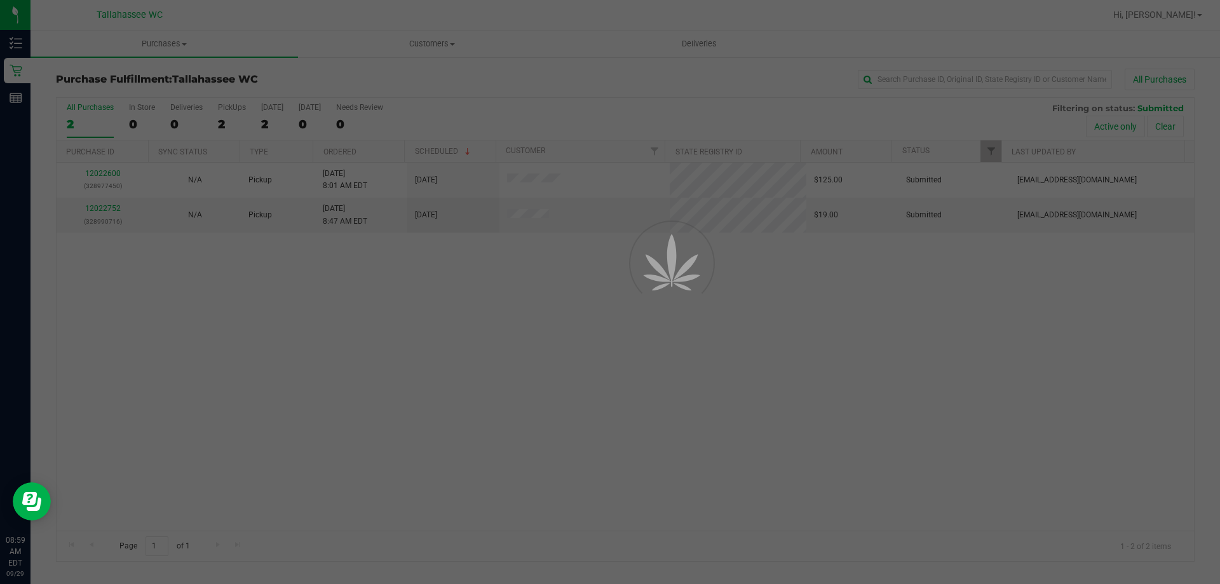
click at [539, 283] on div at bounding box center [610, 292] width 1220 height 584
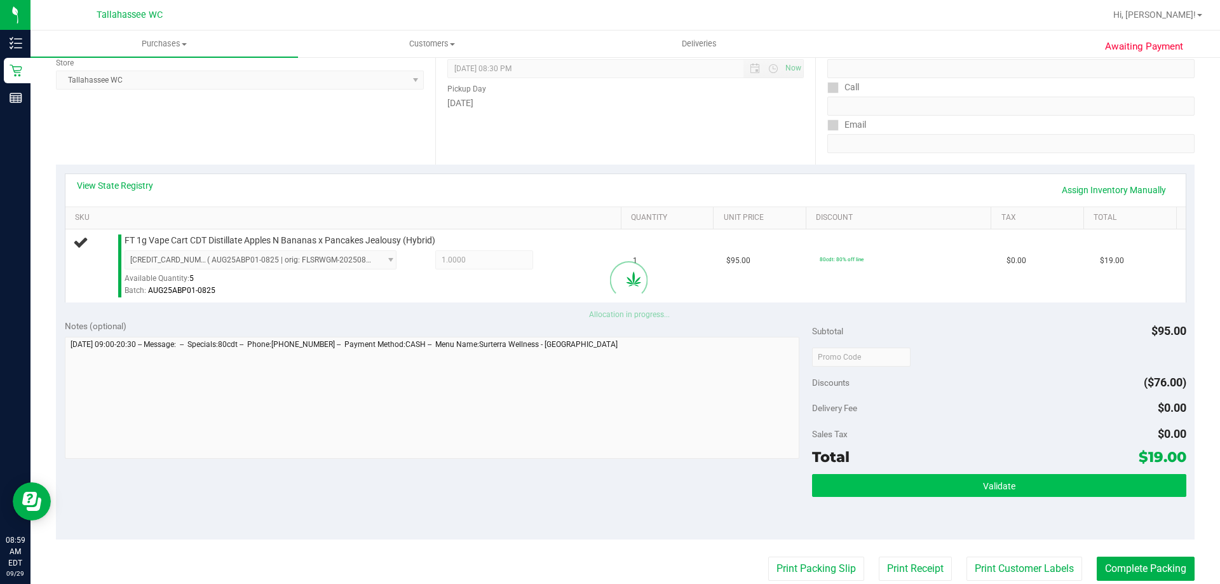
scroll to position [191, 0]
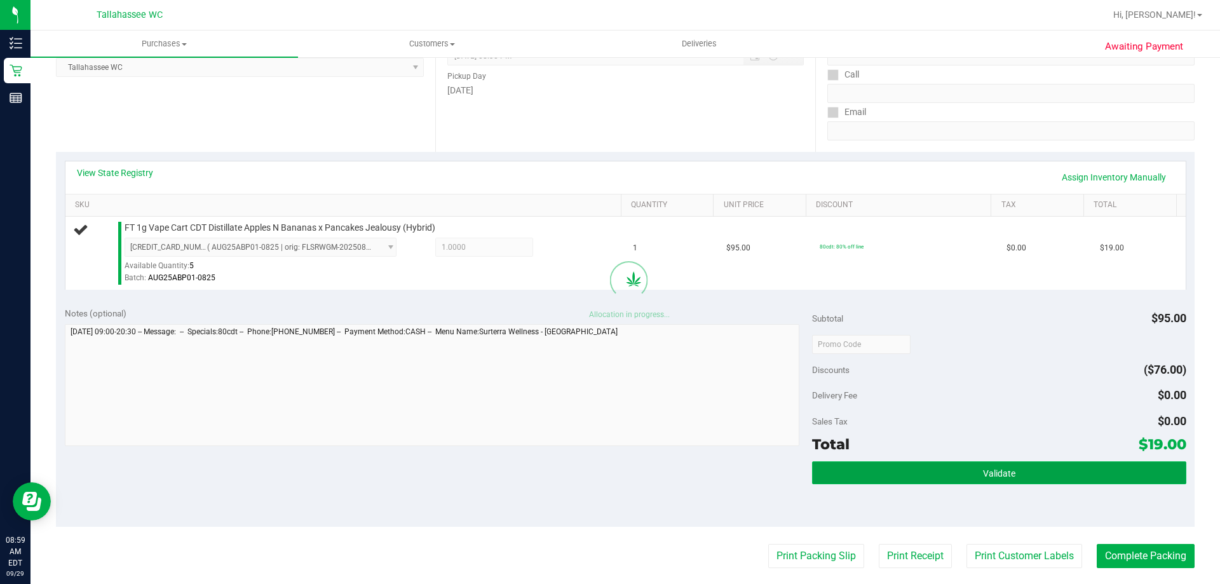
click at [903, 478] on button "Validate" at bounding box center [999, 472] width 374 height 23
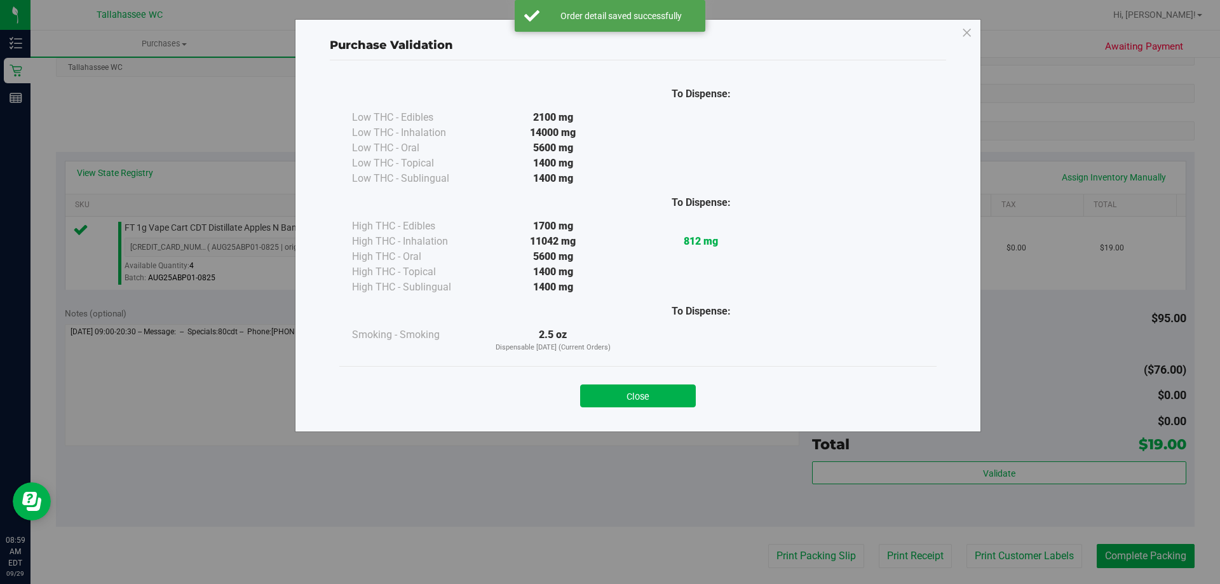
drag, startPoint x: 678, startPoint y: 407, endPoint x: 702, endPoint y: 404, distance: 24.3
click at [677, 406] on button "Close" at bounding box center [638, 395] width 116 height 23
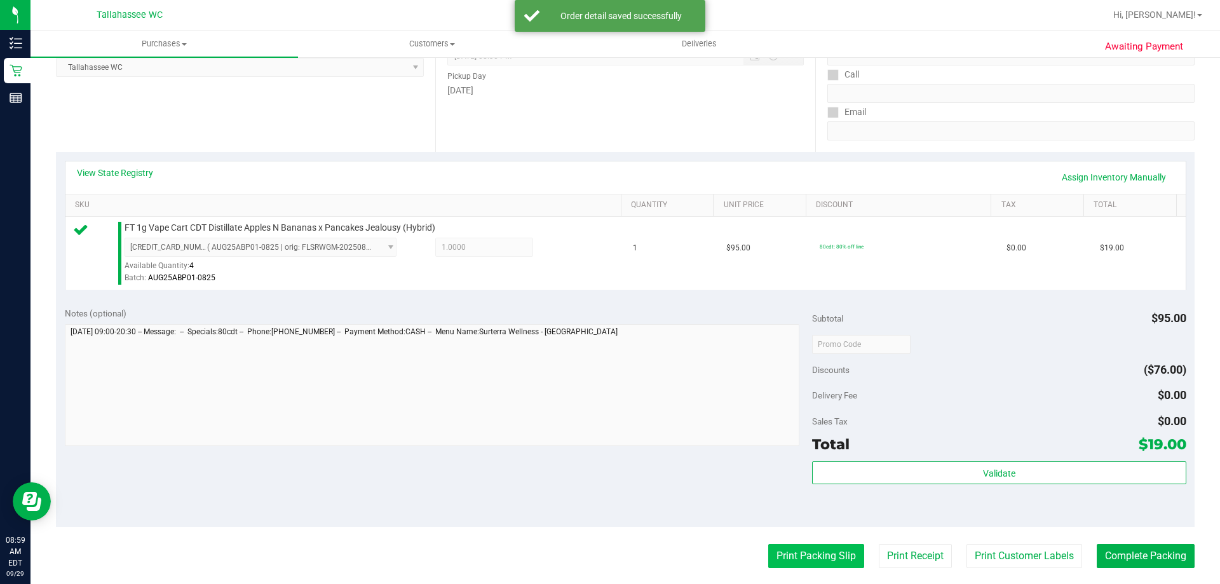
click at [774, 550] on button "Print Packing Slip" at bounding box center [816, 556] width 96 height 24
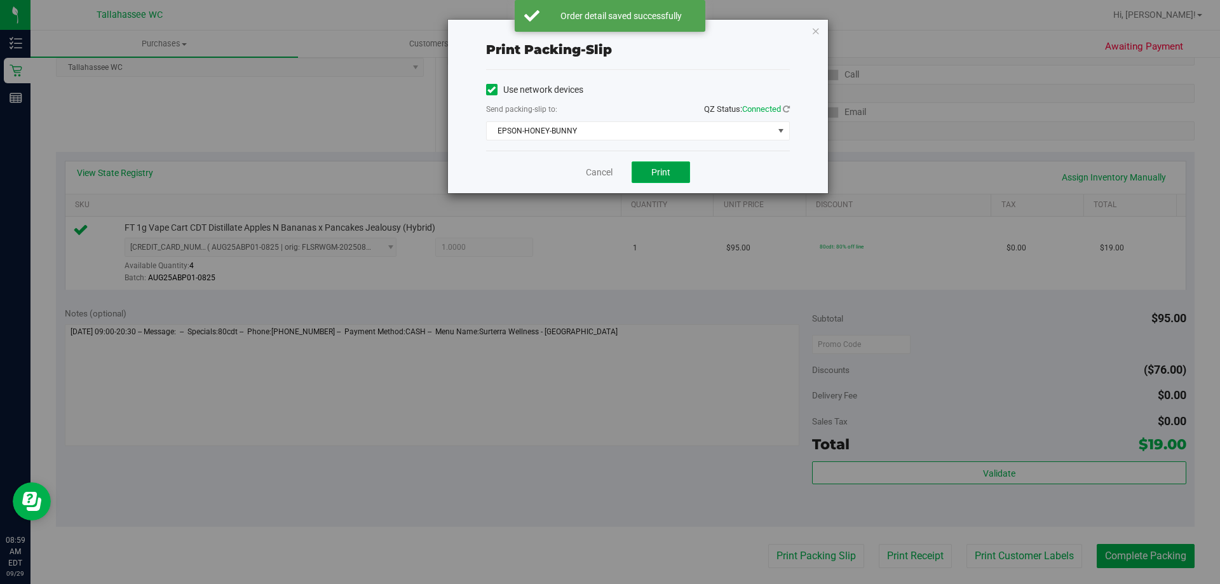
click at [669, 172] on span "Print" at bounding box center [660, 172] width 19 height 10
click at [814, 36] on icon "button" at bounding box center [815, 30] width 9 height 15
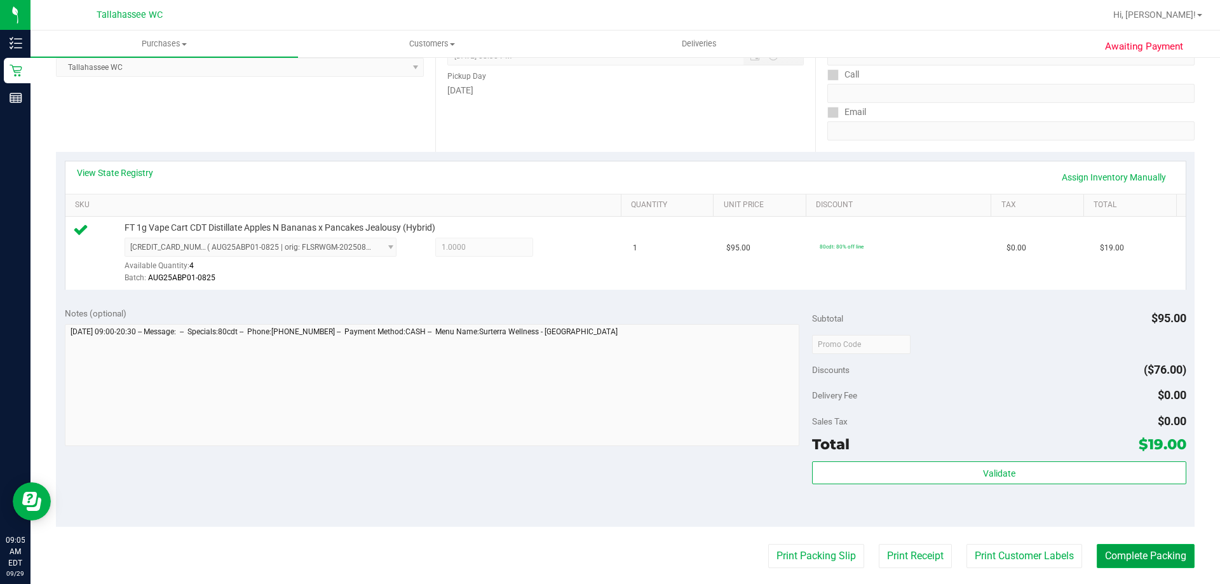
click at [1178, 558] on button "Complete Packing" at bounding box center [1145, 556] width 98 height 24
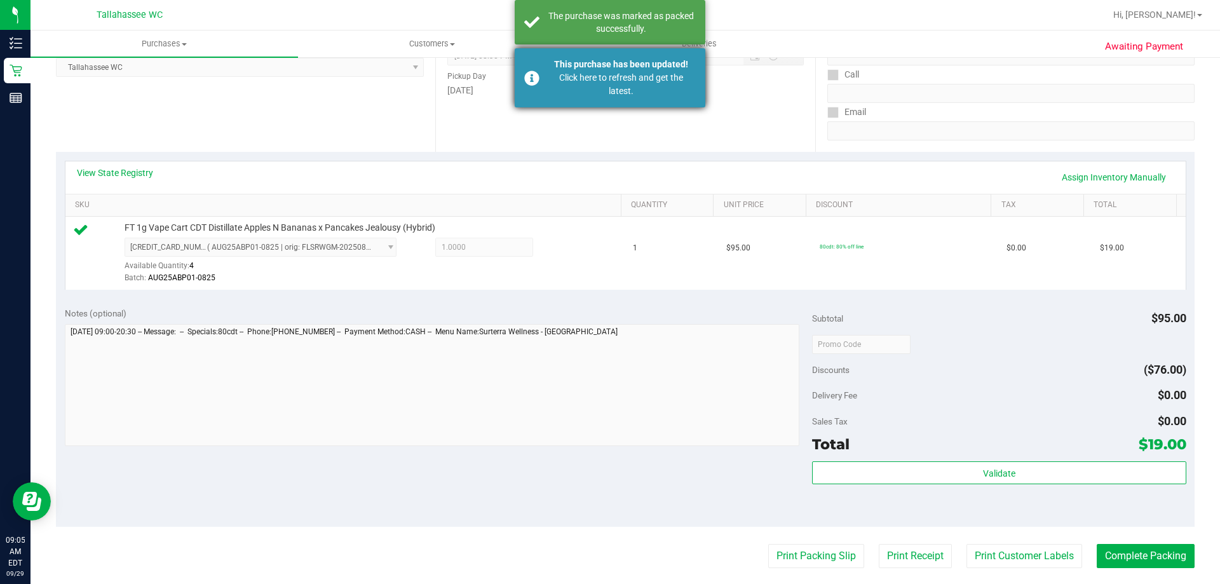
click at [557, 69] on div "This purchase has been updated!" at bounding box center [620, 64] width 149 height 13
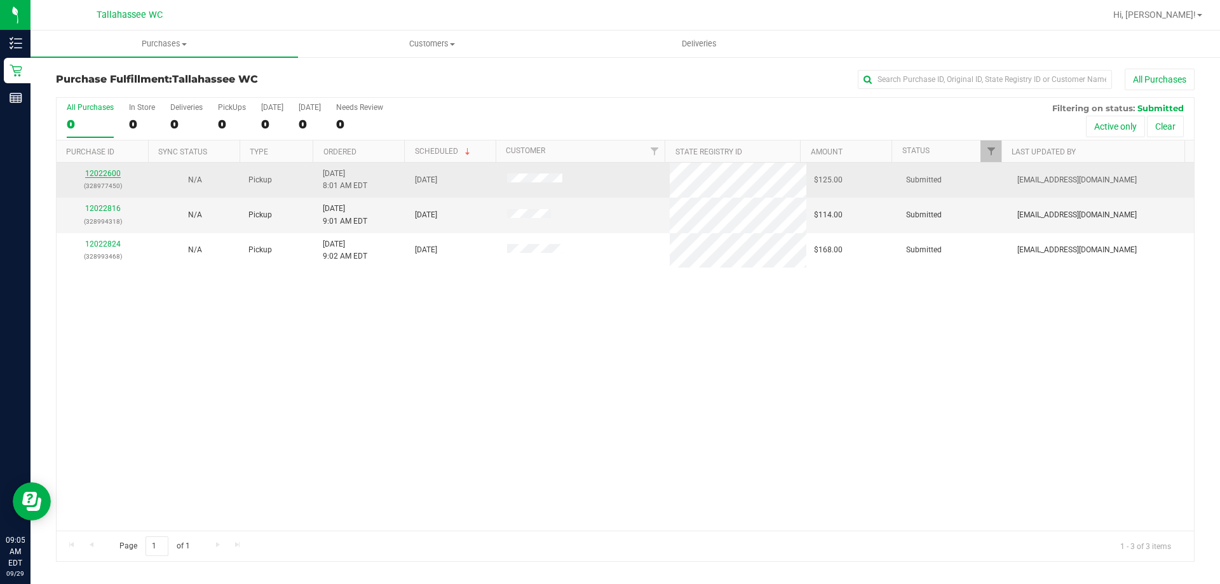
click at [98, 174] on link "12022600" at bounding box center [103, 173] width 36 height 9
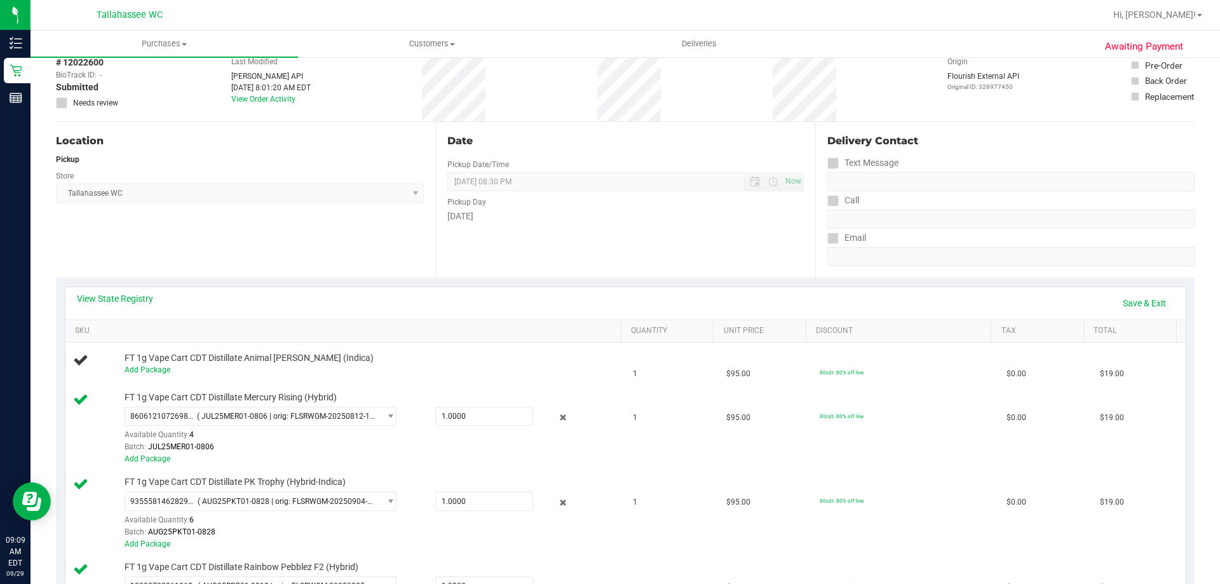
scroll to position [64, 0]
click at [1140, 297] on link "Save & Exit" at bounding box center [1144, 304] width 60 height 22
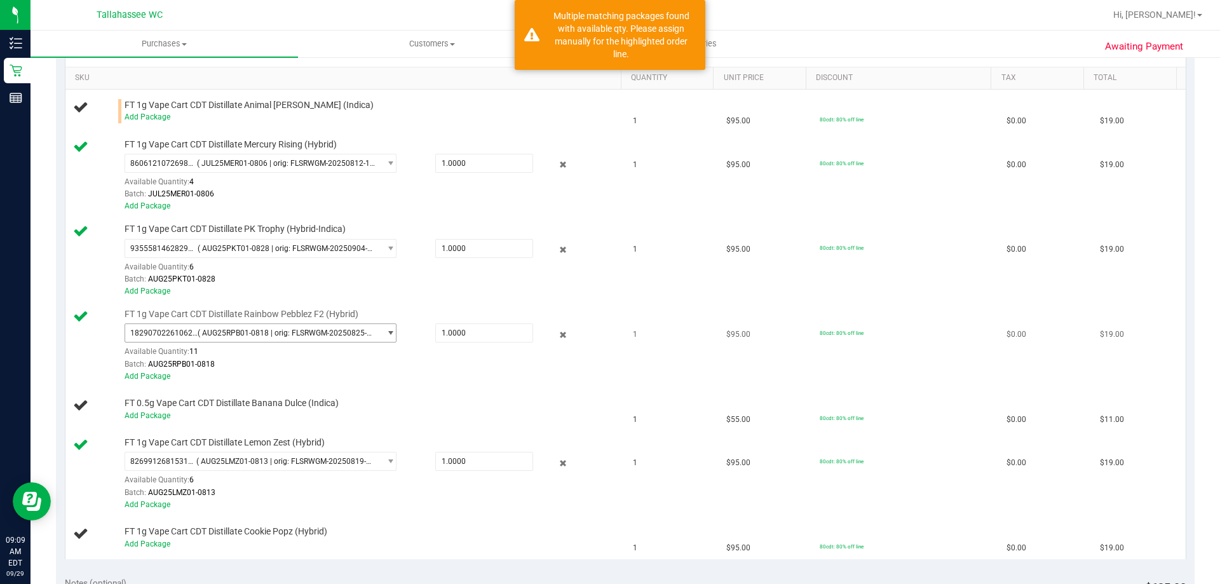
scroll to position [254, 0]
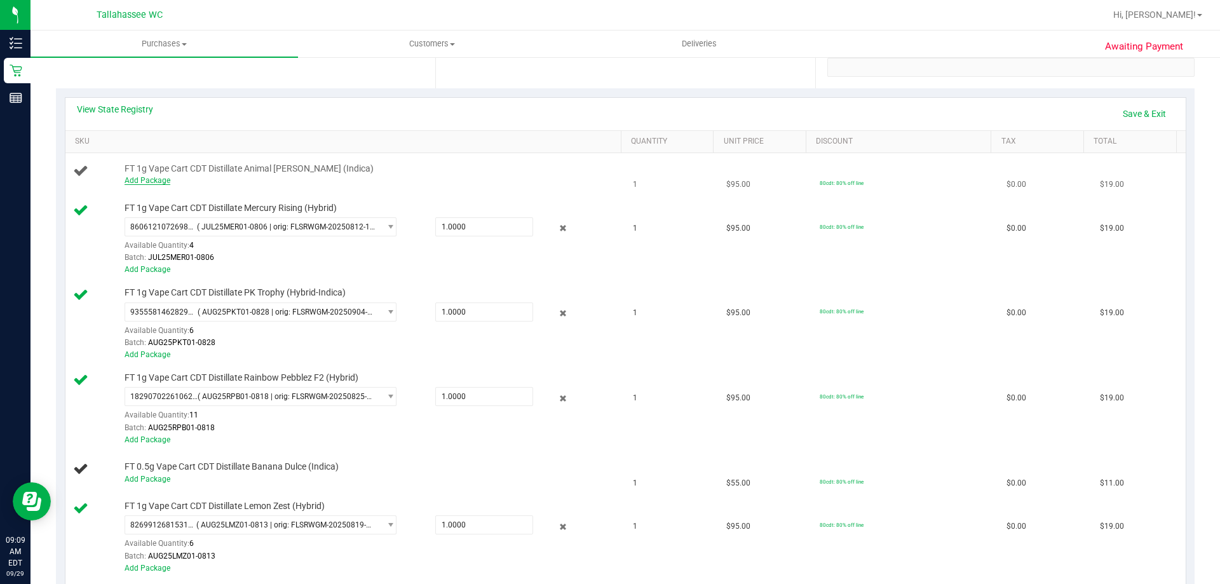
click at [139, 177] on link "Add Package" at bounding box center [148, 180] width 46 height 9
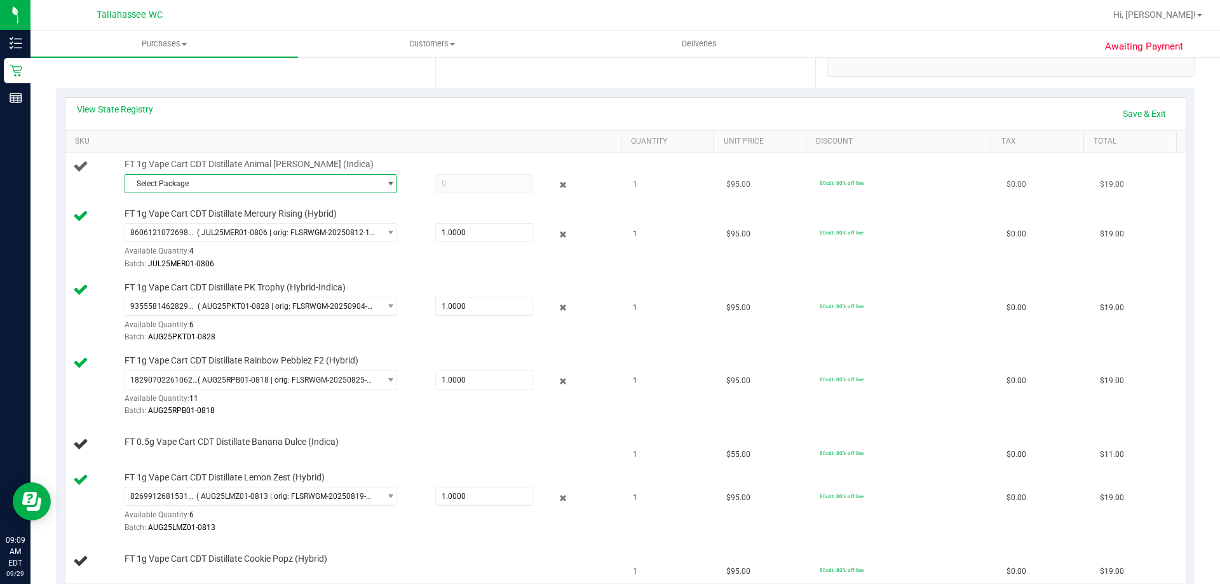
click at [172, 174] on span "Select Package" at bounding box center [261, 183] width 272 height 19
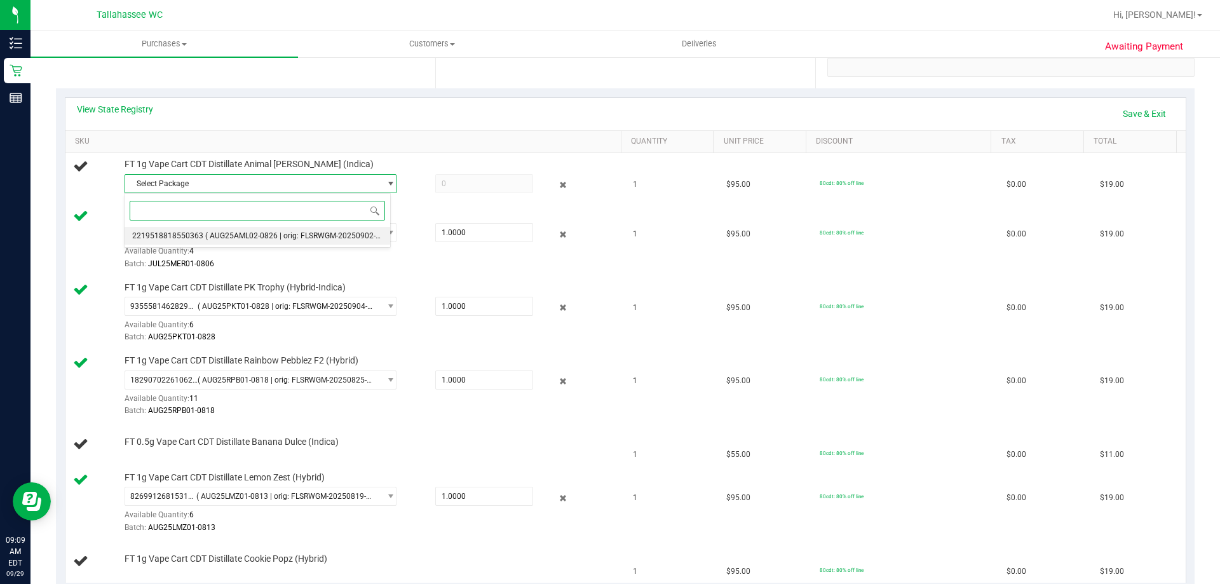
click at [280, 236] on span "( AUG25AML02-0826 | orig: FLSRWGM-20250902-669 )" at bounding box center [299, 235] width 188 height 9
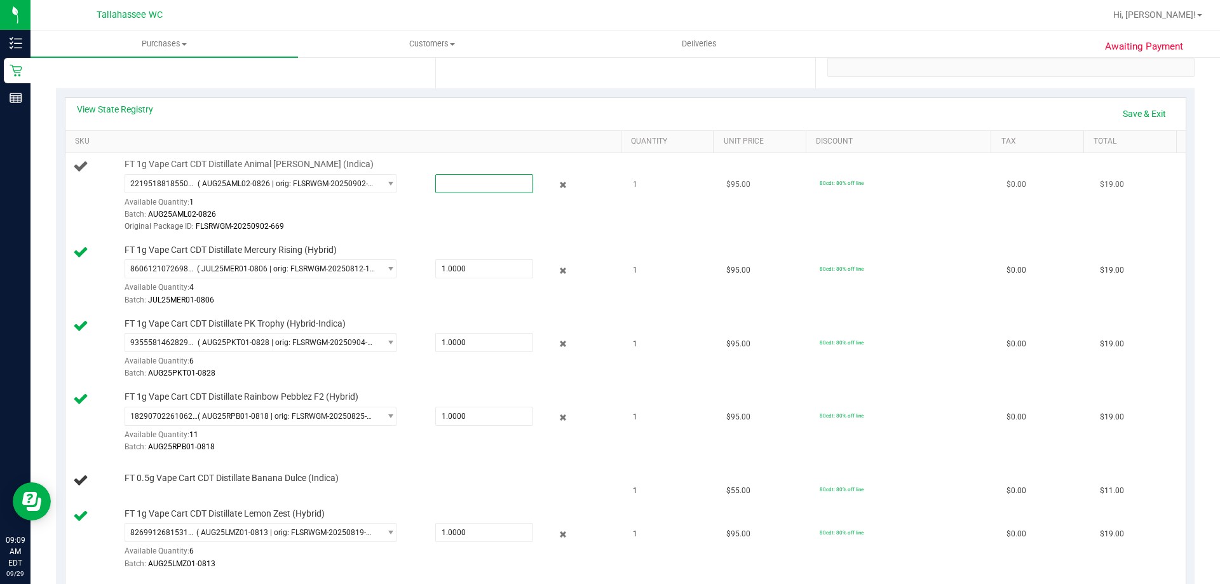
click at [456, 182] on span at bounding box center [484, 183] width 98 height 19
type input "1"
type input "1.0000"
click at [461, 212] on div "Batch: AUG25AML02-0826" at bounding box center [370, 214] width 490 height 12
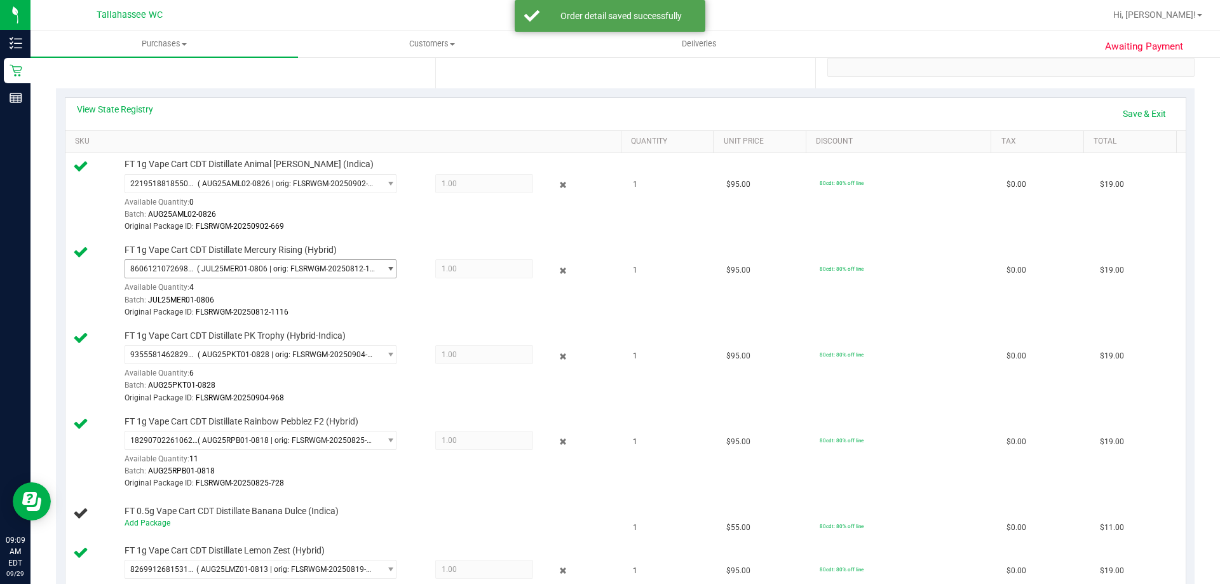
scroll to position [445, 0]
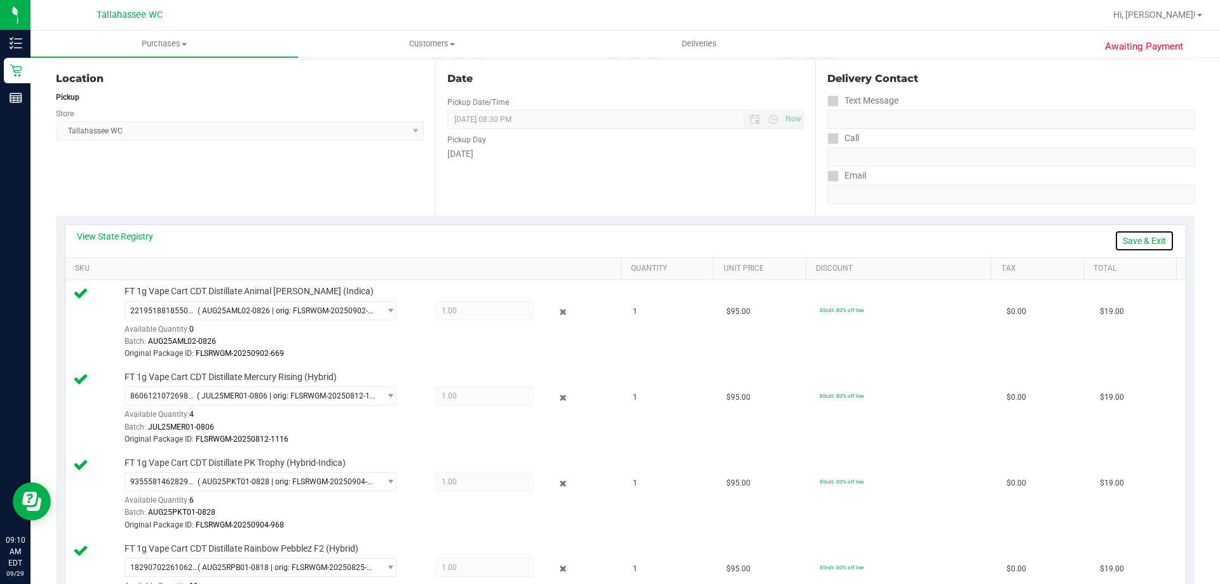
click at [1148, 239] on link "Save & Exit" at bounding box center [1144, 241] width 60 height 22
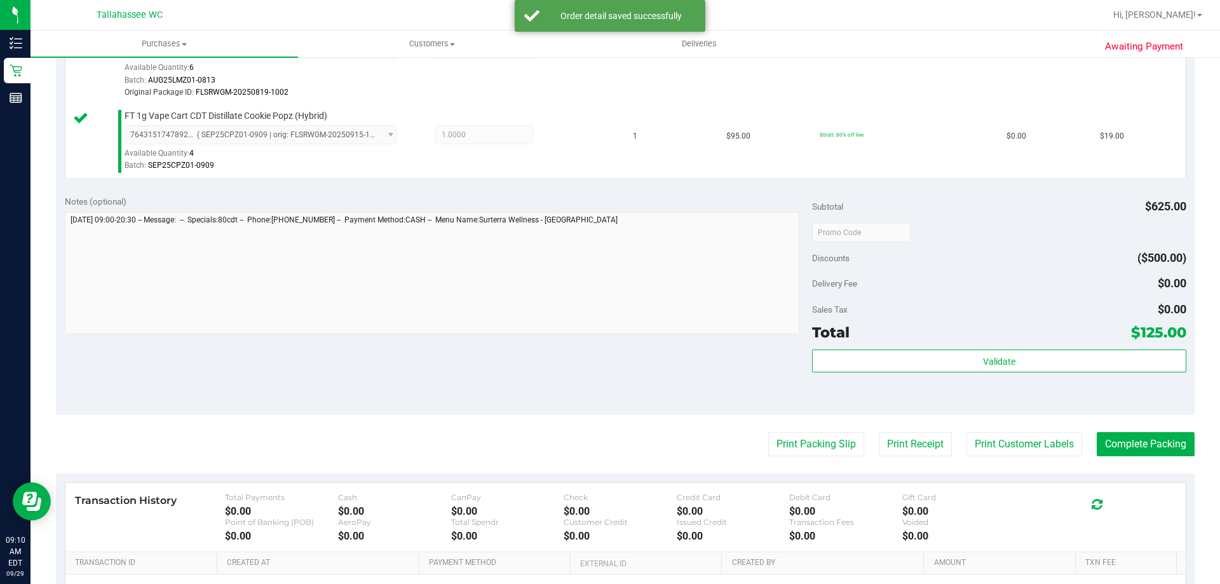
scroll to position [957, 0]
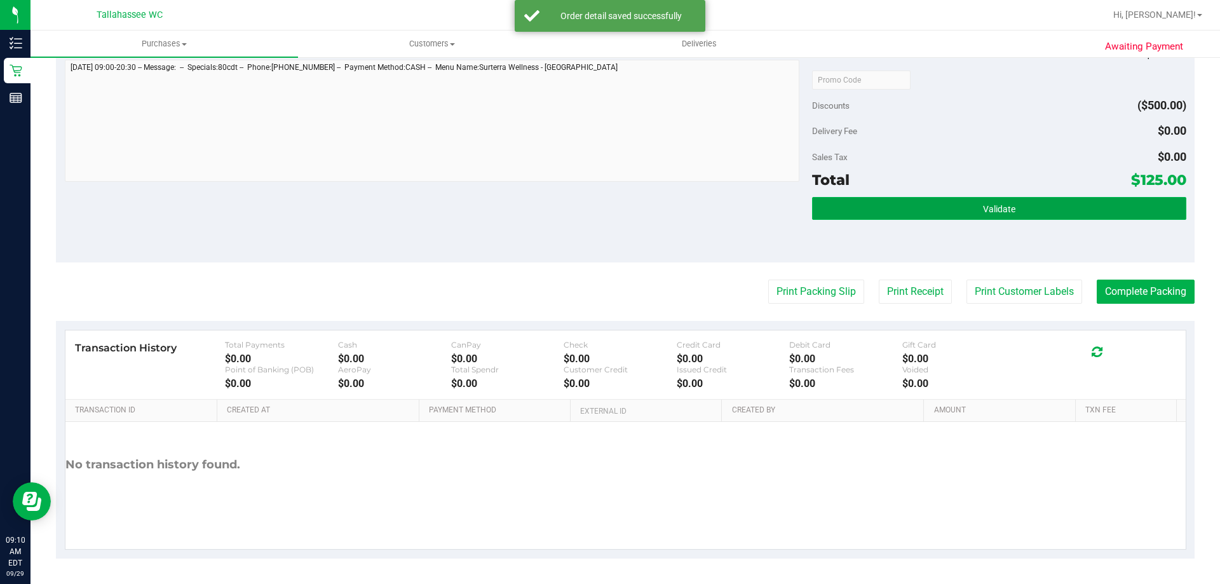
click at [914, 210] on button "Validate" at bounding box center [999, 208] width 374 height 23
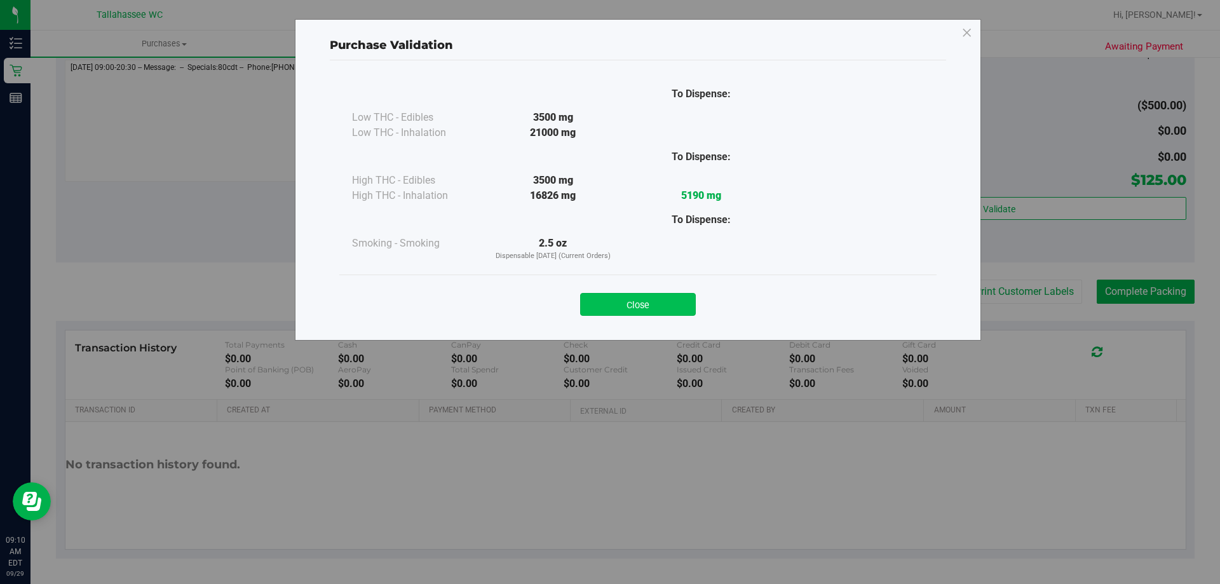
click at [635, 293] on button "Close" at bounding box center [638, 304] width 116 height 23
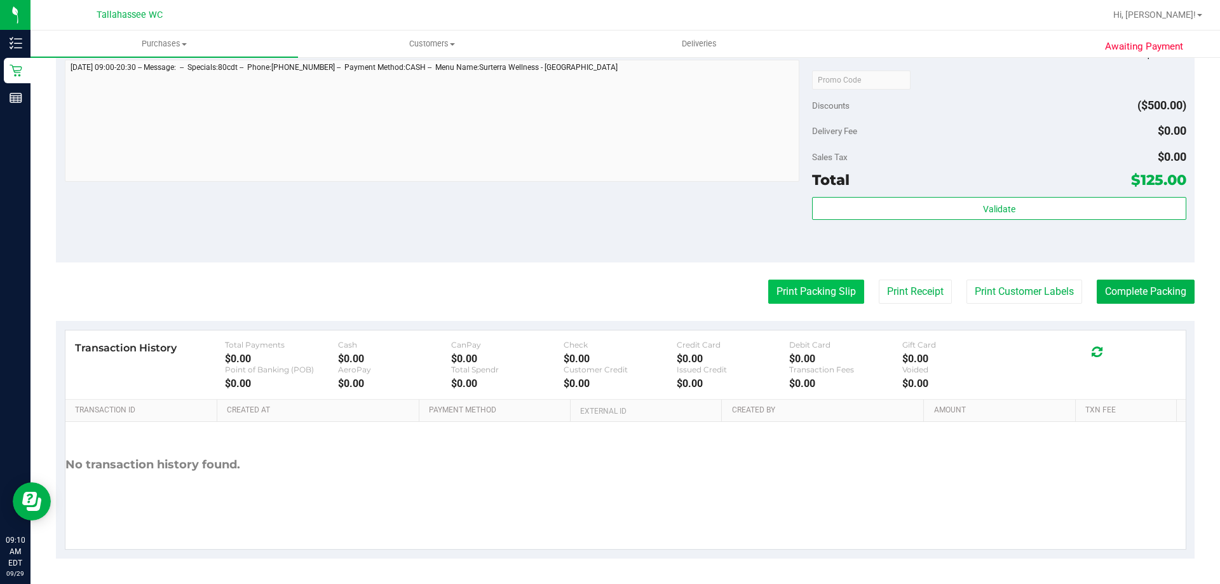
click at [803, 293] on button "Print Packing Slip" at bounding box center [816, 292] width 96 height 24
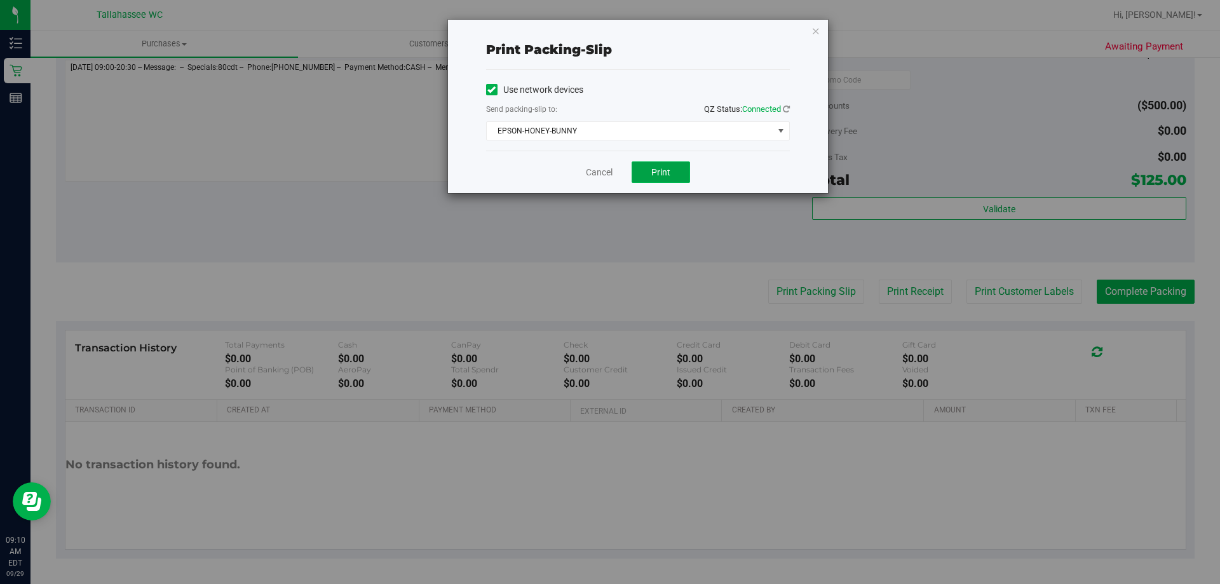
click at [678, 180] on button "Print" at bounding box center [660, 172] width 58 height 22
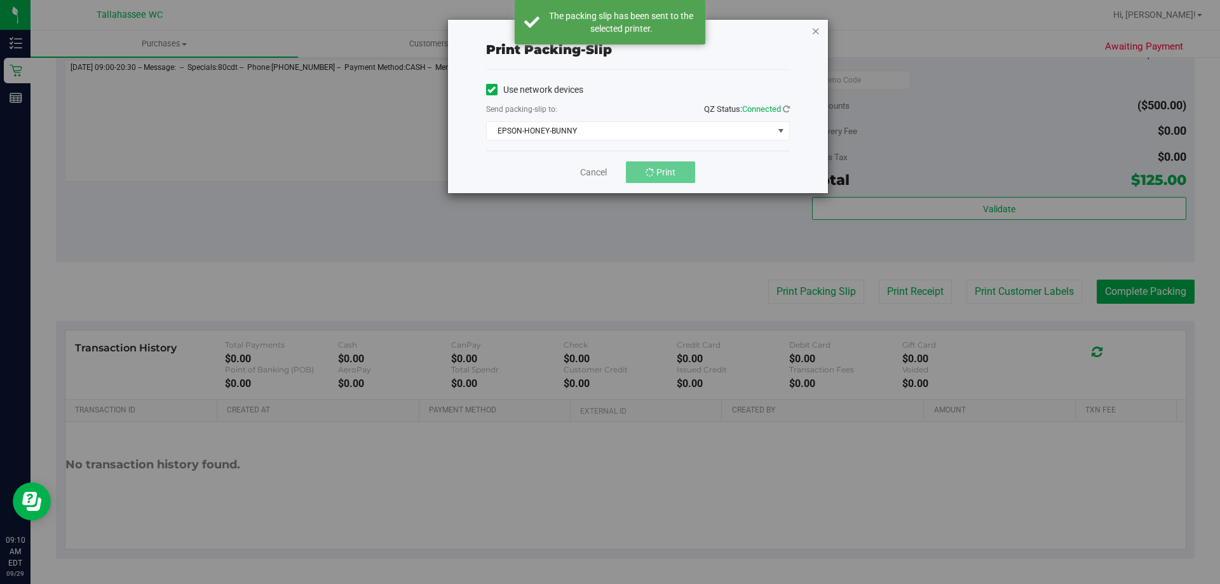
click at [818, 30] on icon "button" at bounding box center [815, 30] width 9 height 15
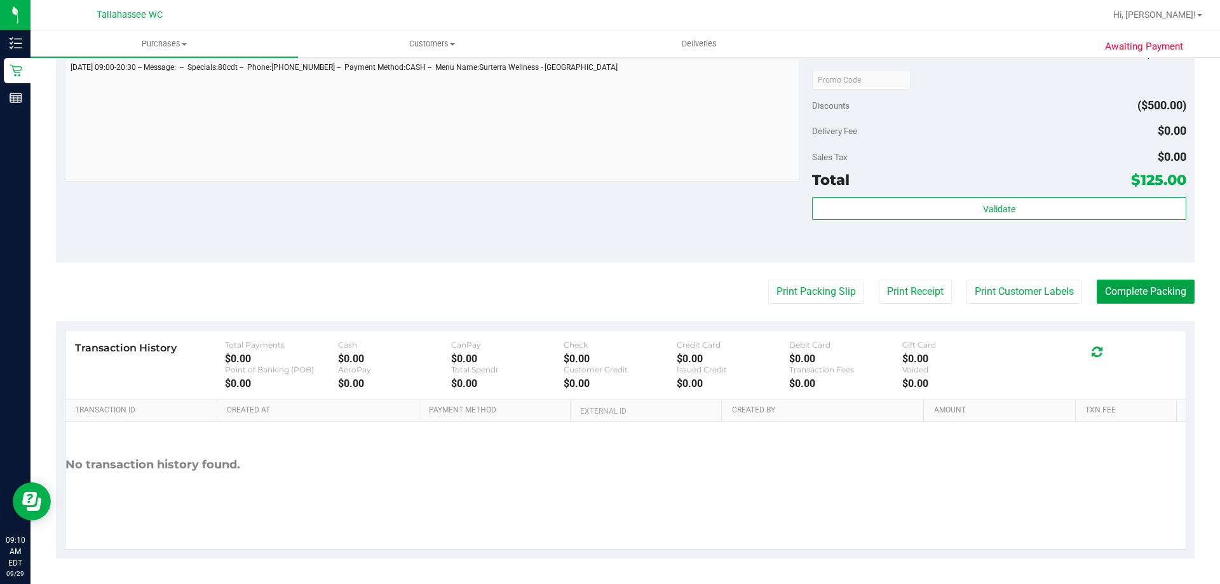
click at [1105, 294] on button "Complete Packing" at bounding box center [1145, 292] width 98 height 24
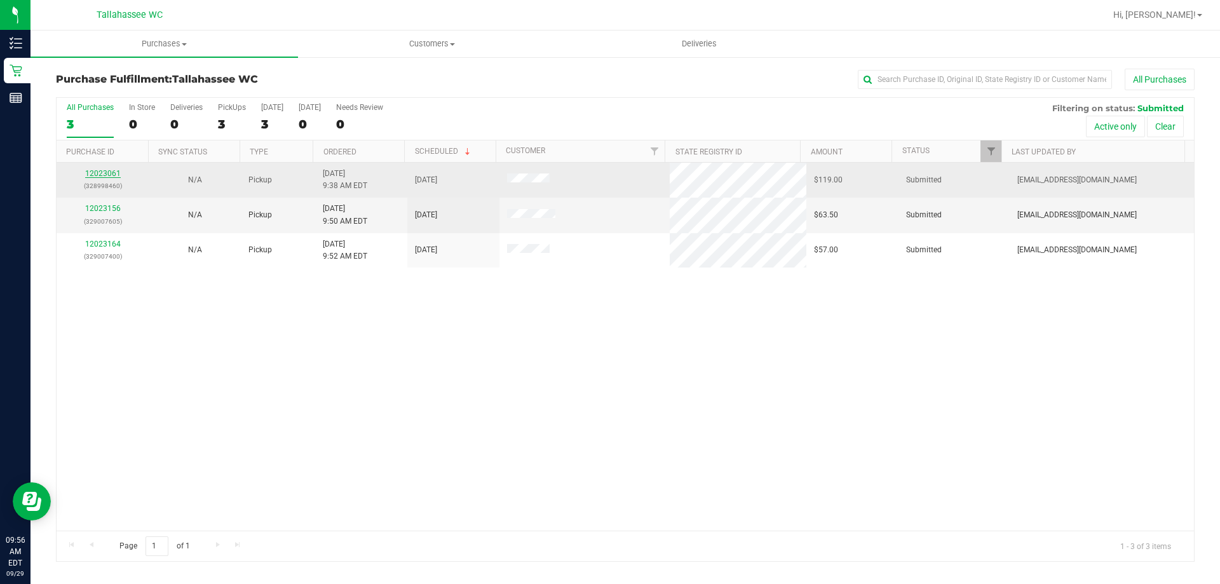
click at [100, 177] on link "12023061" at bounding box center [103, 173] width 36 height 9
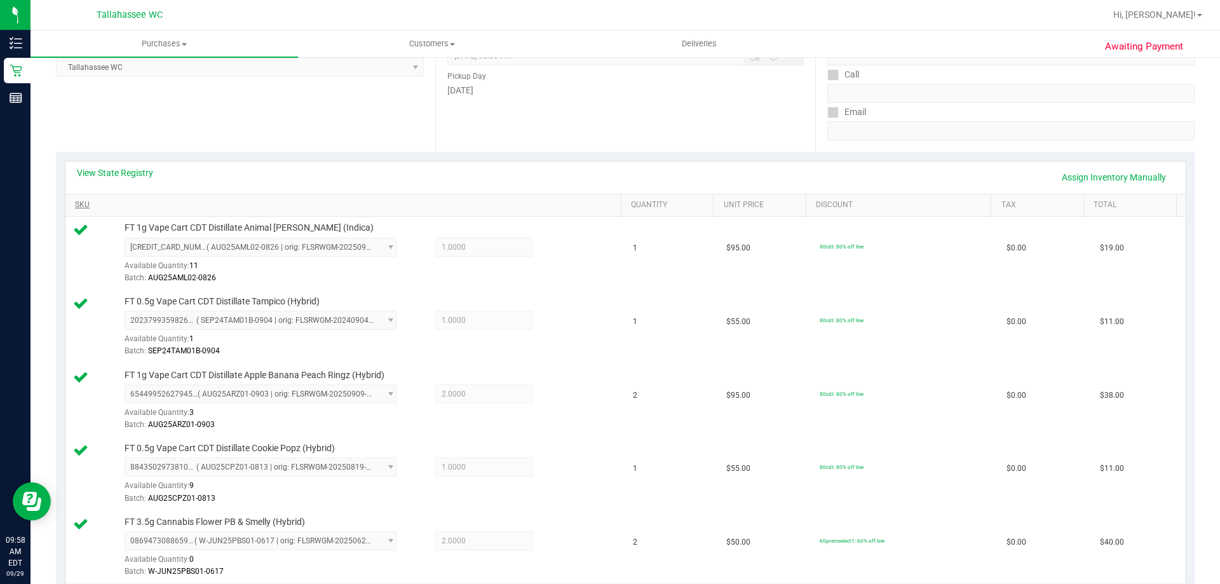
scroll to position [508, 0]
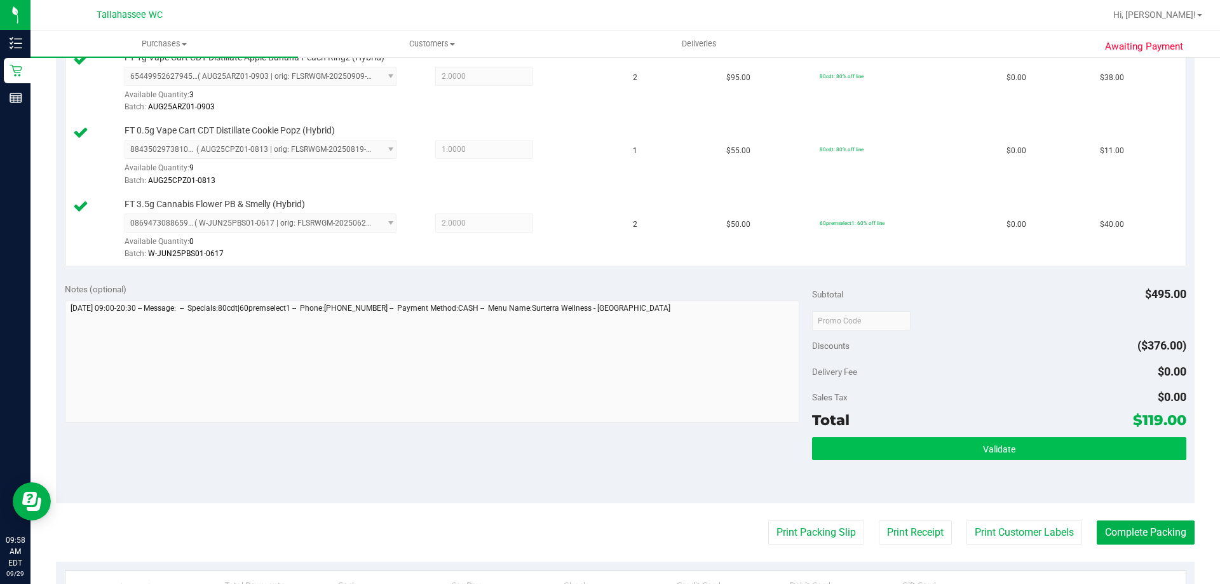
click at [842, 461] on div "Validate" at bounding box center [999, 465] width 374 height 57
click at [846, 448] on button "Validate" at bounding box center [999, 448] width 374 height 23
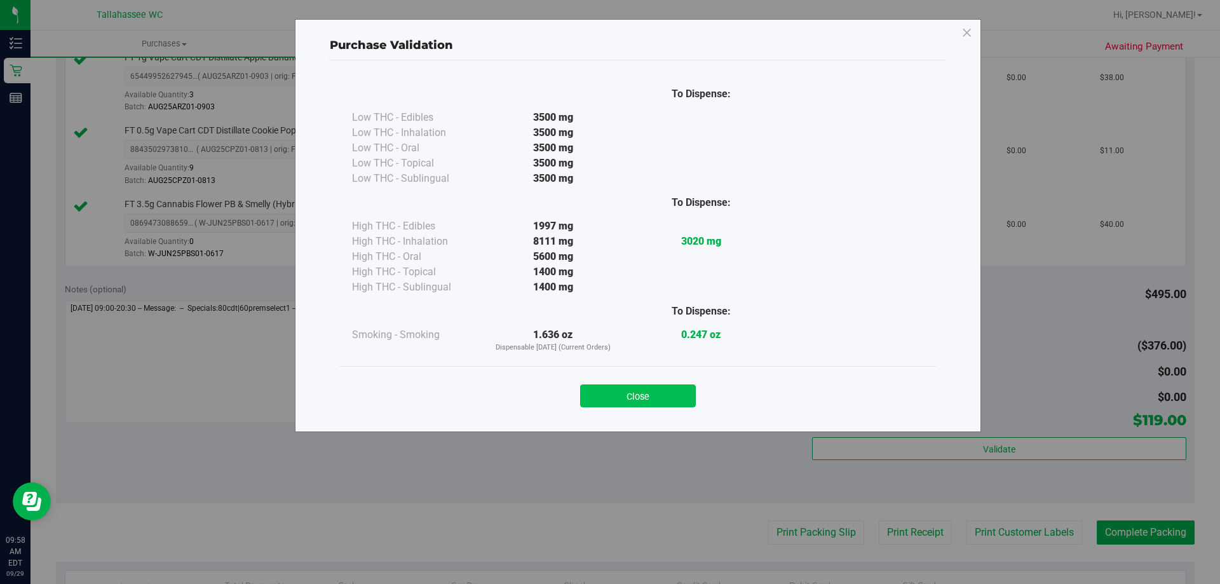
click at [676, 396] on button "Close" at bounding box center [638, 395] width 116 height 23
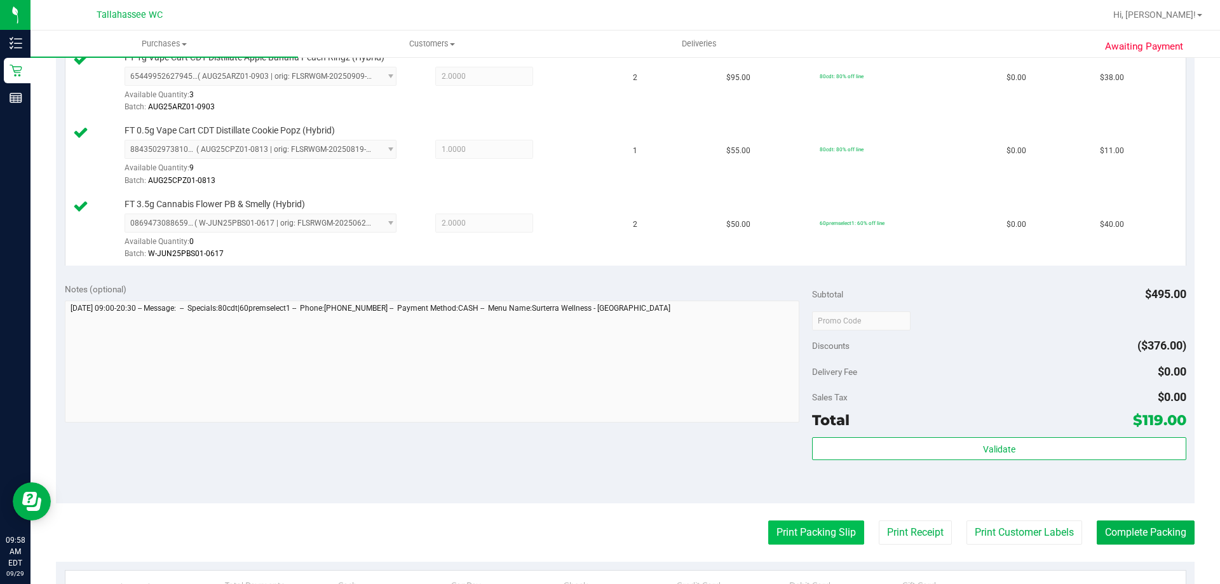
click at [770, 531] on button "Print Packing Slip" at bounding box center [816, 532] width 96 height 24
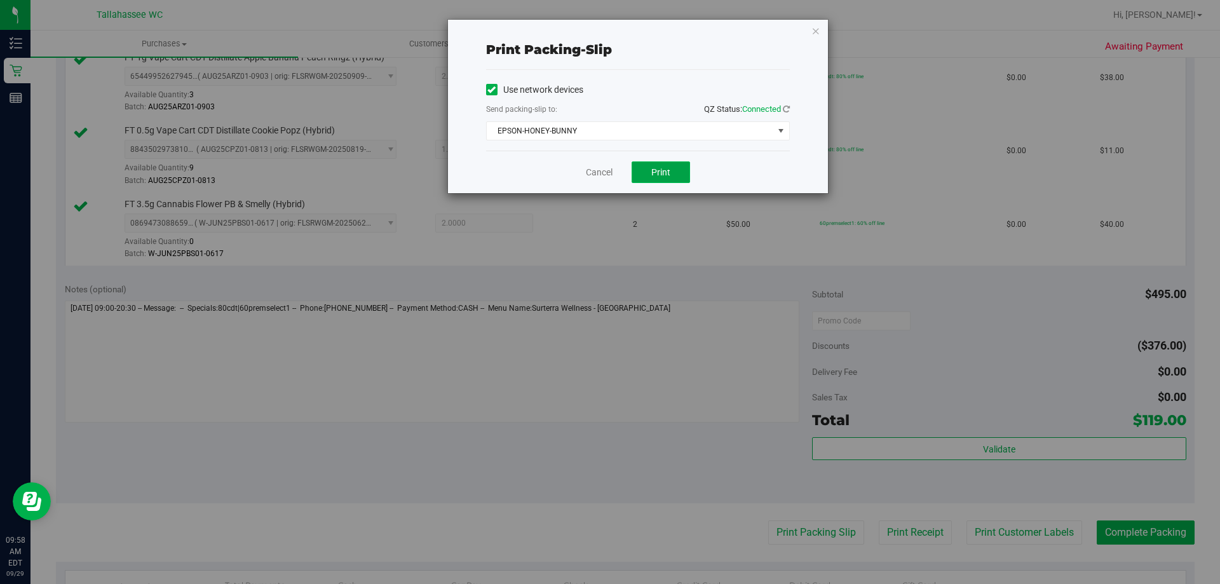
click at [661, 166] on button "Print" at bounding box center [660, 172] width 58 height 22
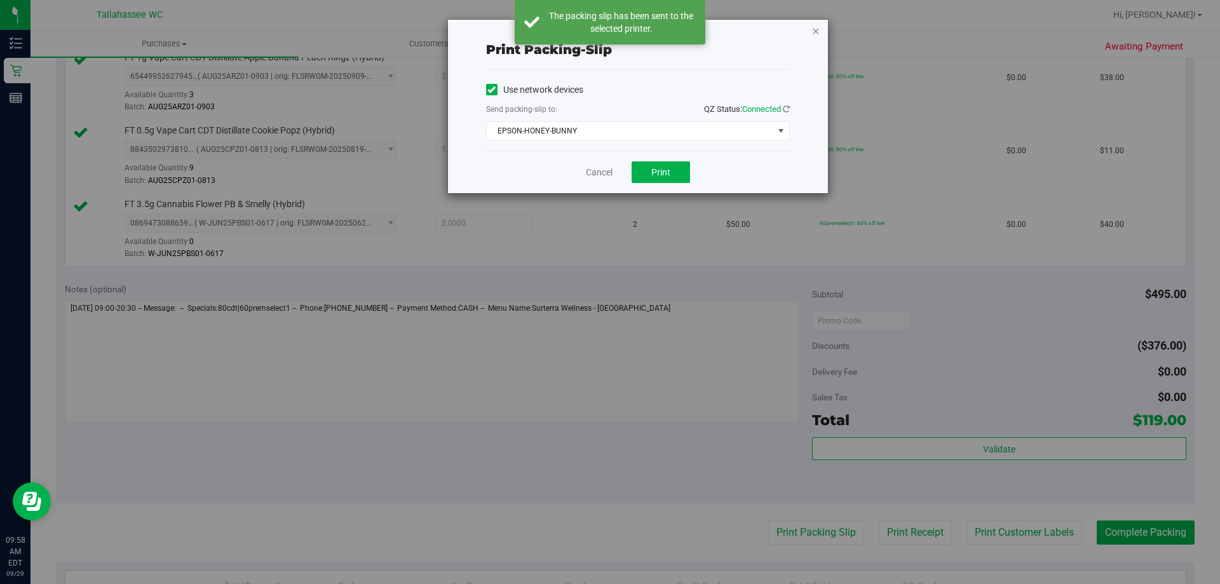
click at [816, 29] on icon "button" at bounding box center [815, 30] width 9 height 15
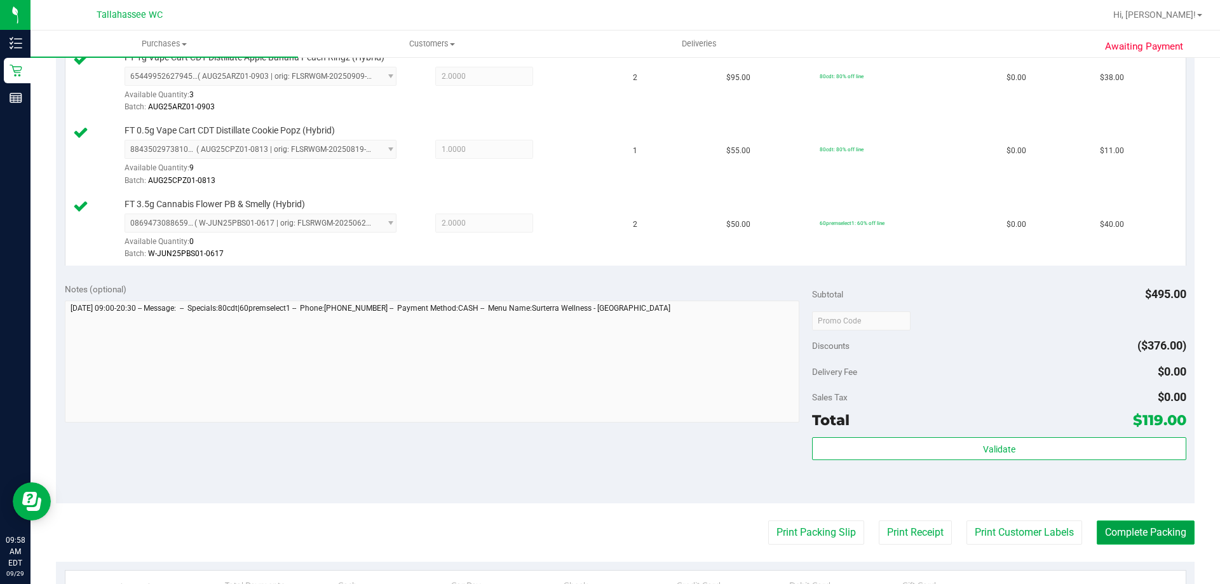
click at [1161, 535] on button "Complete Packing" at bounding box center [1145, 532] width 98 height 24
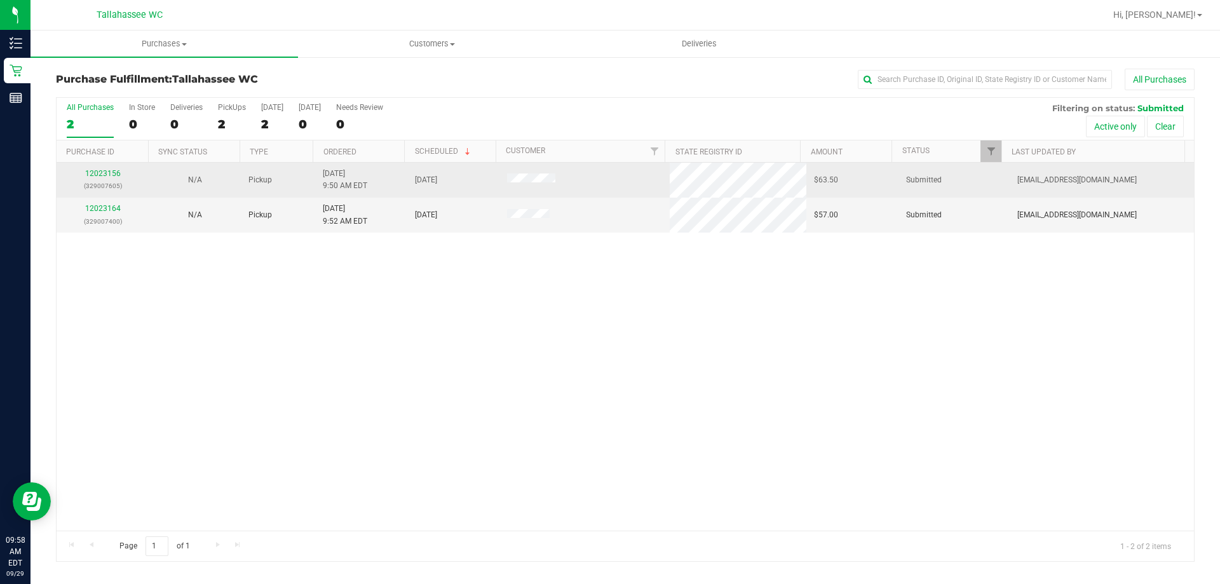
click at [105, 168] on div "12023156 (329007605)" at bounding box center [102, 180] width 77 height 24
click at [103, 170] on link "12023156" at bounding box center [103, 173] width 36 height 9
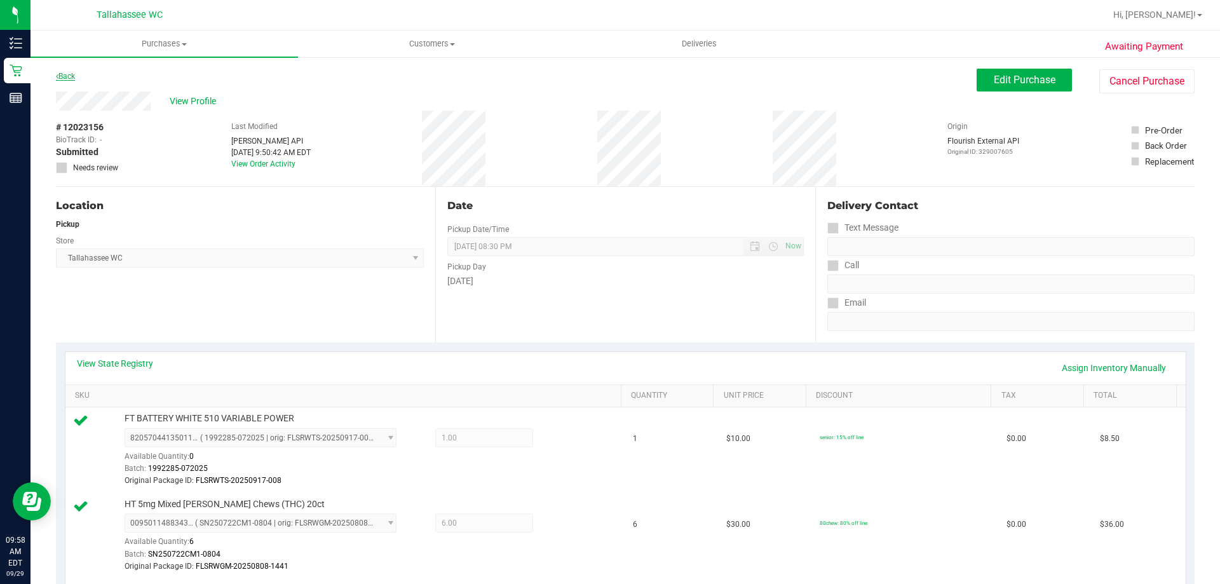
click at [58, 80] on link "Back" at bounding box center [65, 76] width 19 height 9
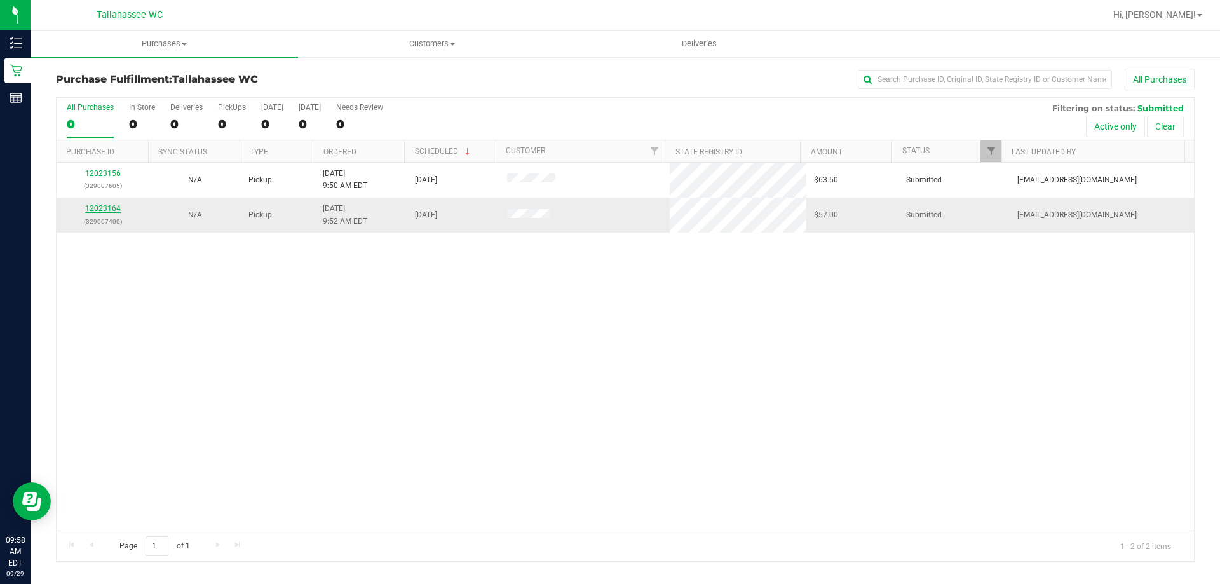
click at [105, 205] on link "12023164" at bounding box center [103, 208] width 36 height 9
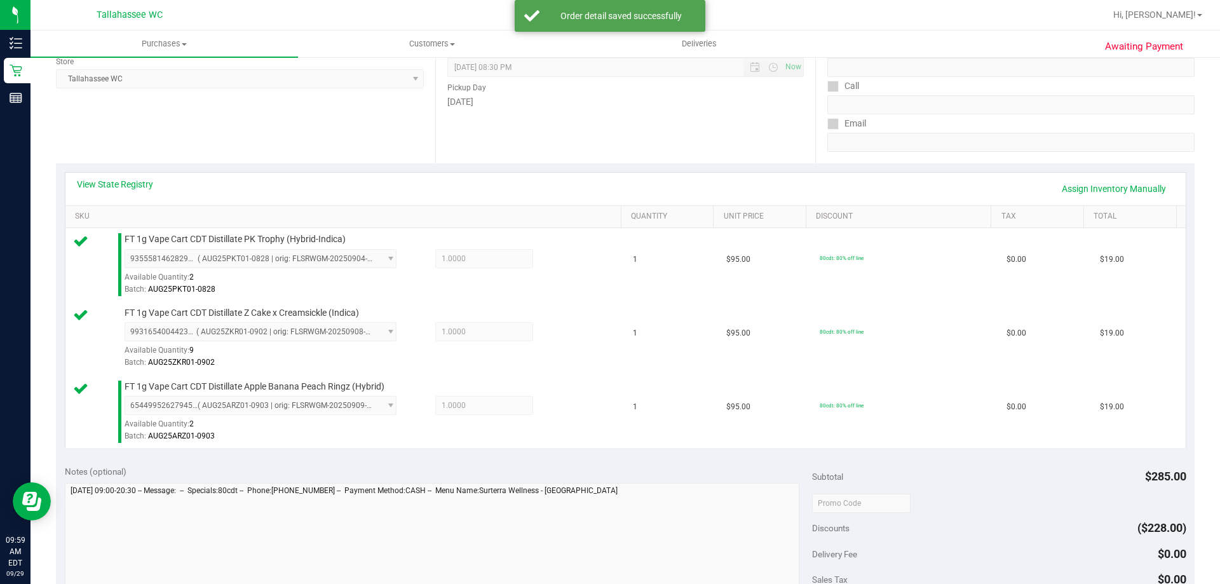
scroll to position [445, 0]
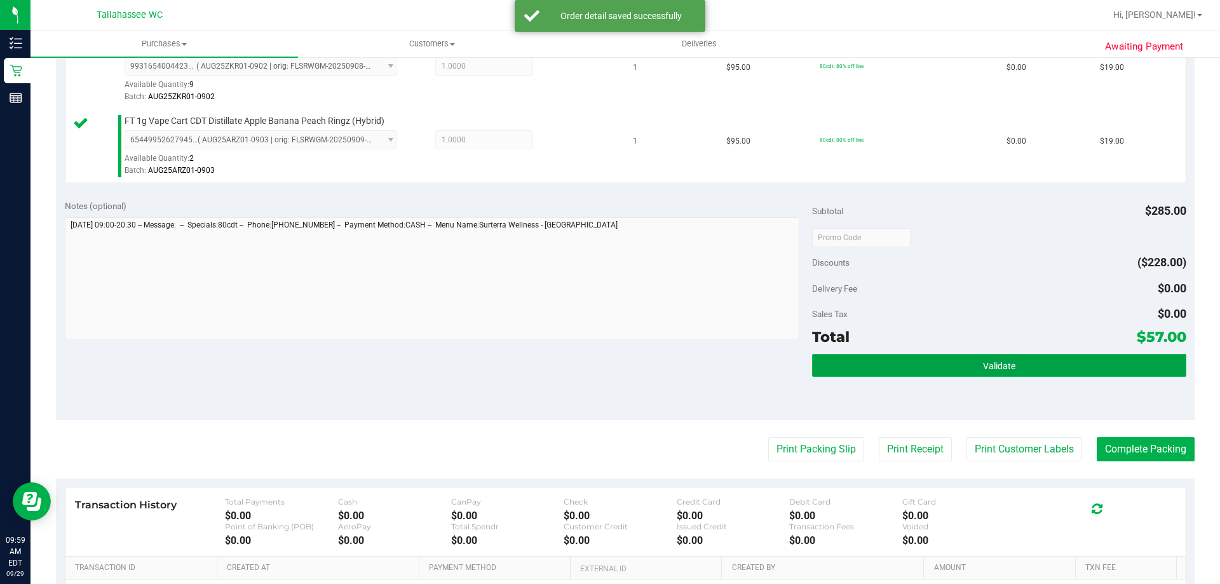
click at [1008, 354] on button "Validate" at bounding box center [999, 365] width 374 height 23
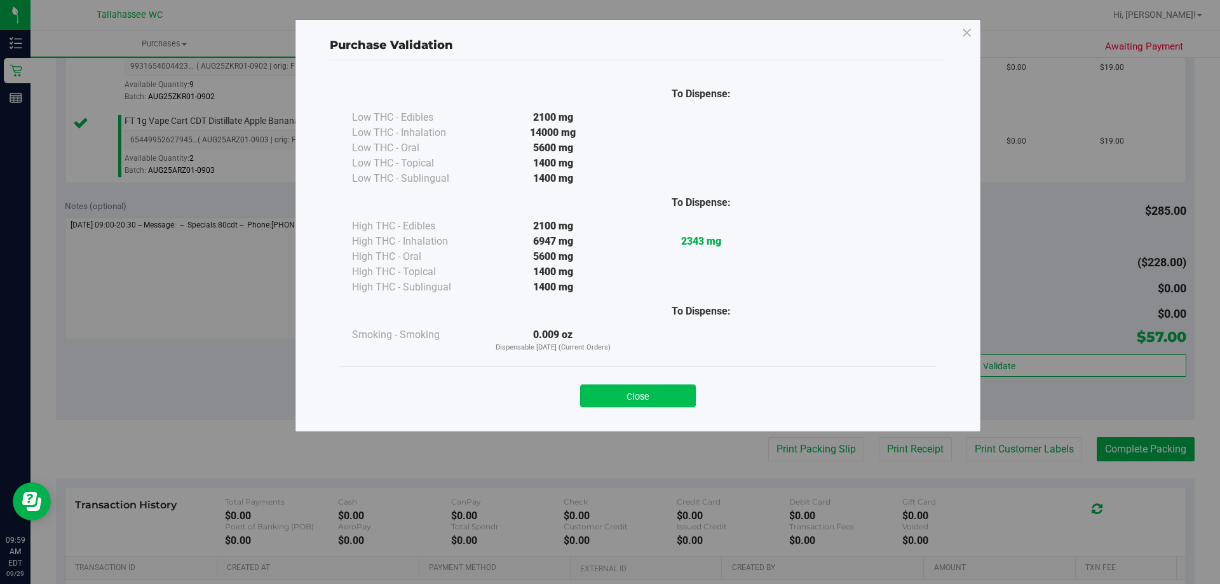
click at [673, 389] on button "Close" at bounding box center [638, 395] width 116 height 23
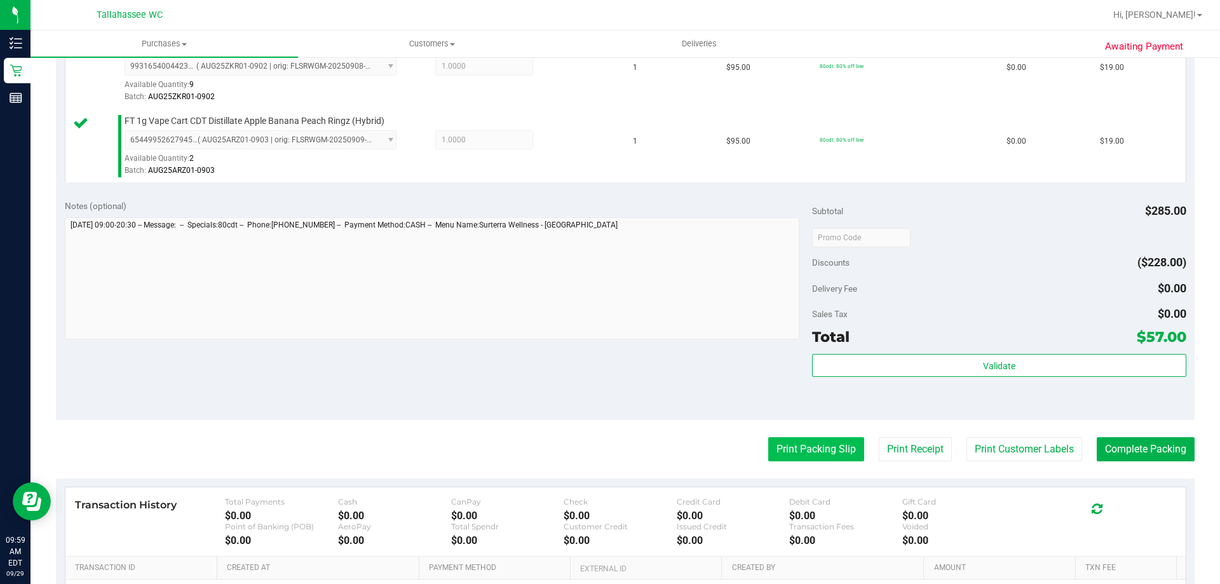
click at [789, 446] on button "Print Packing Slip" at bounding box center [816, 449] width 96 height 24
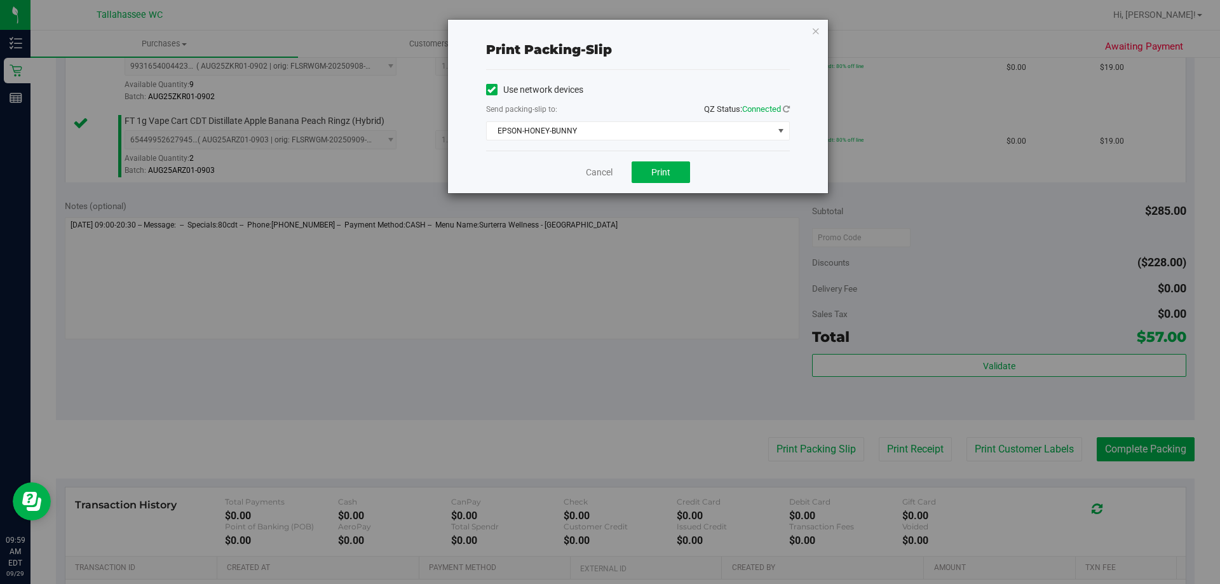
click at [678, 161] on div "Cancel Print" at bounding box center [638, 172] width 304 height 43
click at [677, 163] on button "Print" at bounding box center [660, 172] width 58 height 22
click at [809, 37] on div "Print packing-slip Use network devices Send packing-slip to: QZ Status: Connect…" at bounding box center [638, 106] width 380 height 173
click at [814, 34] on icon "button" at bounding box center [815, 30] width 9 height 15
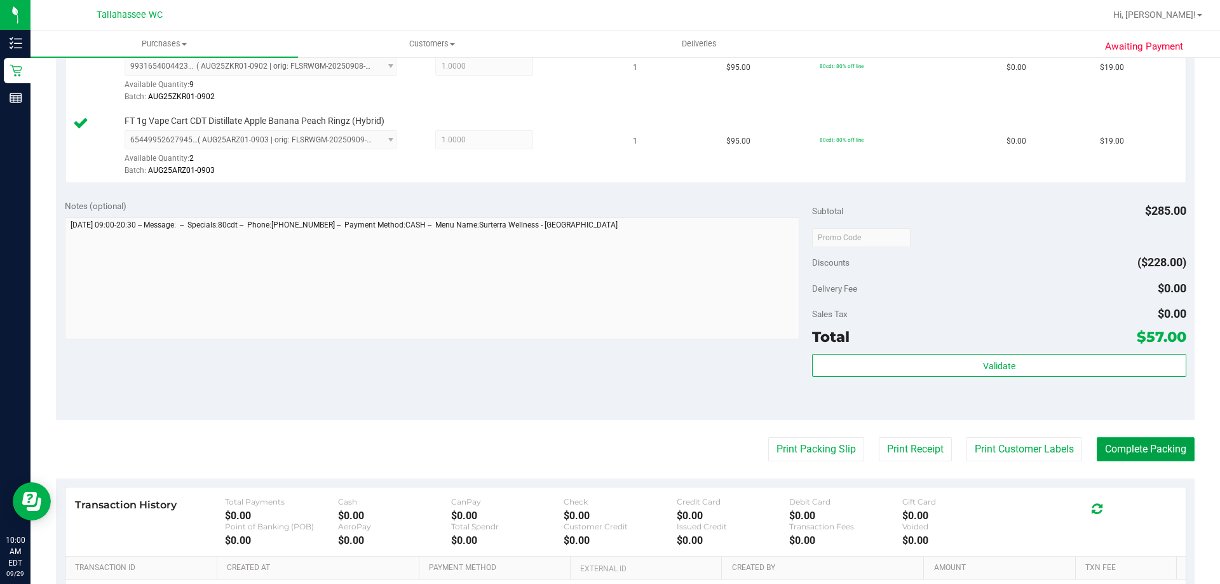
click at [1097, 437] on button "Complete Packing" at bounding box center [1145, 449] width 98 height 24
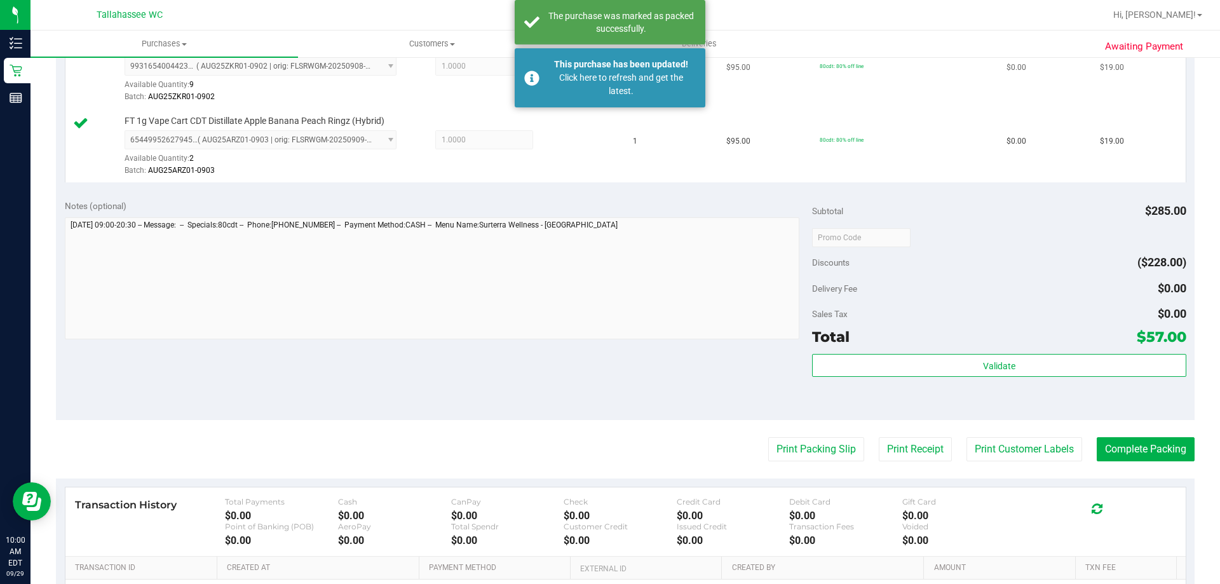
click at [646, 92] on div "Click here to refresh and get the latest." at bounding box center [620, 84] width 149 height 27
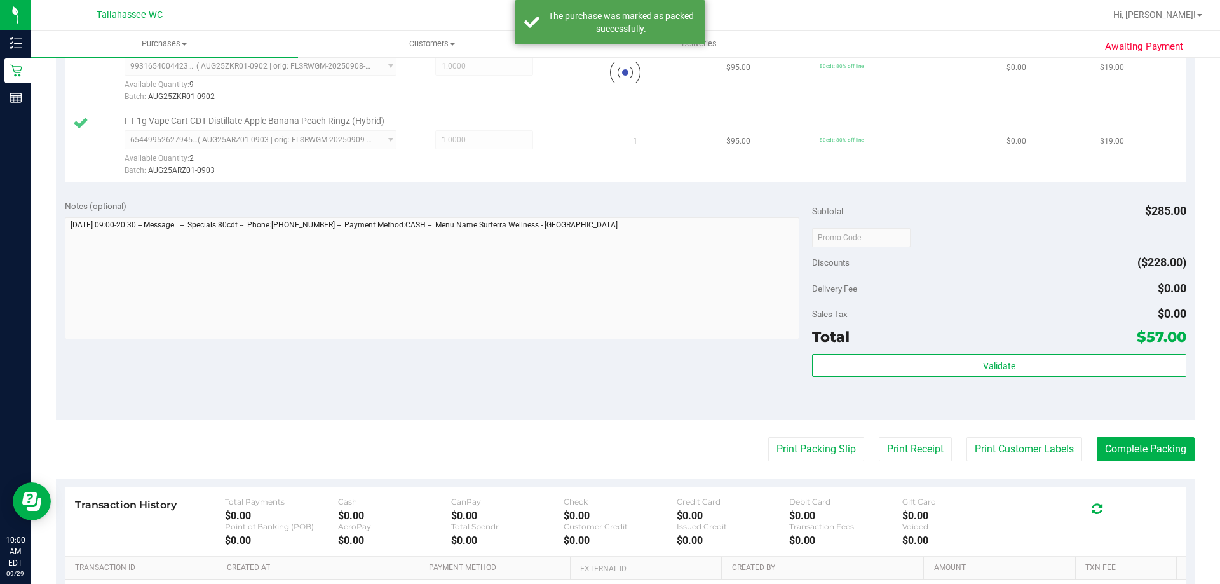
scroll to position [426, 0]
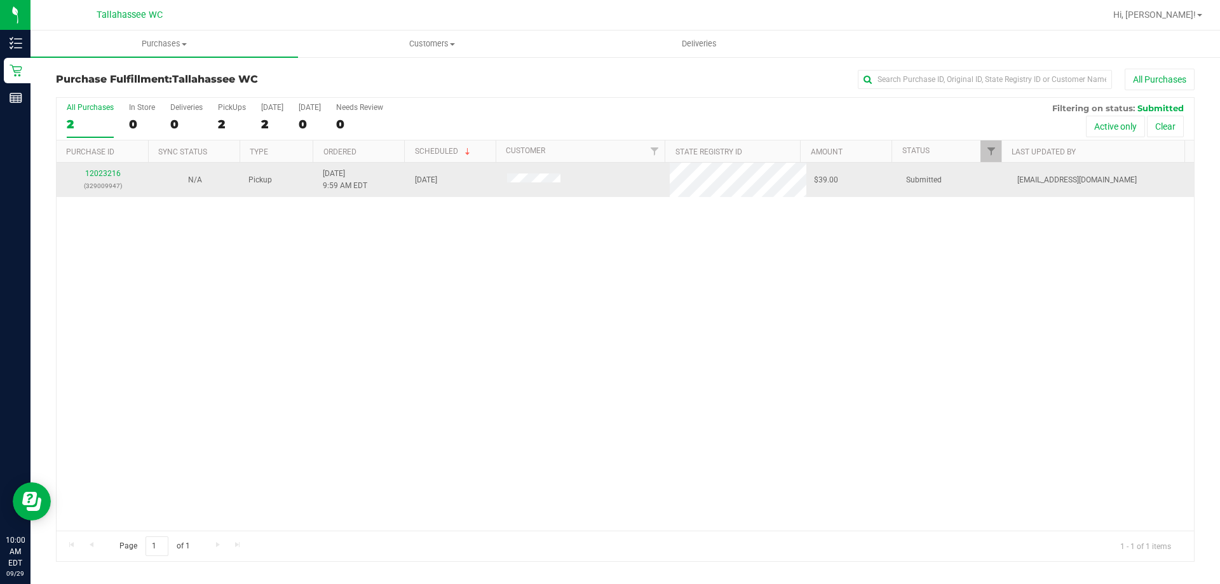
click at [105, 179] on div "12023216 (329009947)" at bounding box center [102, 180] width 77 height 24
click at [109, 172] on link "12023216" at bounding box center [103, 173] width 36 height 9
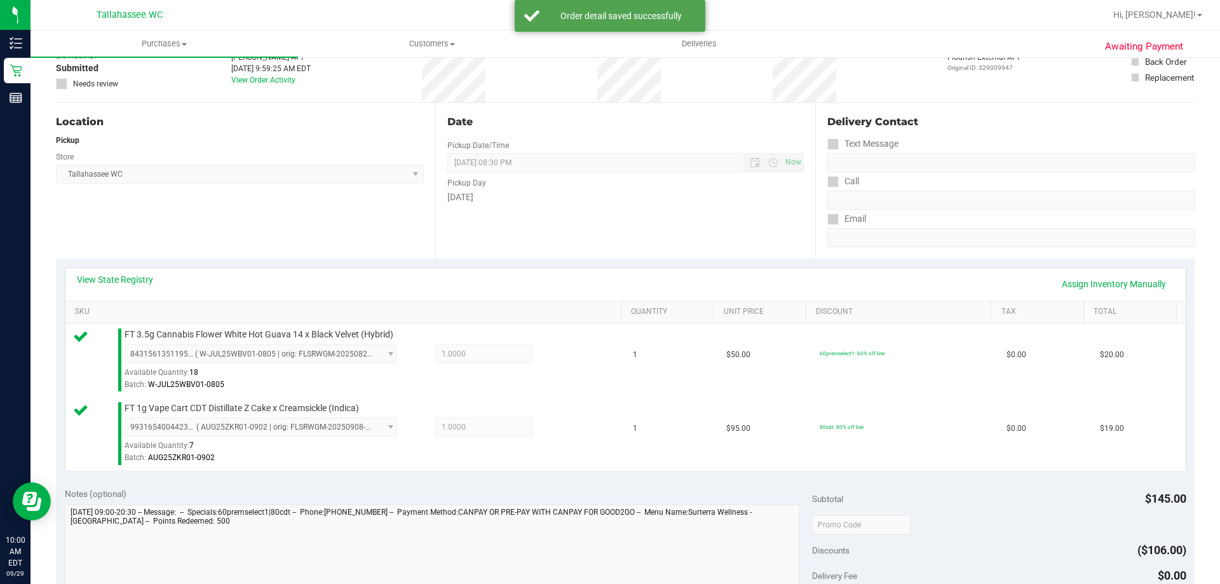
scroll to position [318, 0]
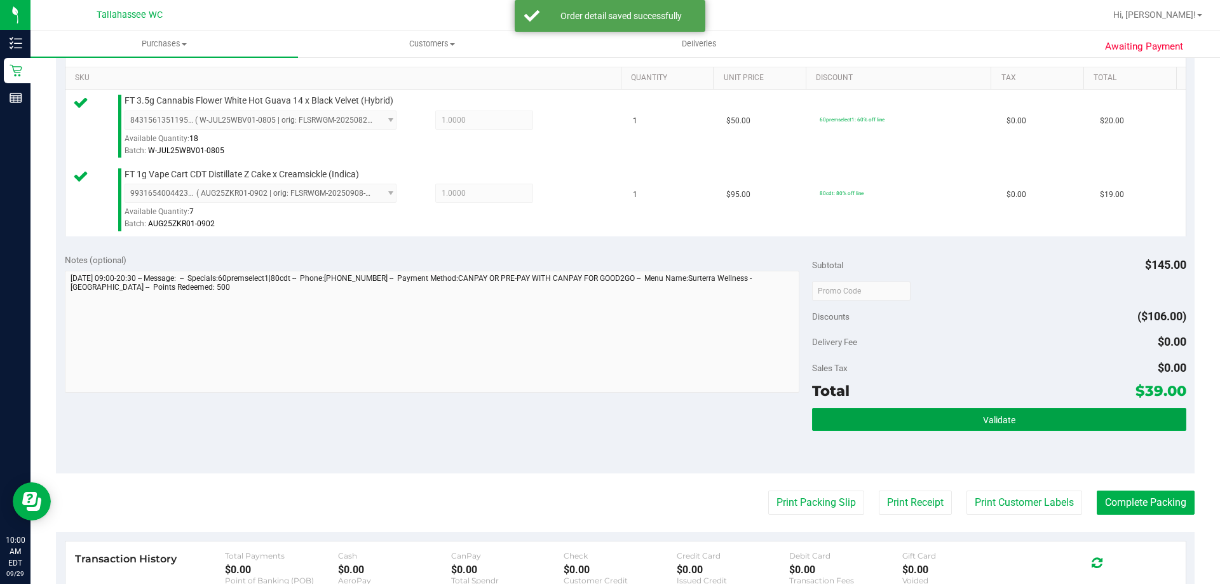
drag, startPoint x: 988, startPoint y: 425, endPoint x: 944, endPoint y: 405, distance: 48.1
click at [988, 424] on button "Validate" at bounding box center [999, 419] width 374 height 23
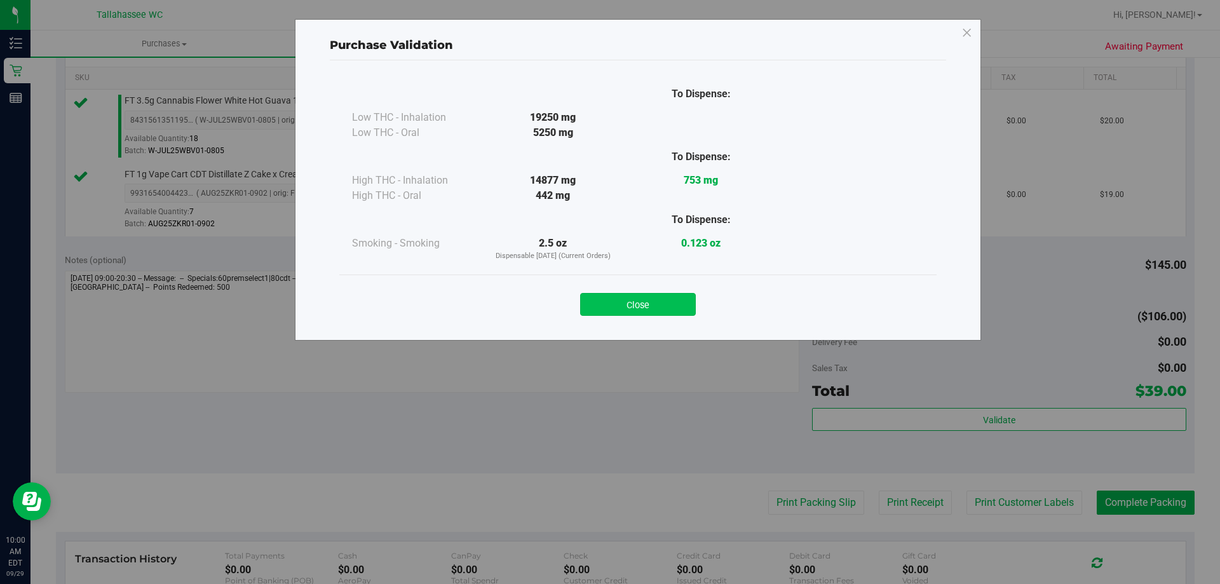
click at [674, 311] on button "Close" at bounding box center [638, 304] width 116 height 23
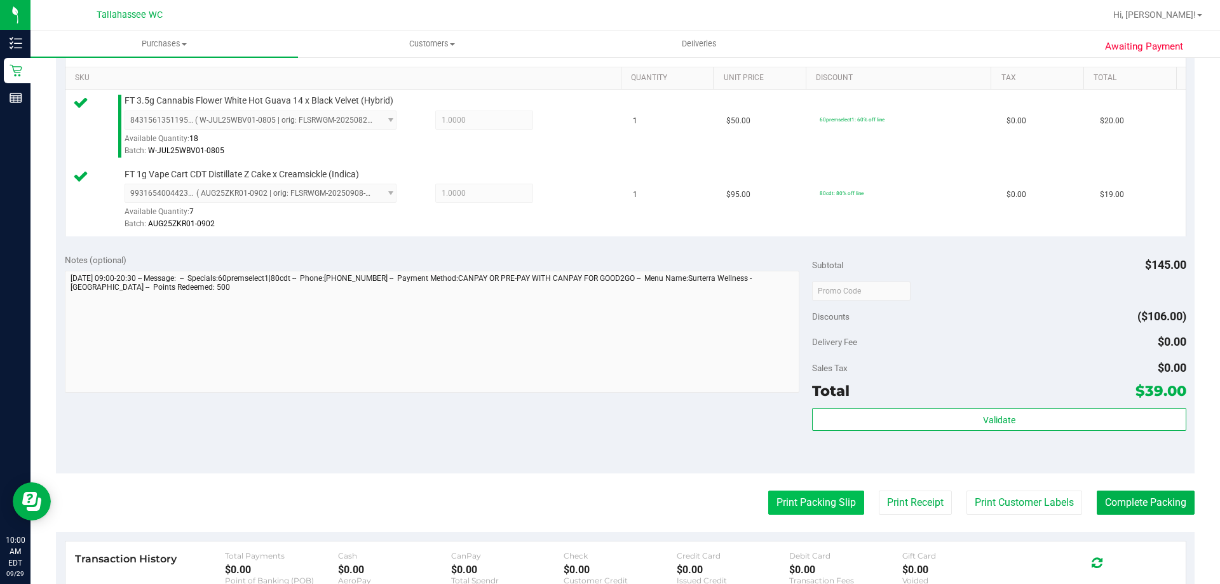
click at [842, 509] on button "Print Packing Slip" at bounding box center [816, 502] width 96 height 24
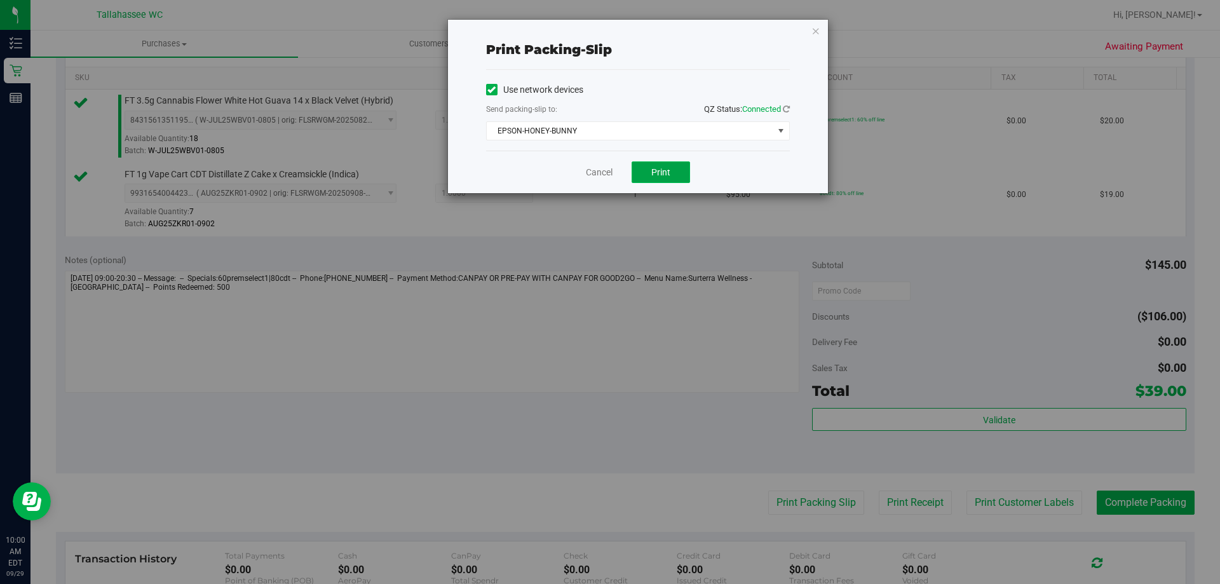
click at [647, 181] on button "Print" at bounding box center [660, 172] width 58 height 22
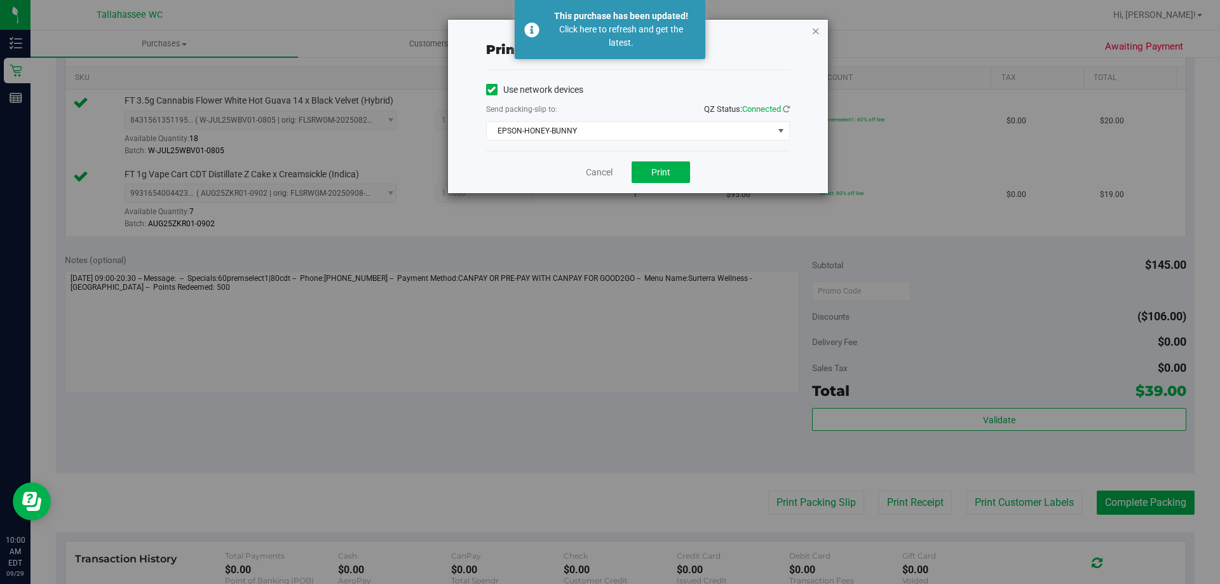
click at [817, 34] on icon "button" at bounding box center [815, 30] width 9 height 15
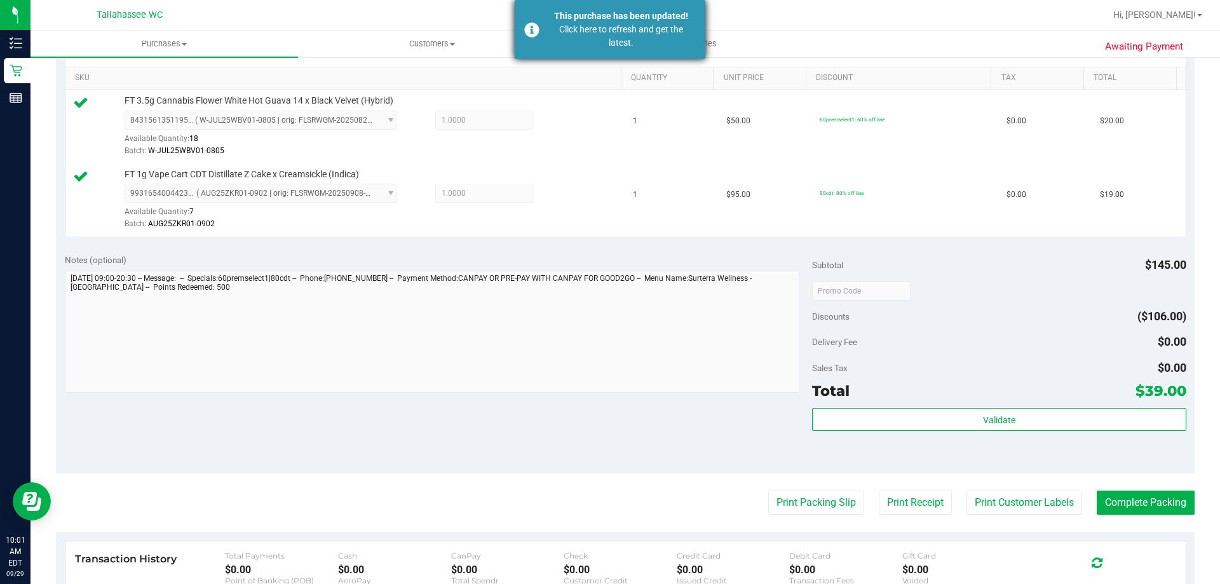
click at [636, 18] on div "This purchase has been updated!" at bounding box center [620, 16] width 149 height 13
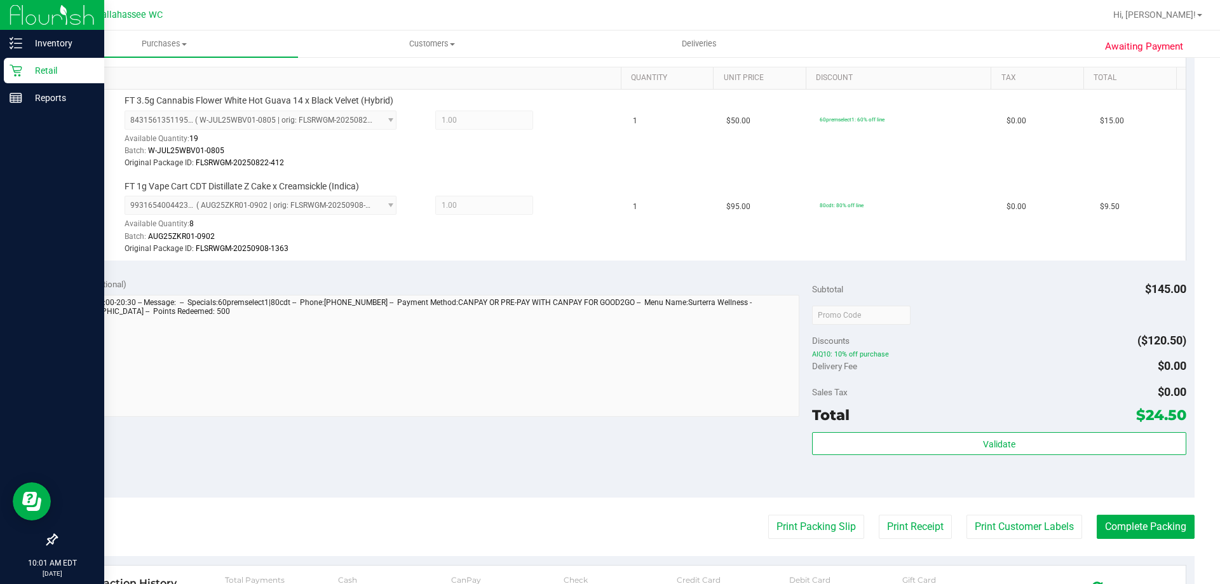
click at [32, 64] on p "Retail" at bounding box center [60, 70] width 76 height 15
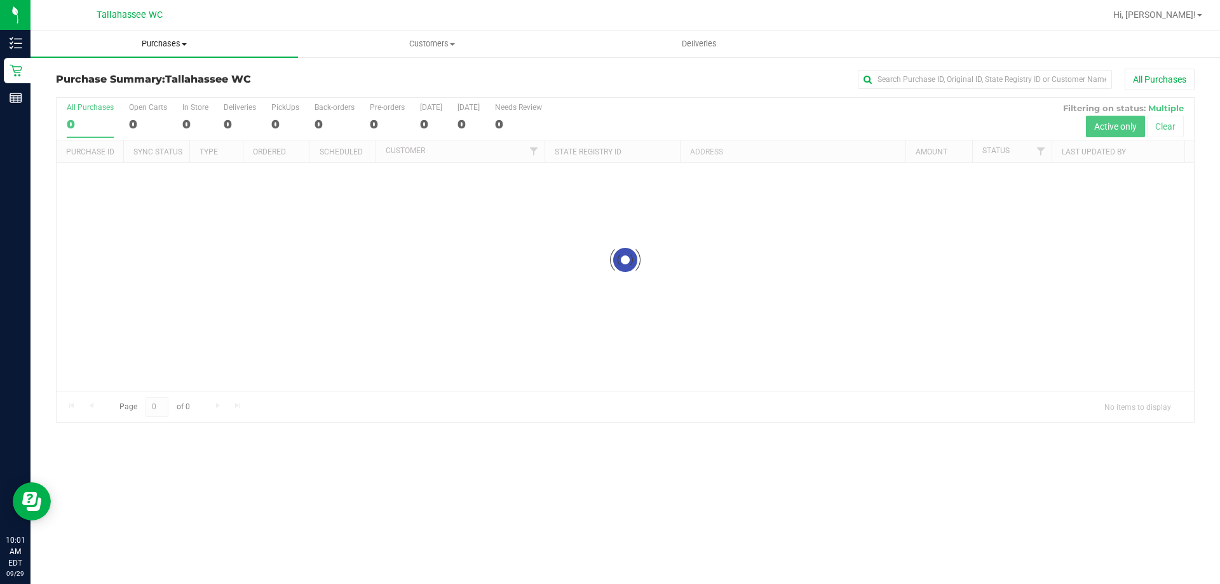
click at [185, 48] on span "Purchases" at bounding box center [163, 43] width 267 height 11
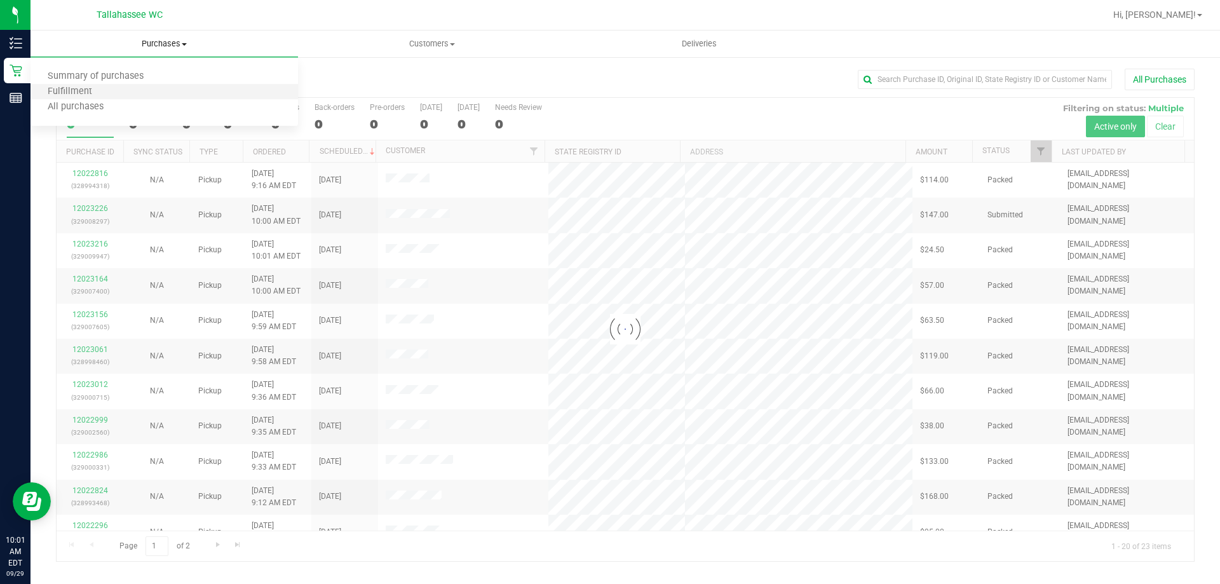
click at [126, 95] on li "Fulfillment" at bounding box center [163, 91] width 267 height 15
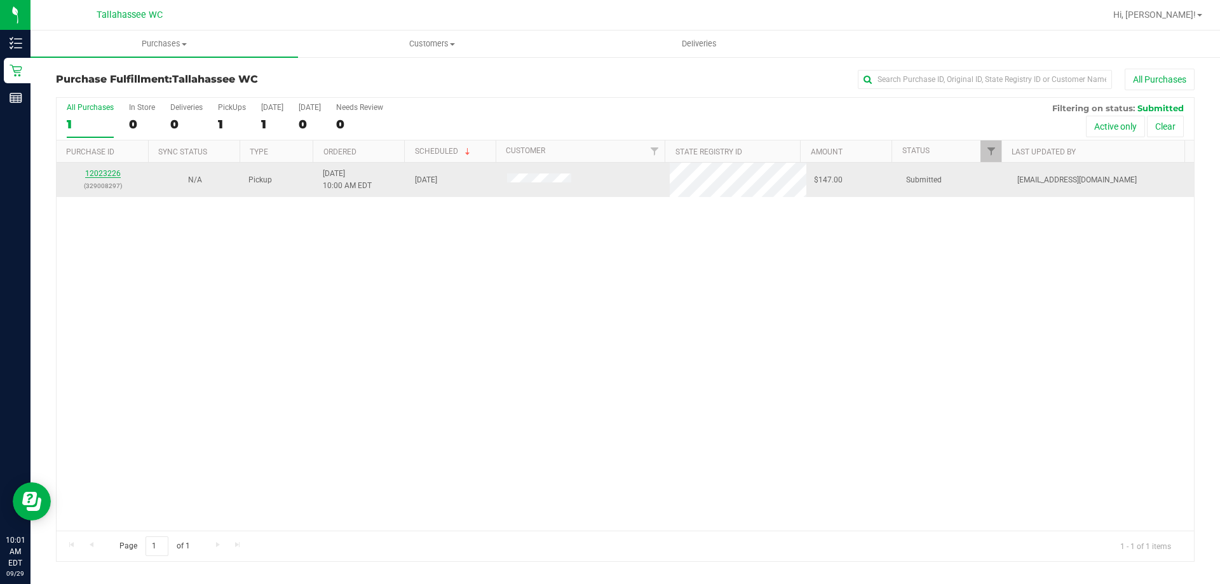
click at [107, 169] on link "12023226" at bounding box center [103, 173] width 36 height 9
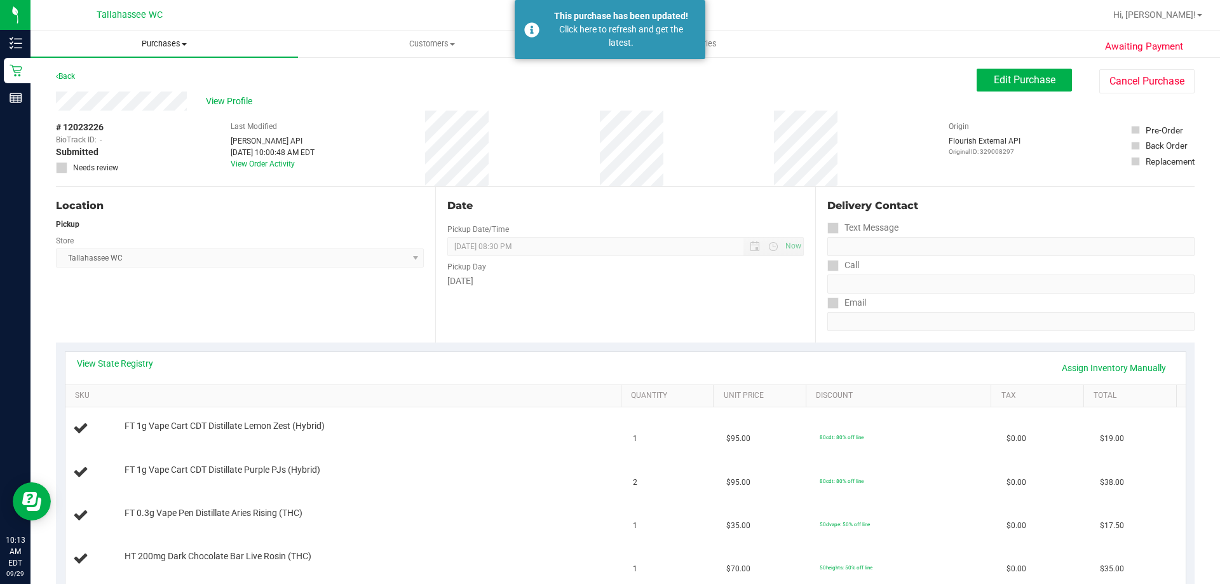
click at [155, 41] on span "Purchases" at bounding box center [163, 43] width 267 height 11
click at [138, 87] on li "Fulfillment" at bounding box center [163, 91] width 267 height 15
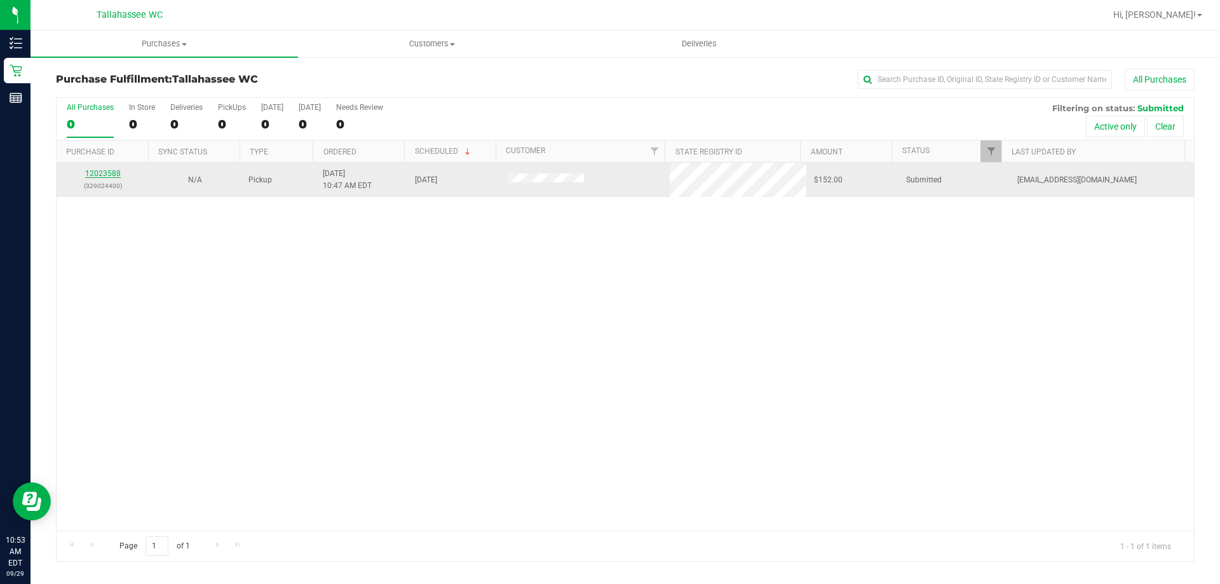
click at [100, 173] on link "12023588" at bounding box center [103, 173] width 36 height 9
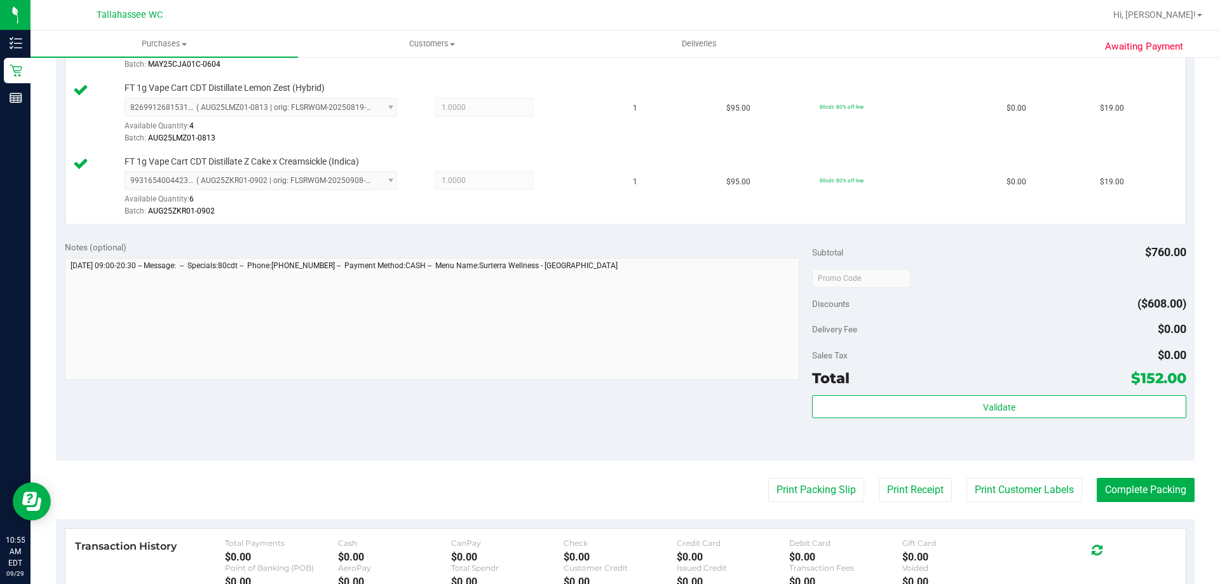
scroll to position [699, 0]
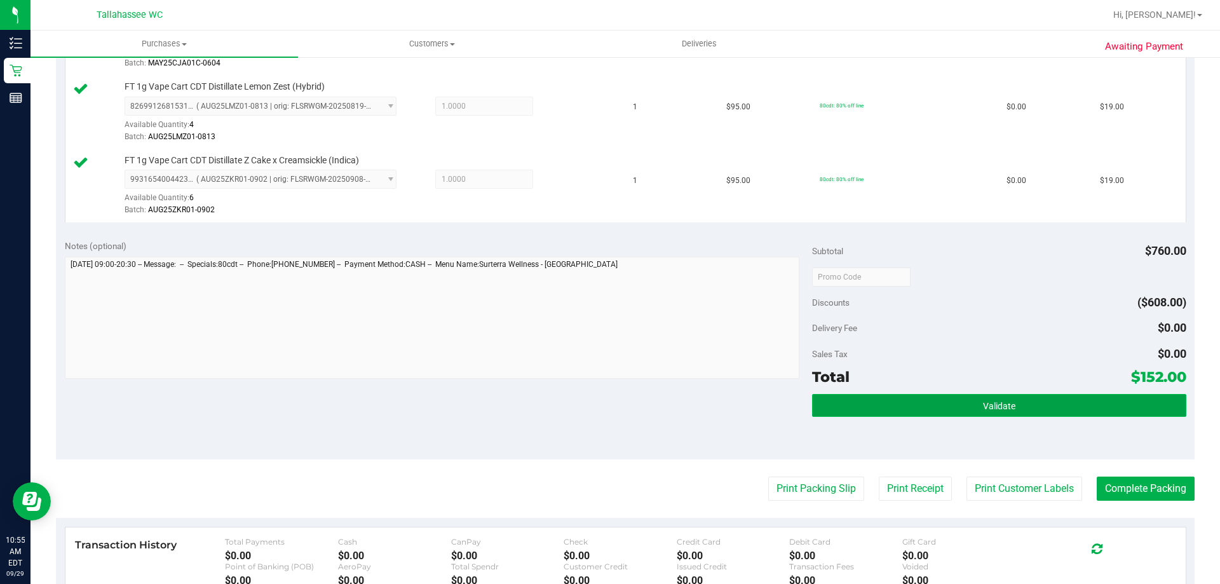
click at [954, 405] on button "Validate" at bounding box center [999, 405] width 374 height 23
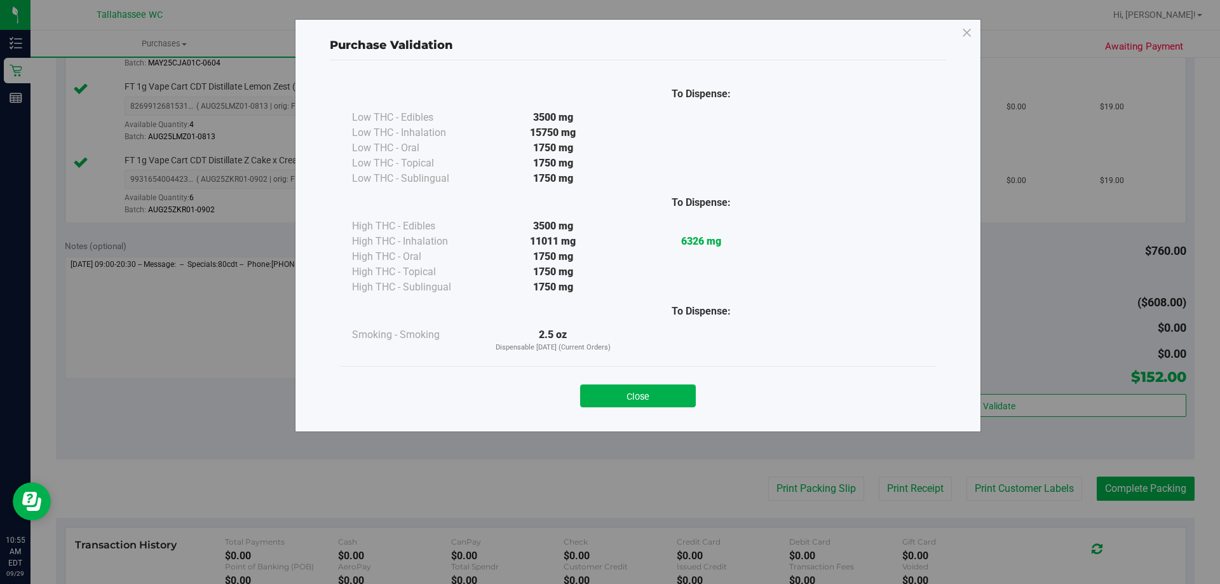
click at [647, 373] on div "Close" at bounding box center [637, 391] width 597 height 51
click at [649, 381] on div "Close" at bounding box center [638, 392] width 578 height 32
click at [651, 391] on button "Close" at bounding box center [638, 395] width 116 height 23
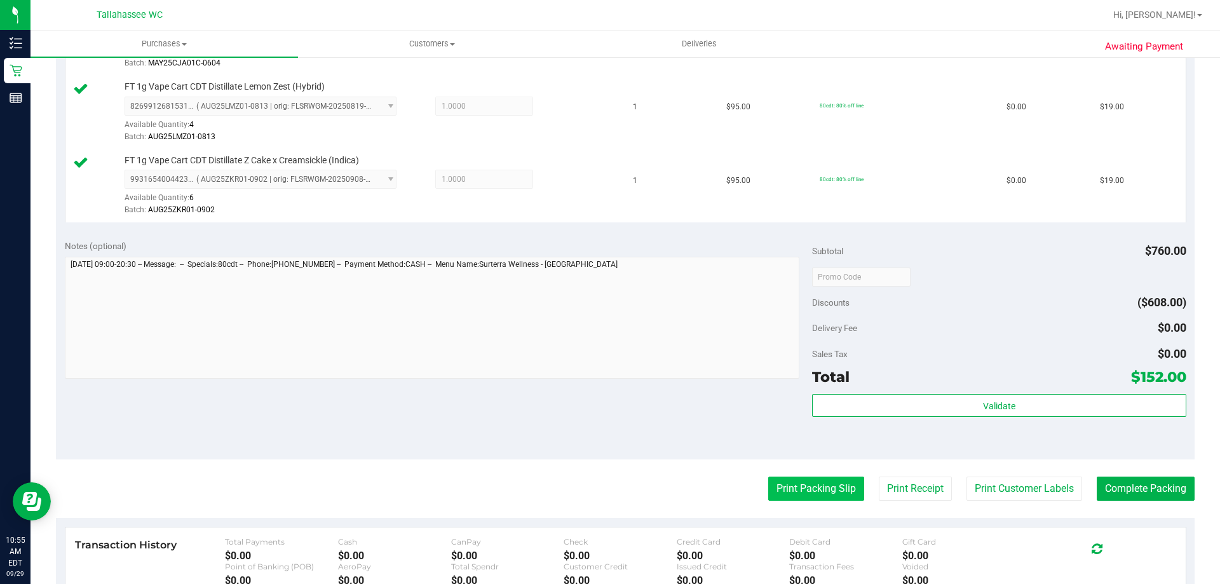
click at [780, 482] on button "Print Packing Slip" at bounding box center [816, 488] width 96 height 24
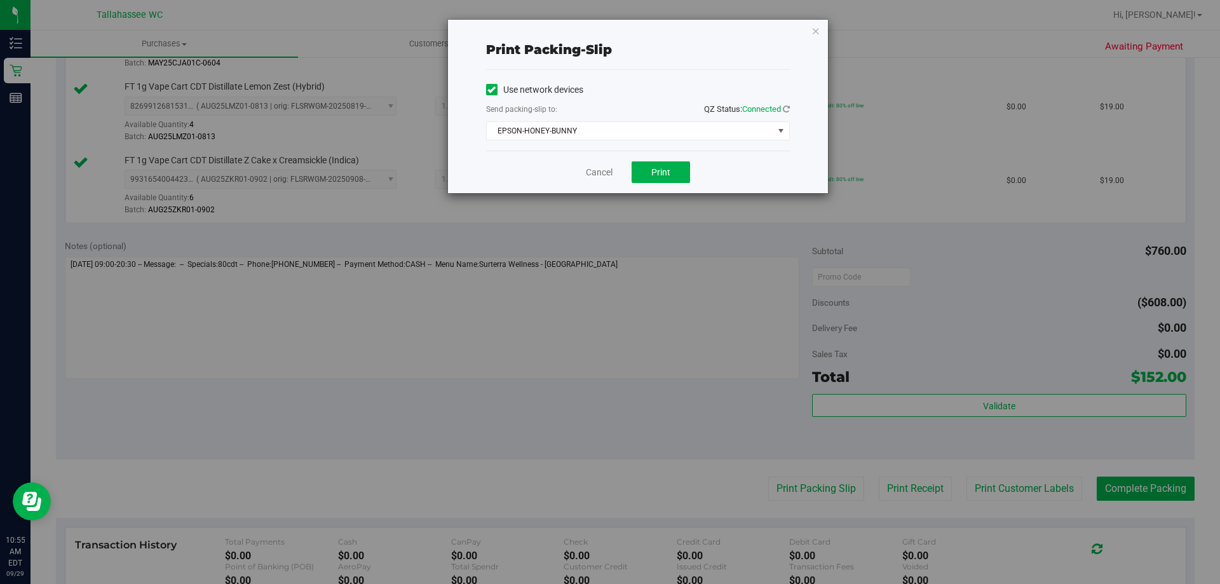
click at [650, 152] on div "Cancel Print" at bounding box center [638, 172] width 304 height 43
click at [652, 163] on button "Print" at bounding box center [660, 172] width 58 height 22
click at [816, 34] on icon "button" at bounding box center [815, 30] width 9 height 15
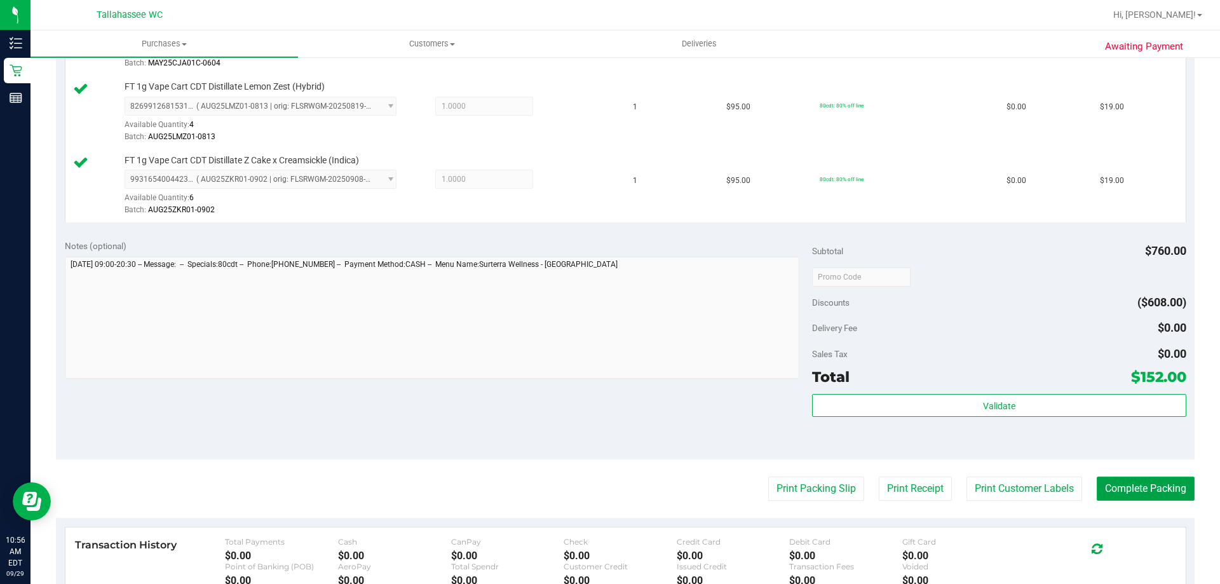
click at [1122, 480] on button "Complete Packing" at bounding box center [1145, 488] width 98 height 24
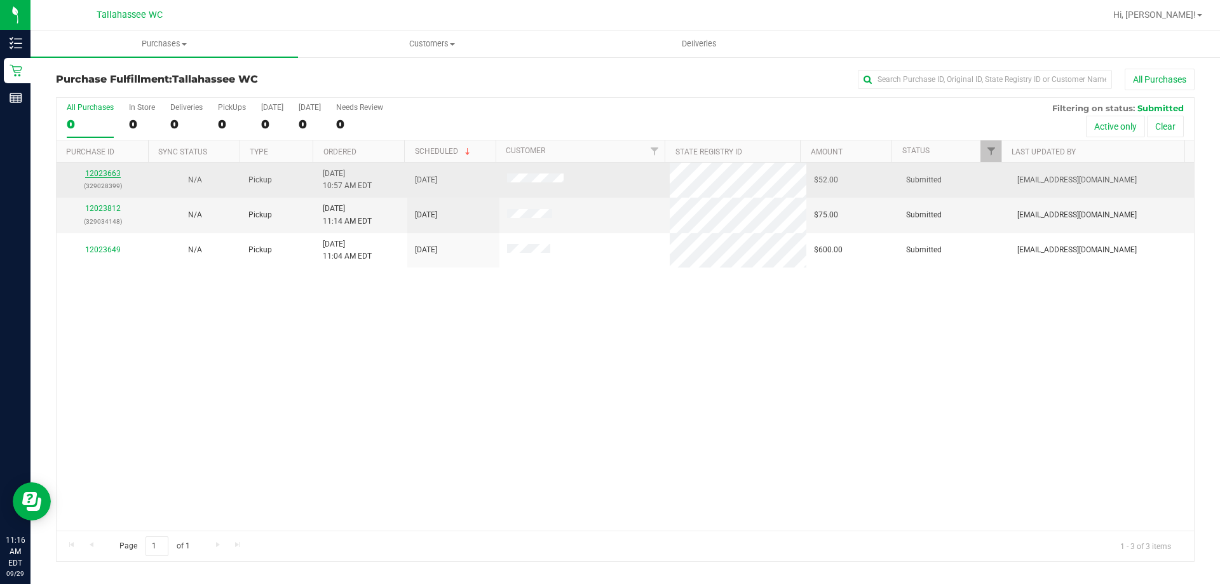
click at [99, 174] on link "12023663" at bounding box center [103, 173] width 36 height 9
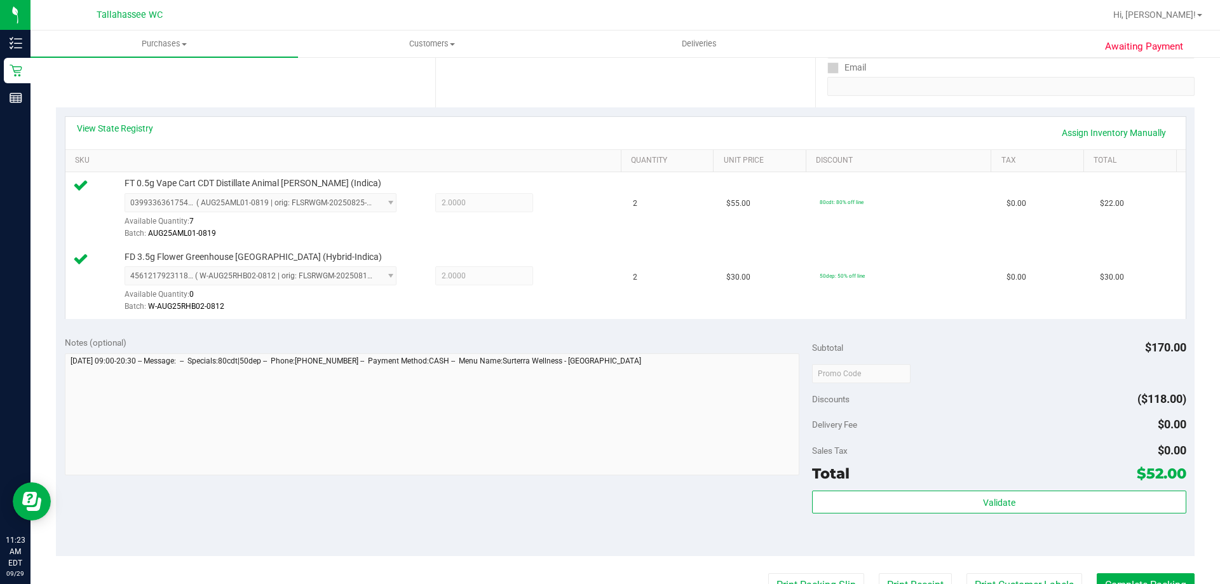
scroll to position [254, 0]
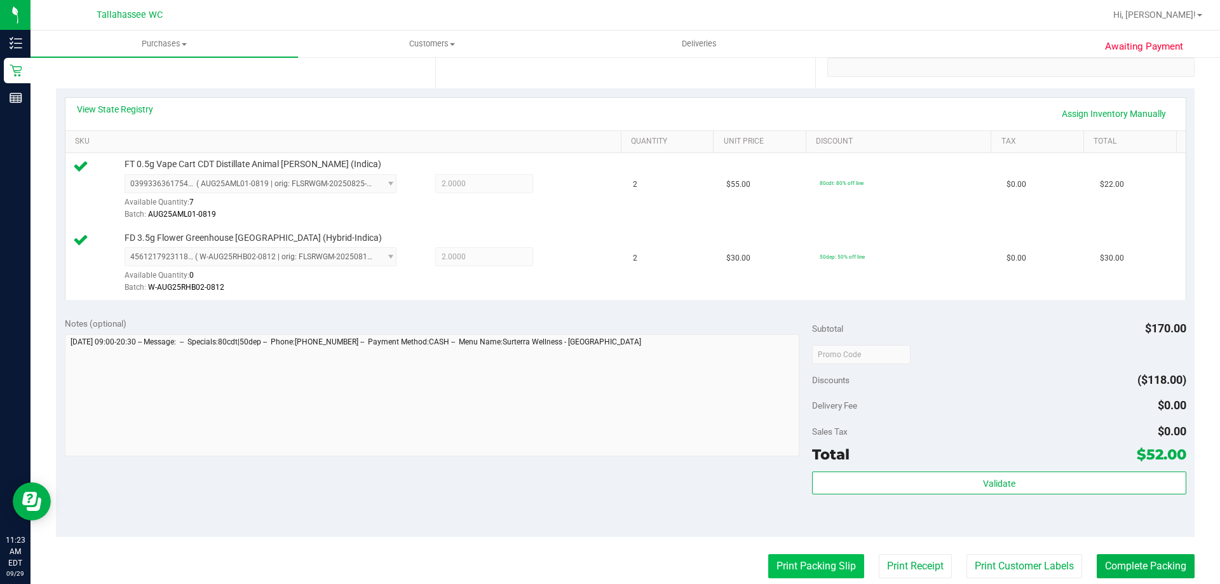
click at [796, 571] on button "Print Packing Slip" at bounding box center [816, 566] width 96 height 24
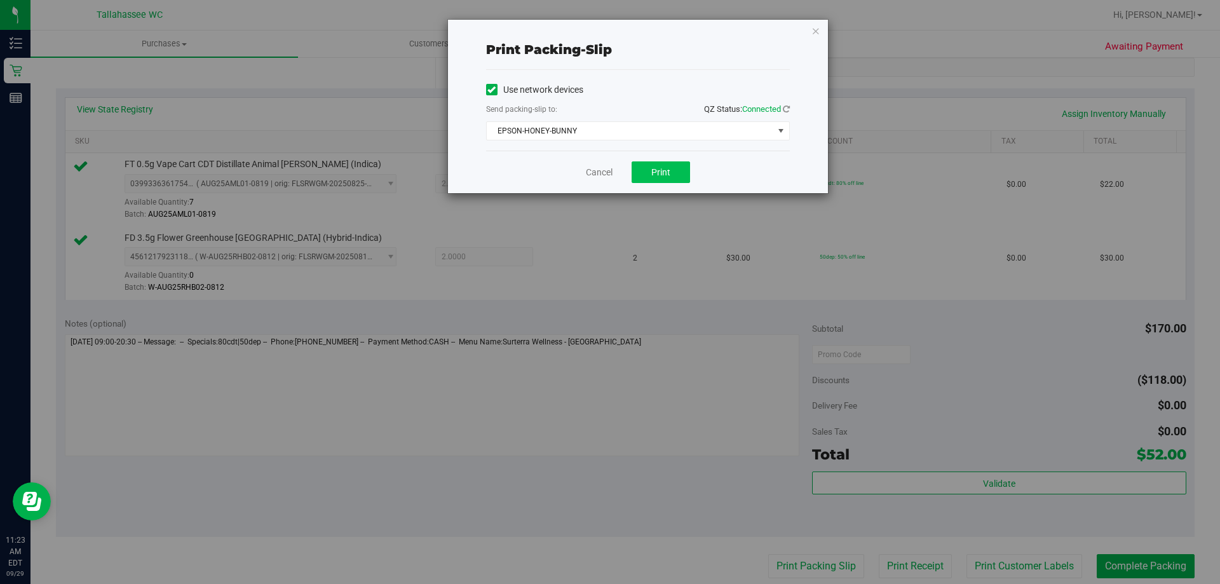
drag, startPoint x: 663, startPoint y: 187, endPoint x: 685, endPoint y: 174, distance: 26.2
click at [666, 187] on div "Cancel Print" at bounding box center [638, 172] width 304 height 43
click at [685, 174] on button "Print" at bounding box center [660, 172] width 58 height 22
click at [817, 30] on icon "button" at bounding box center [815, 30] width 9 height 15
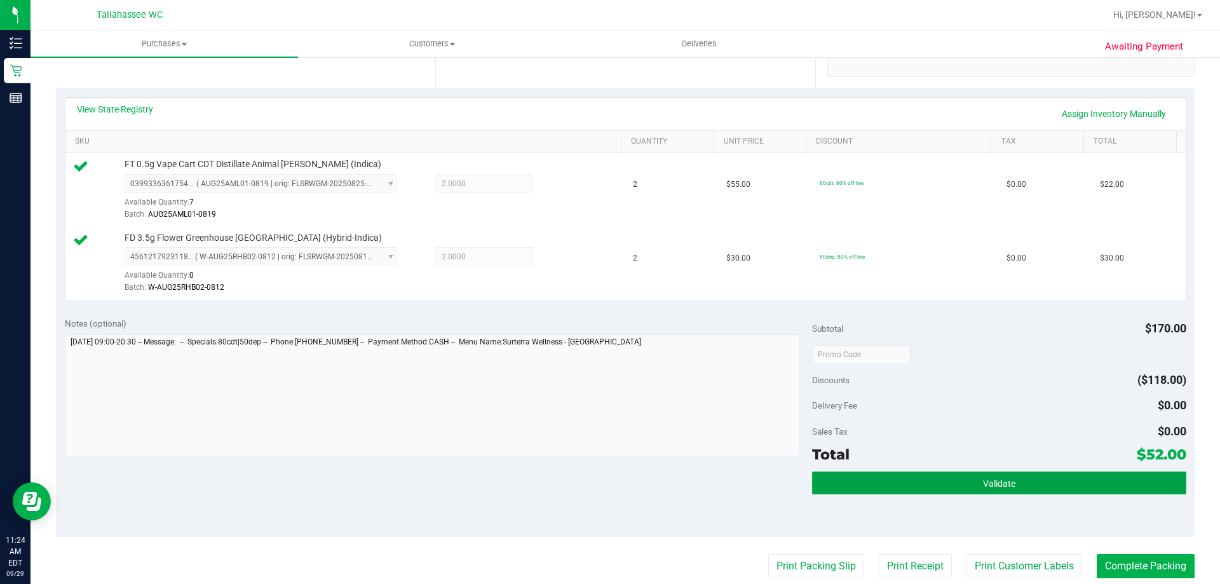
click at [936, 485] on button "Validate" at bounding box center [999, 482] width 374 height 23
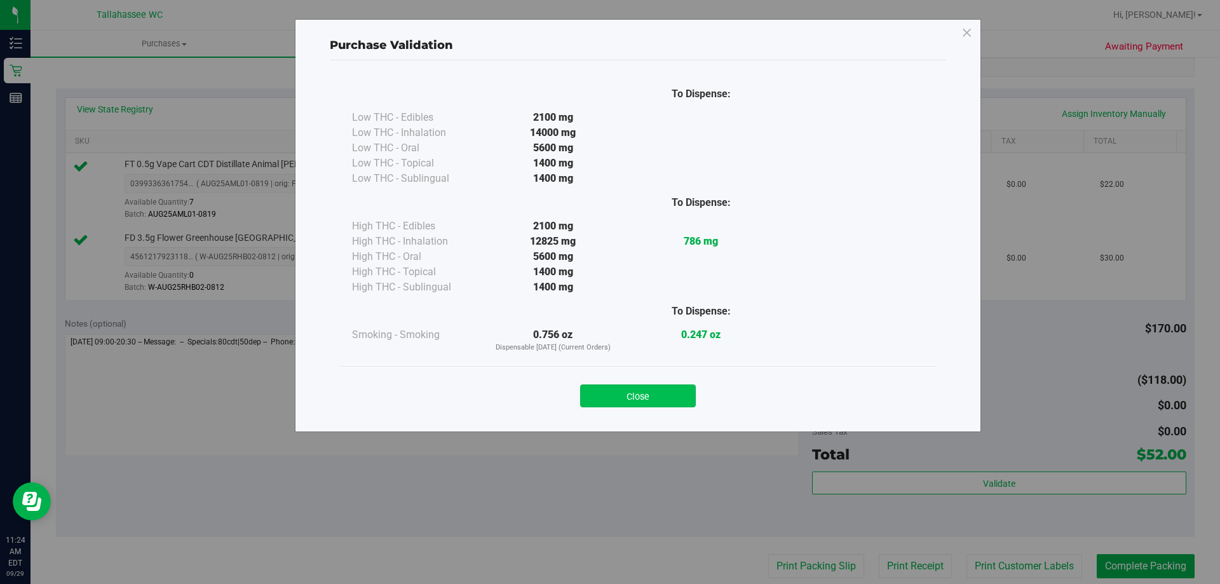
click at [644, 387] on button "Close" at bounding box center [638, 395] width 116 height 23
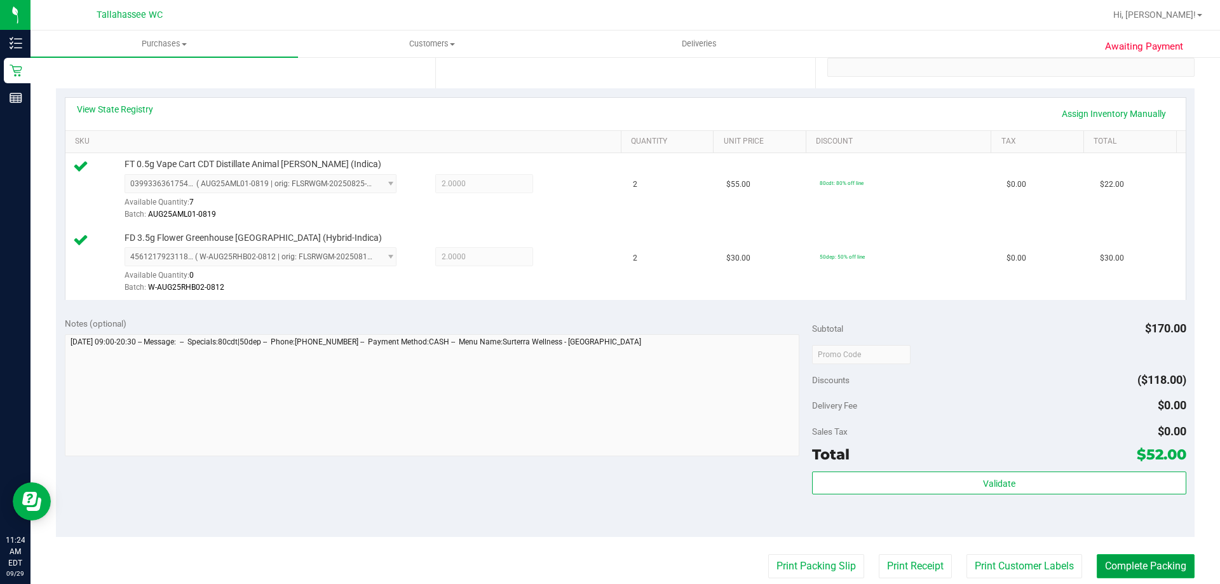
click at [1118, 570] on button "Complete Packing" at bounding box center [1145, 566] width 98 height 24
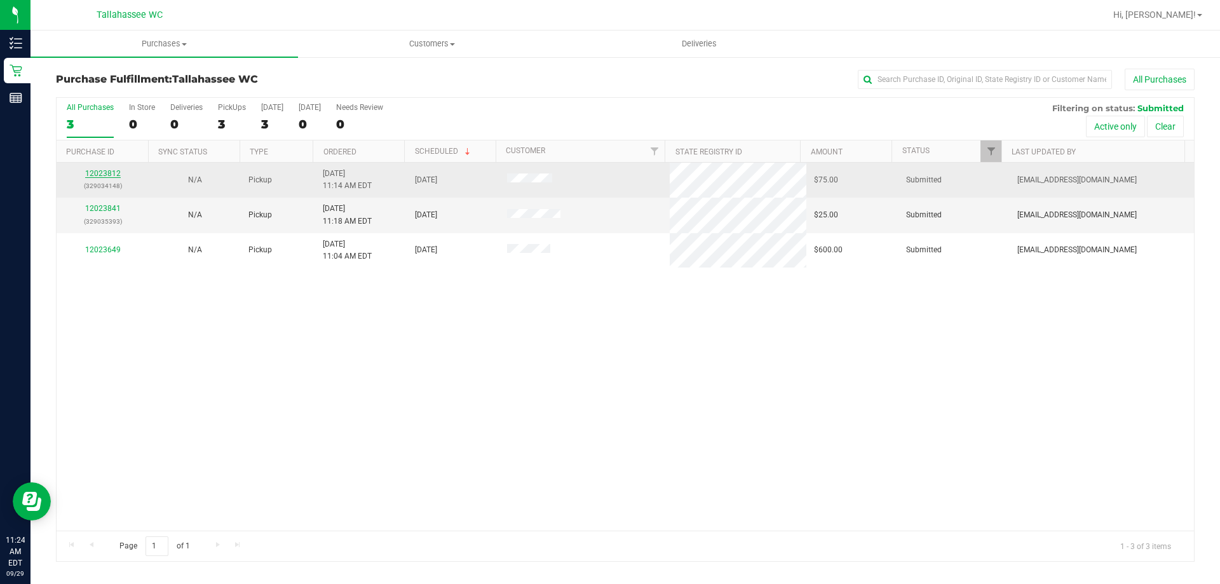
click at [111, 172] on link "12023812" at bounding box center [103, 173] width 36 height 9
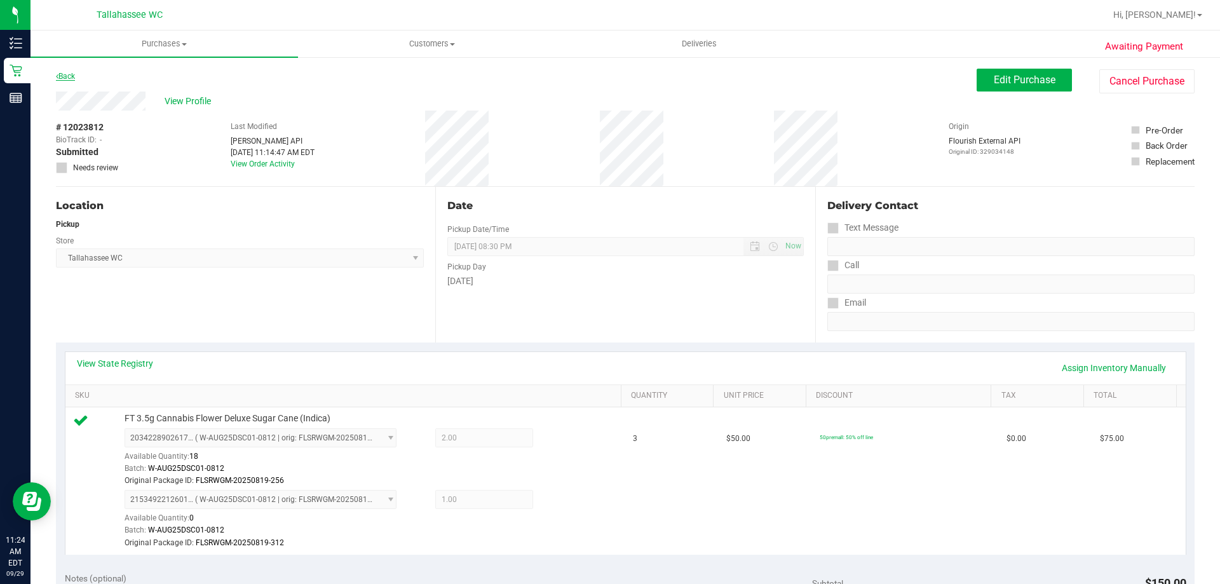
click at [67, 73] on link "Back" at bounding box center [65, 76] width 19 height 9
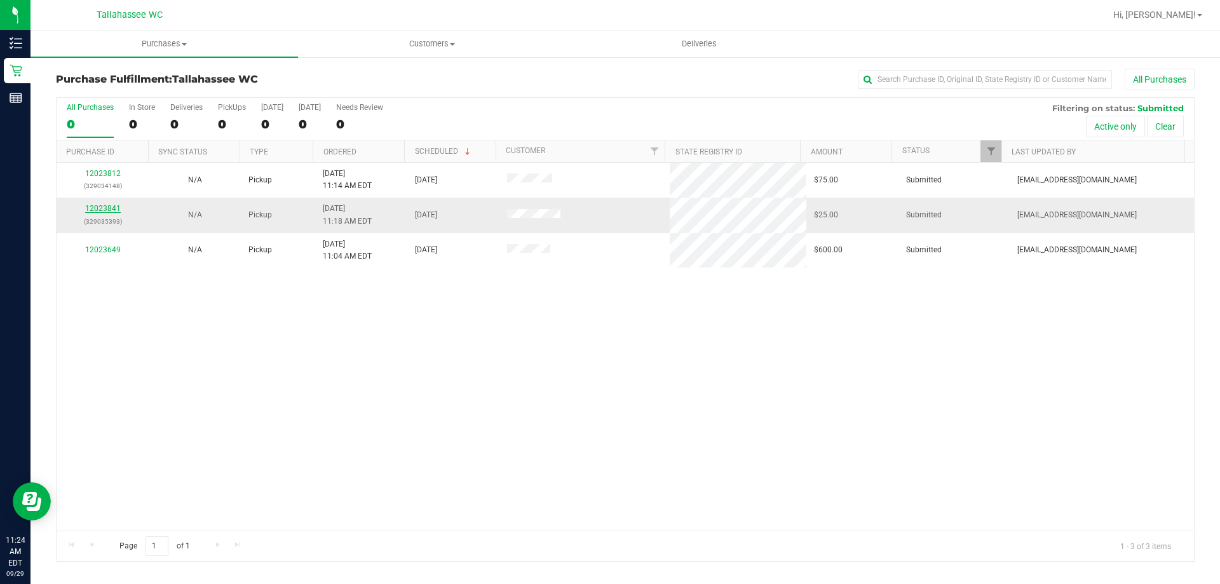
click at [97, 211] on link "12023841" at bounding box center [103, 208] width 36 height 9
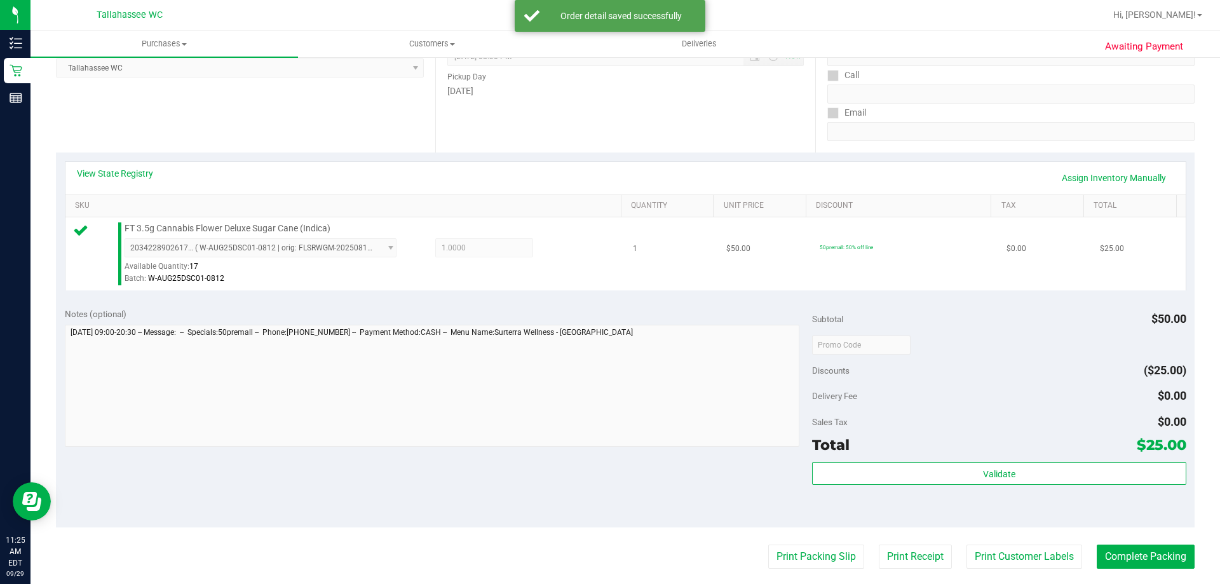
scroll to position [318, 0]
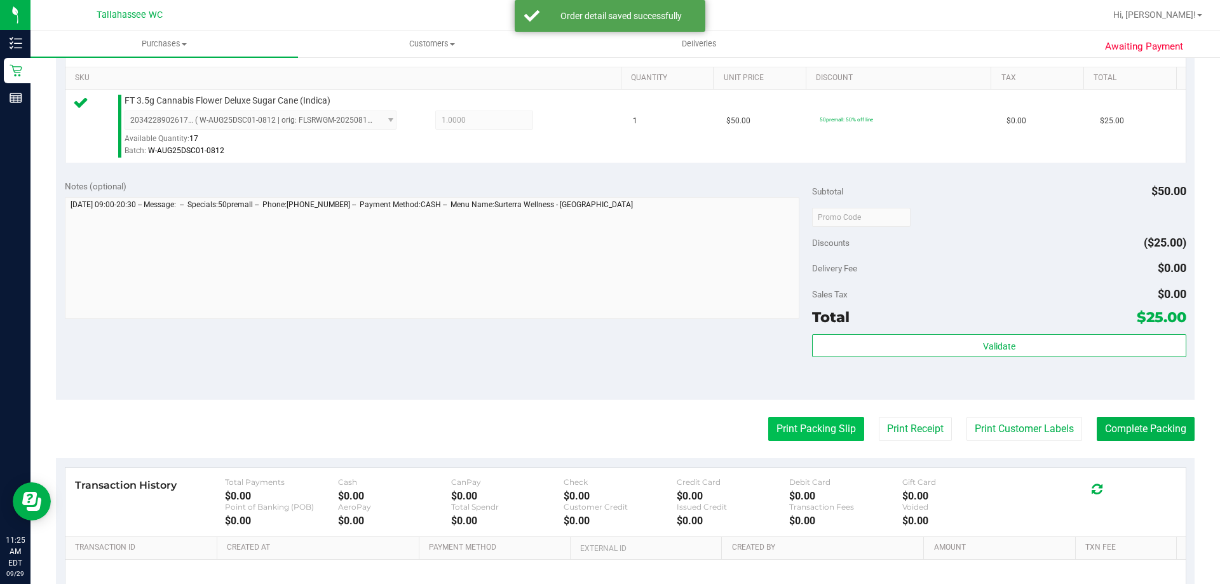
click at [800, 429] on button "Print Packing Slip" at bounding box center [816, 429] width 96 height 24
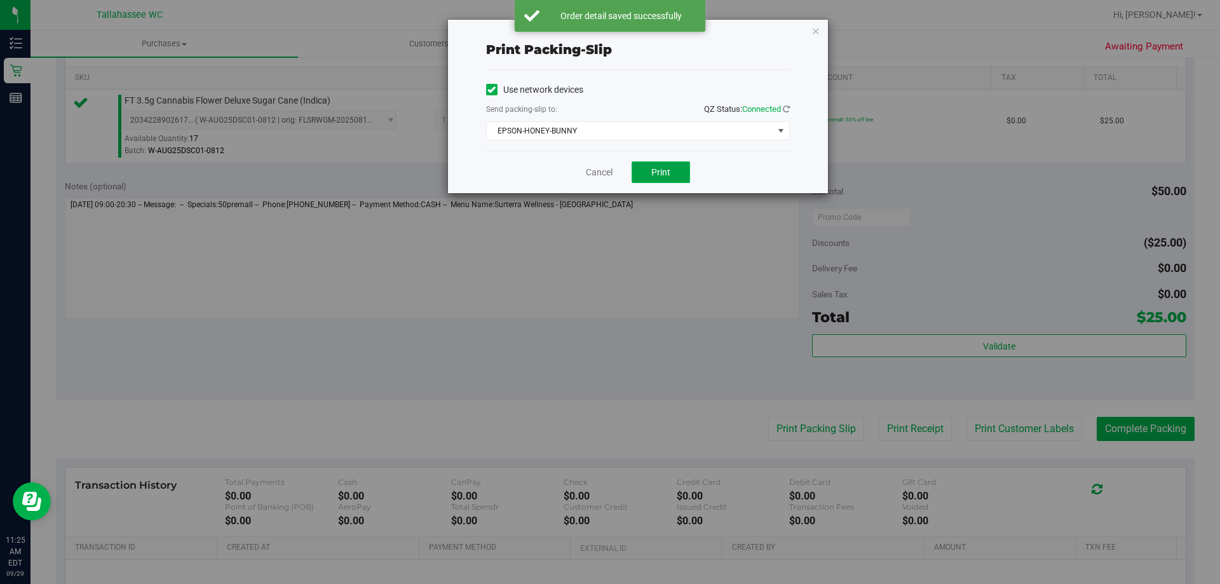
click at [654, 171] on span "Print" at bounding box center [660, 172] width 19 height 10
click at [813, 30] on icon "button" at bounding box center [815, 30] width 9 height 15
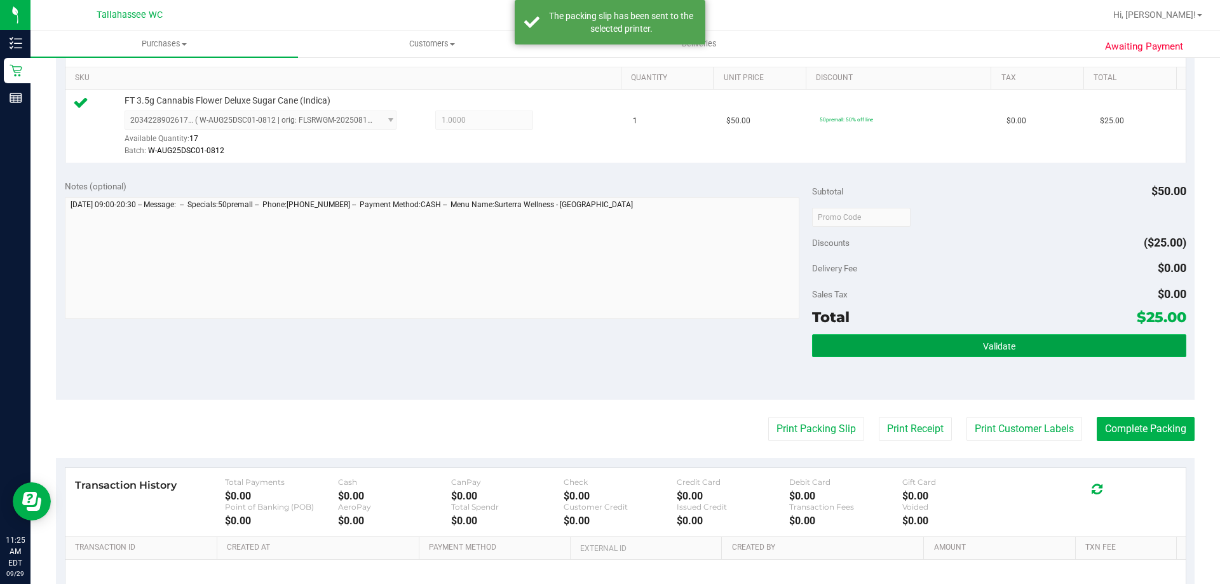
click at [962, 337] on button "Validate" at bounding box center [999, 345] width 374 height 23
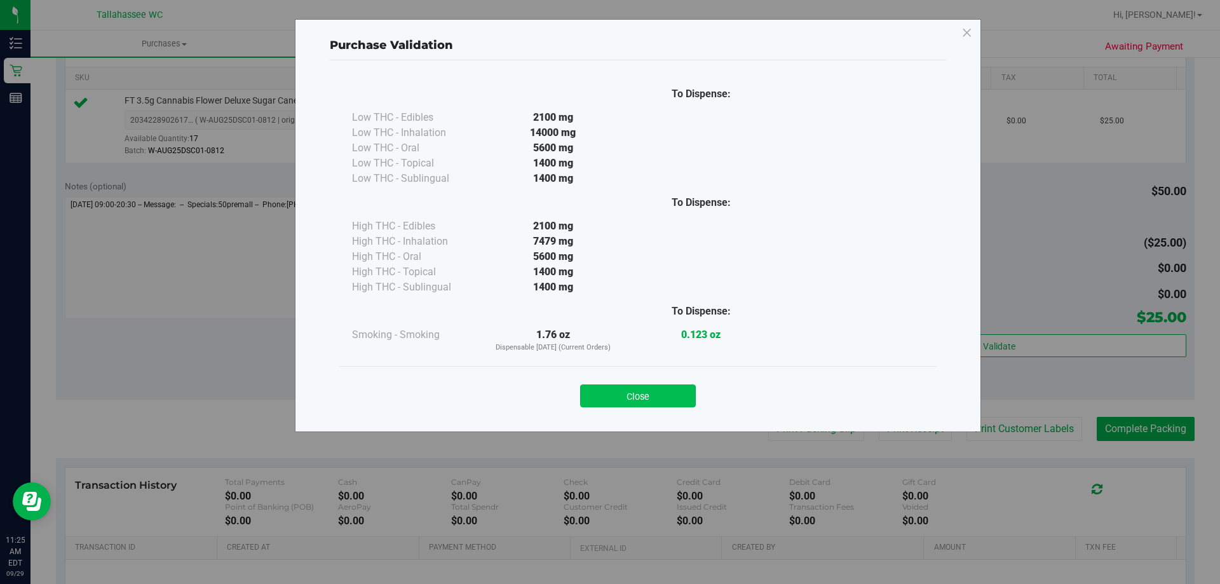
click at [680, 404] on button "Close" at bounding box center [638, 395] width 116 height 23
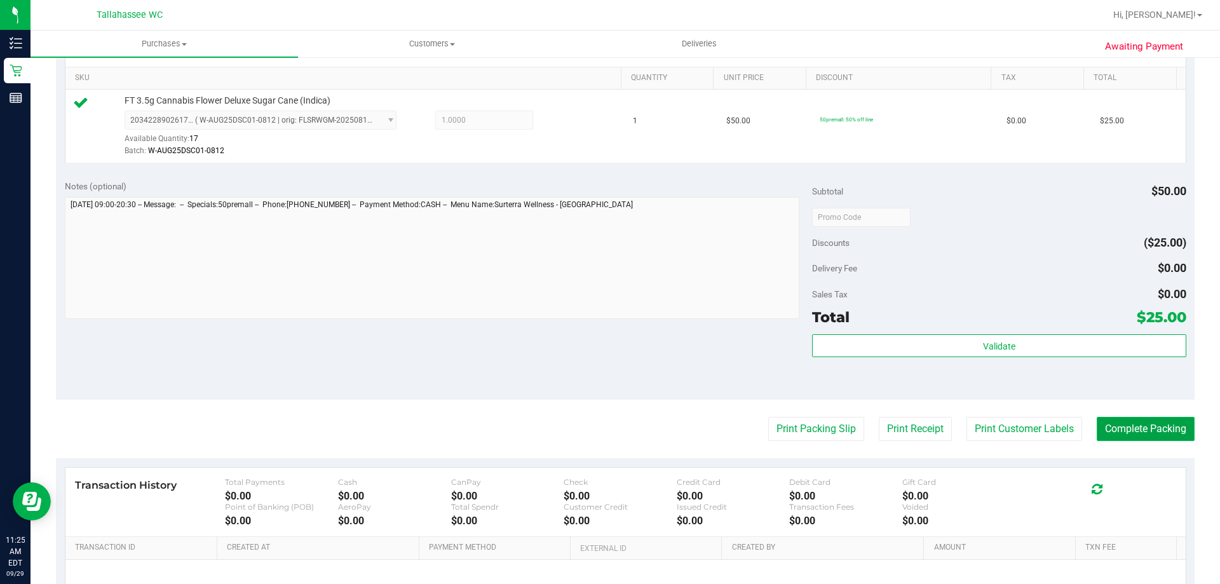
click at [1146, 426] on button "Complete Packing" at bounding box center [1145, 429] width 98 height 24
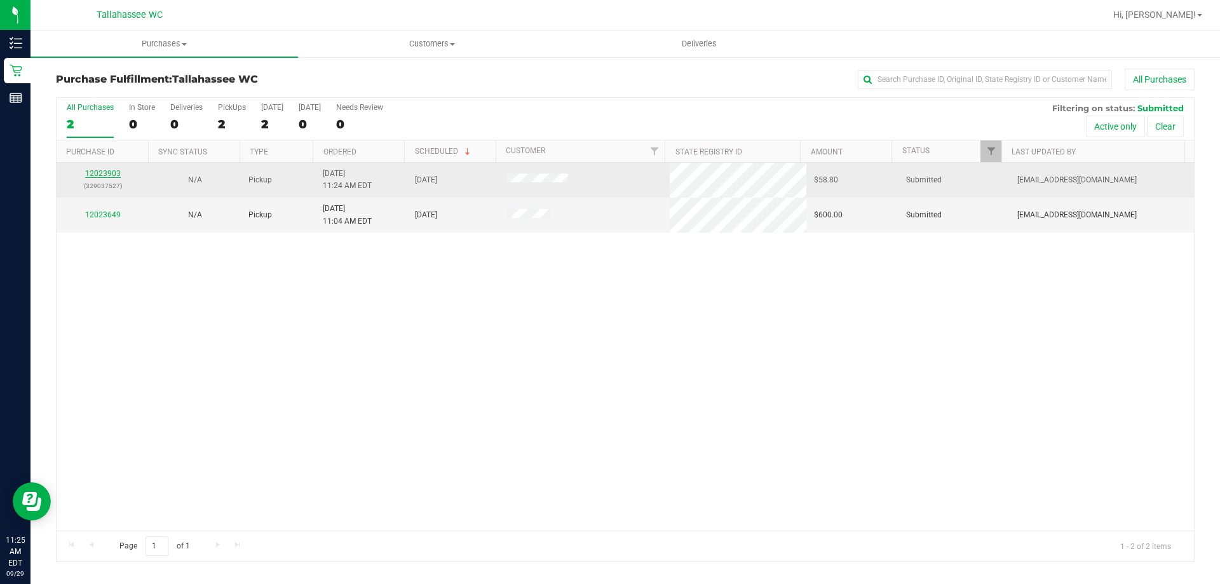
click at [108, 173] on link "12023903" at bounding box center [103, 173] width 36 height 9
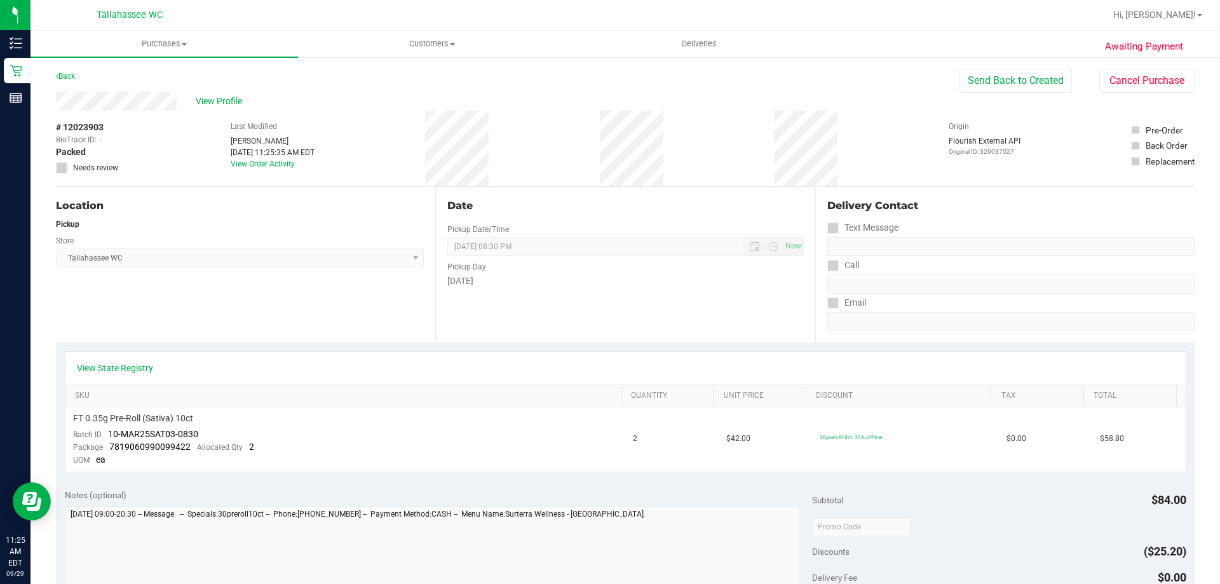
click at [84, 81] on div "Back Send Back to Created Cancel Purchase" at bounding box center [625, 80] width 1138 height 23
click at [73, 79] on link "Back" at bounding box center [65, 76] width 19 height 9
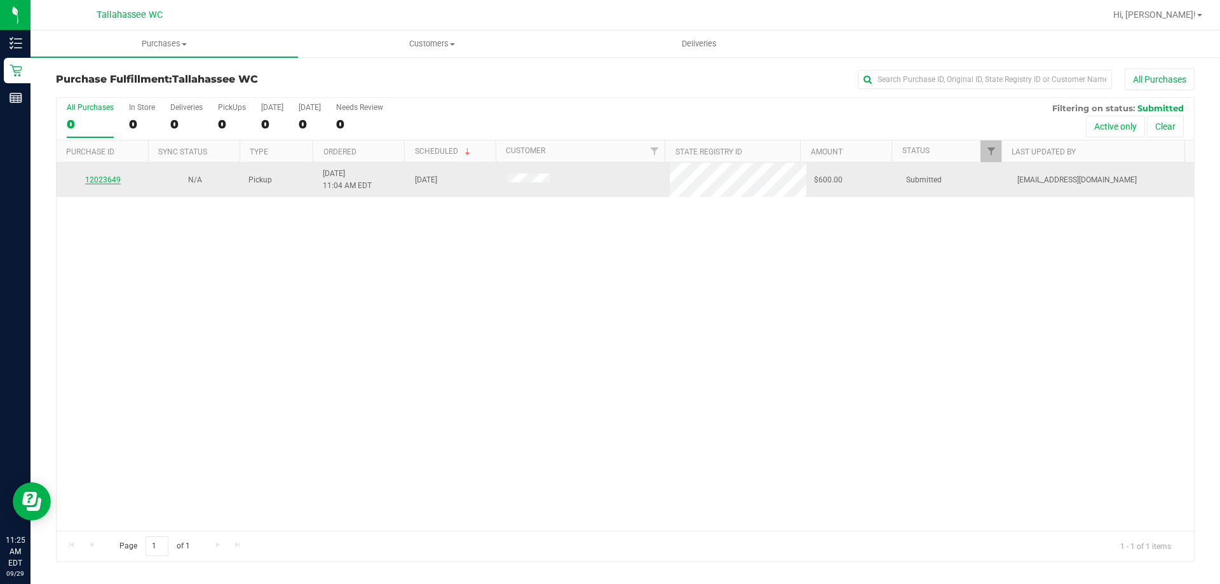
click at [107, 180] on link "12023649" at bounding box center [103, 179] width 36 height 9
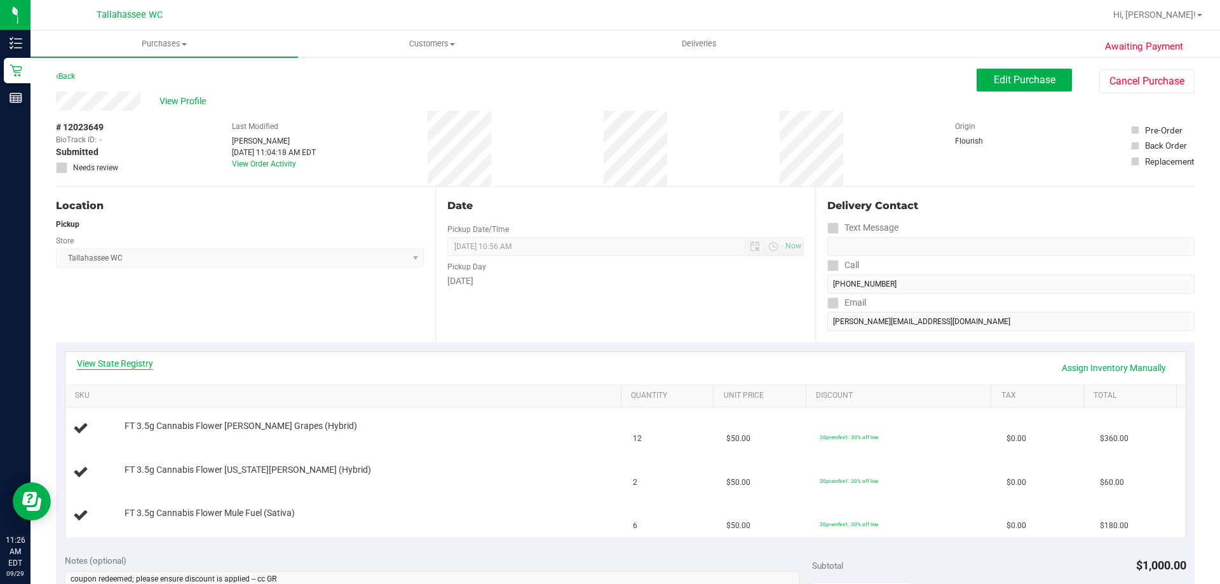
click at [126, 369] on link "View State Registry" at bounding box center [115, 363] width 76 height 13
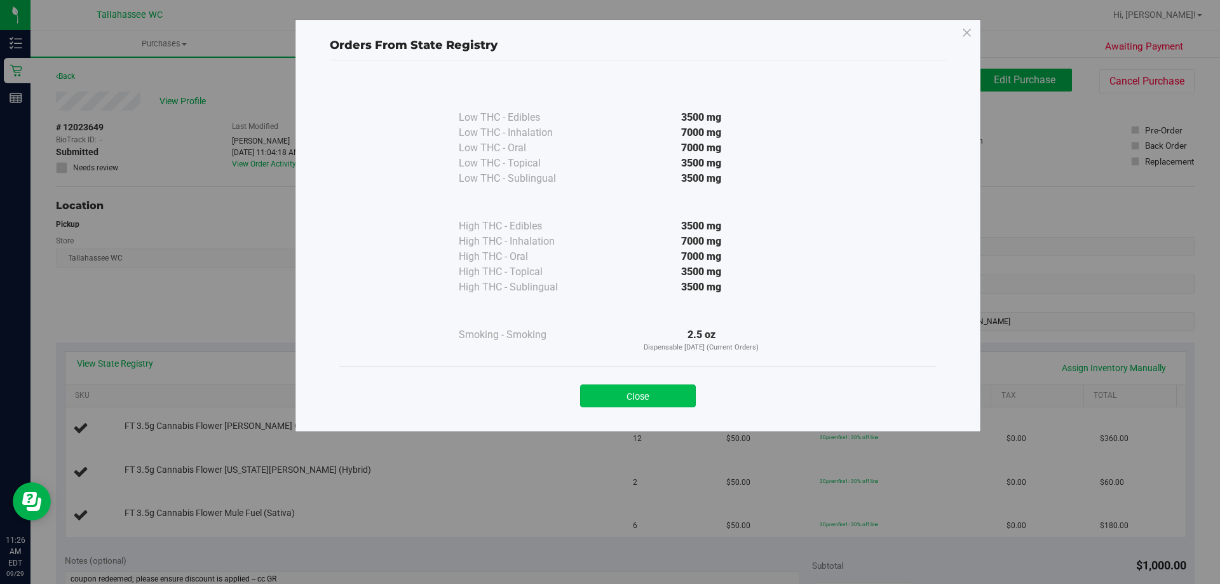
click at [642, 398] on button "Close" at bounding box center [638, 395] width 116 height 23
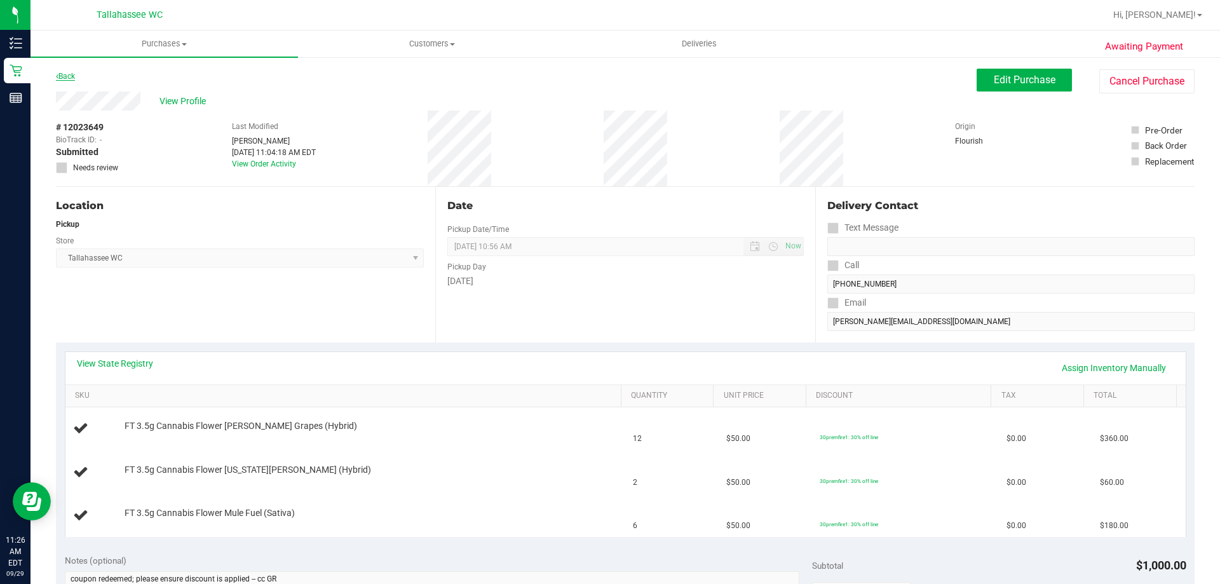
click at [69, 72] on link "Back" at bounding box center [65, 76] width 19 height 9
